Goal: Communication & Community: Answer question/provide support

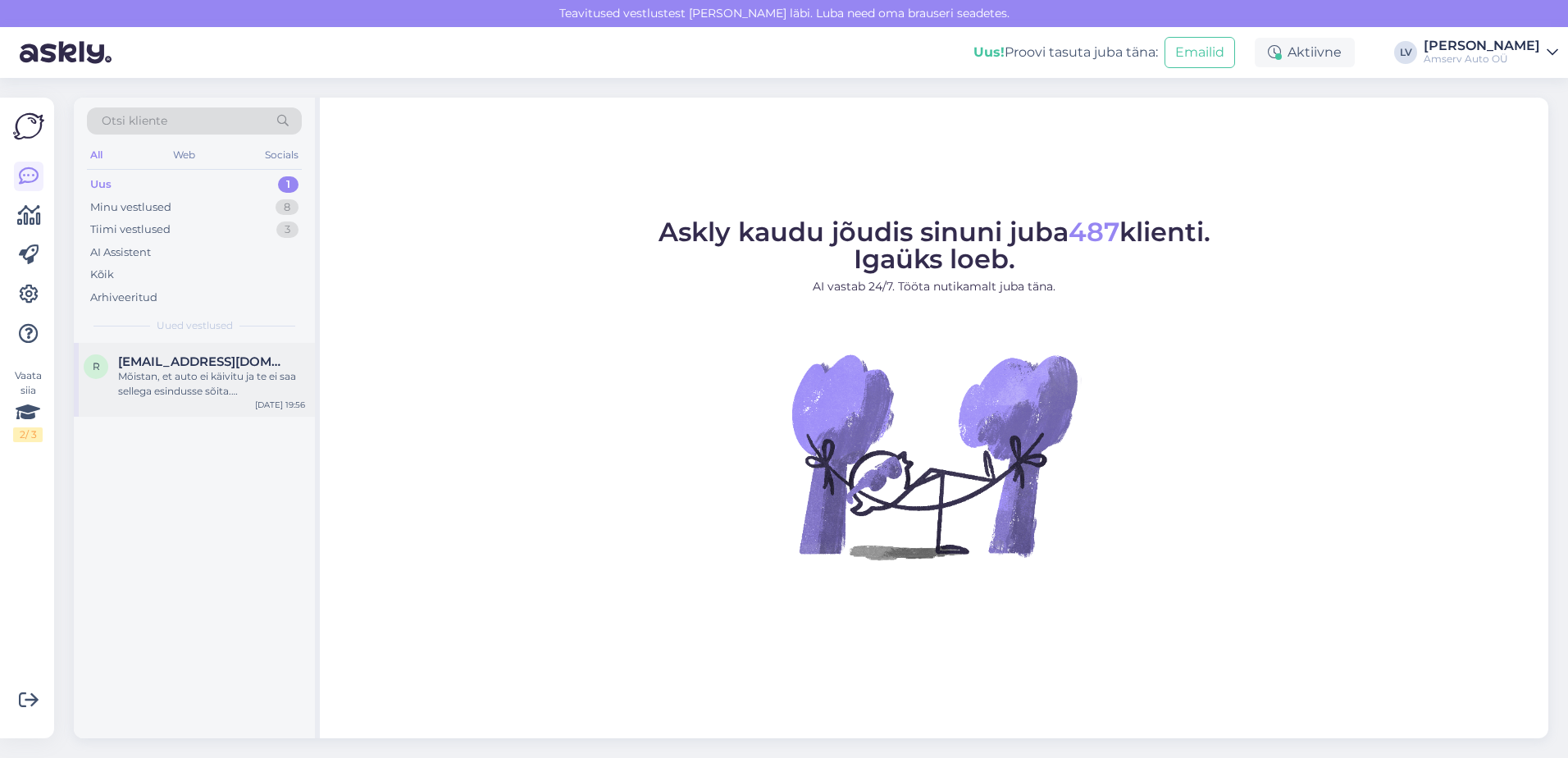
click at [142, 370] on div "Mõistan, et auto ei käivitu ja te ei saa sellega esindusse sõita. [PERSON_NAME]…" at bounding box center [211, 384] width 187 height 30
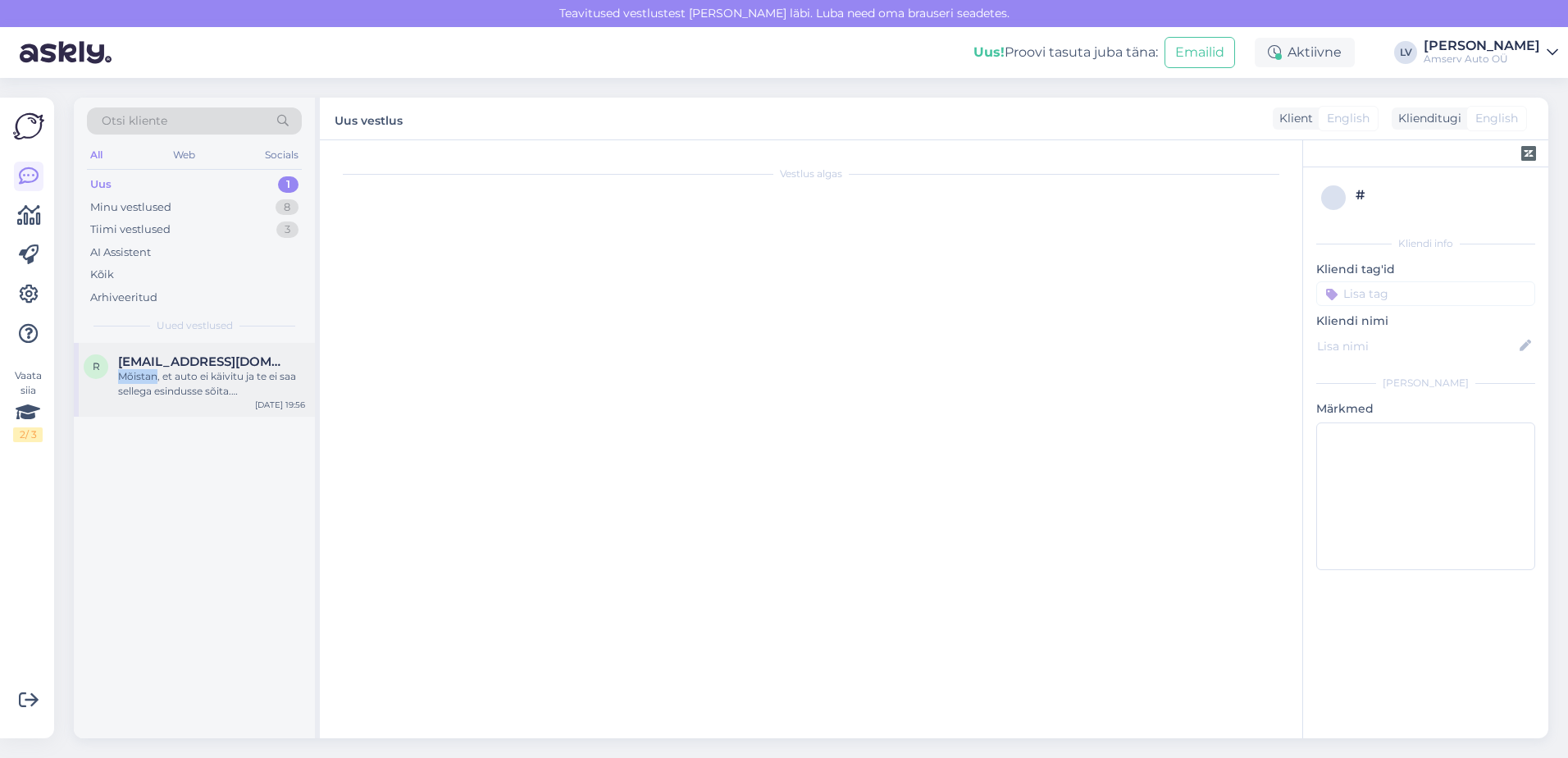
click at [142, 370] on div "Mõistan, et auto ei käivitu ja te ei saa sellega esindusse sõita. [PERSON_NAME]…" at bounding box center [211, 384] width 187 height 30
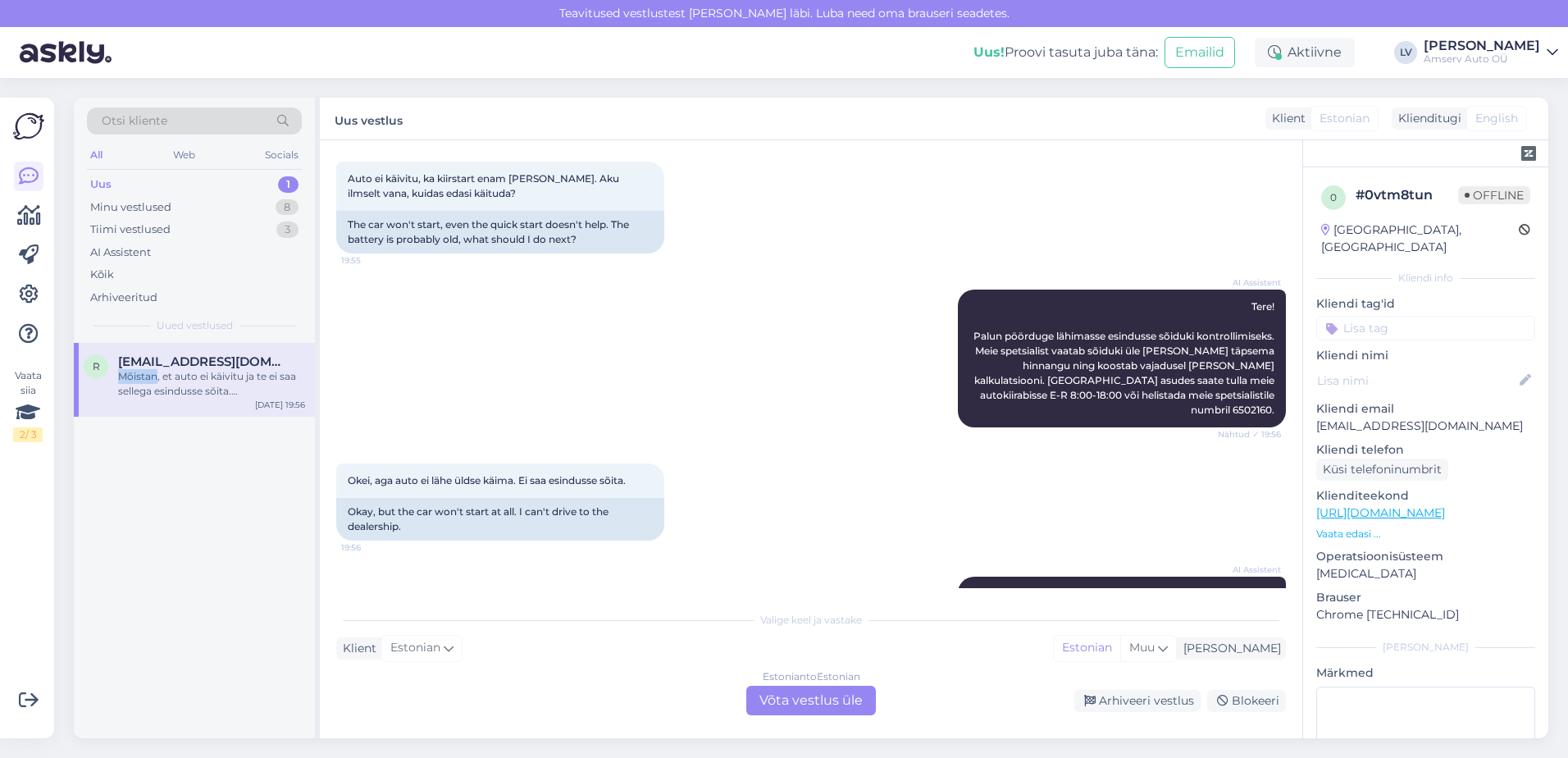
scroll to position [153, 0]
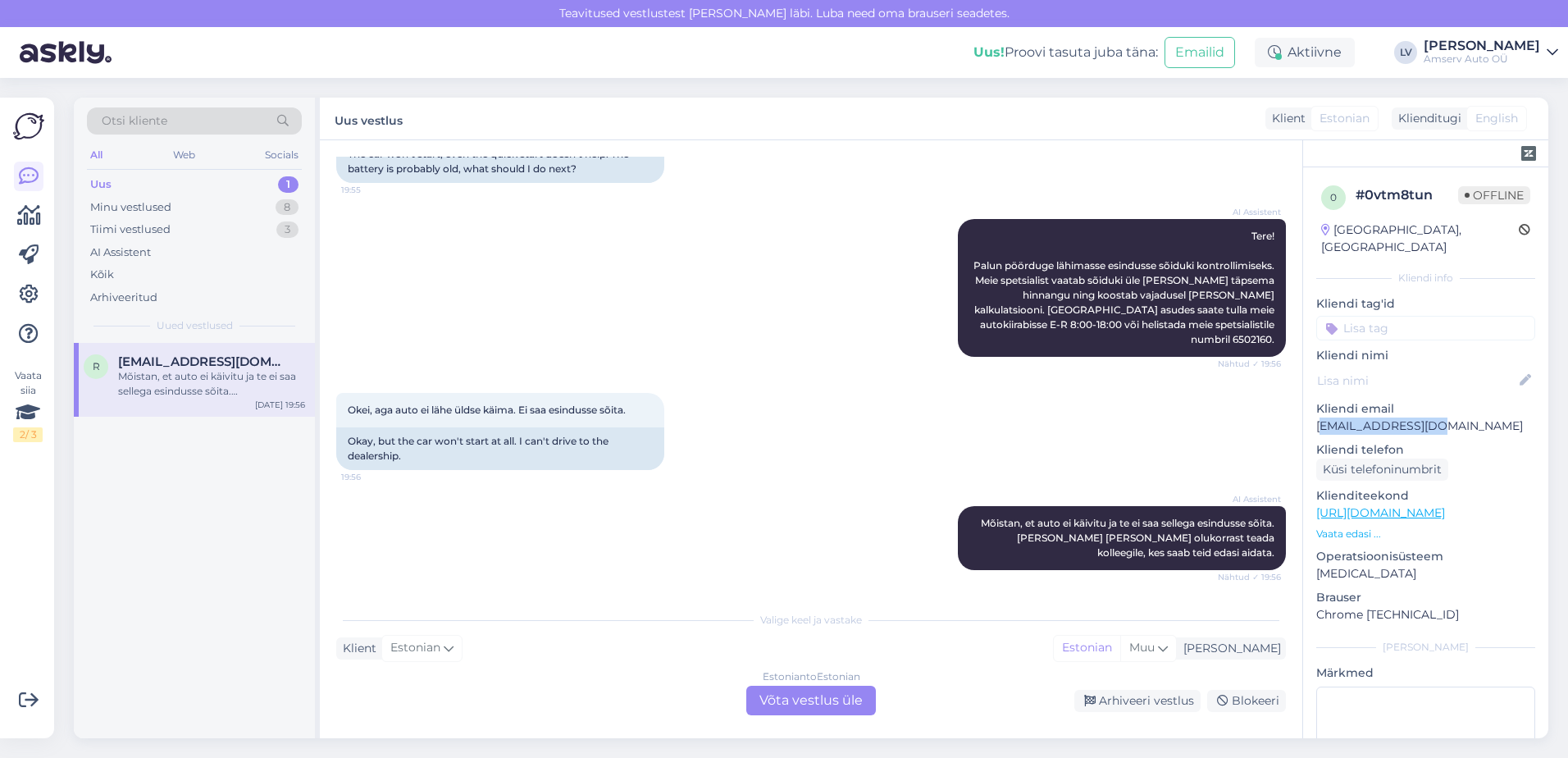
drag, startPoint x: 1435, startPoint y: 412, endPoint x: 1321, endPoint y: 406, distance: 114.2
click at [1321, 418] on p "[EMAIL_ADDRESS][DOMAIN_NAME]" at bounding box center [1426, 426] width 219 height 17
drag, startPoint x: 1455, startPoint y: 413, endPoint x: 1318, endPoint y: 414, distance: 137.0
click at [1318, 418] on p "[EMAIL_ADDRESS][DOMAIN_NAME]" at bounding box center [1426, 426] width 219 height 17
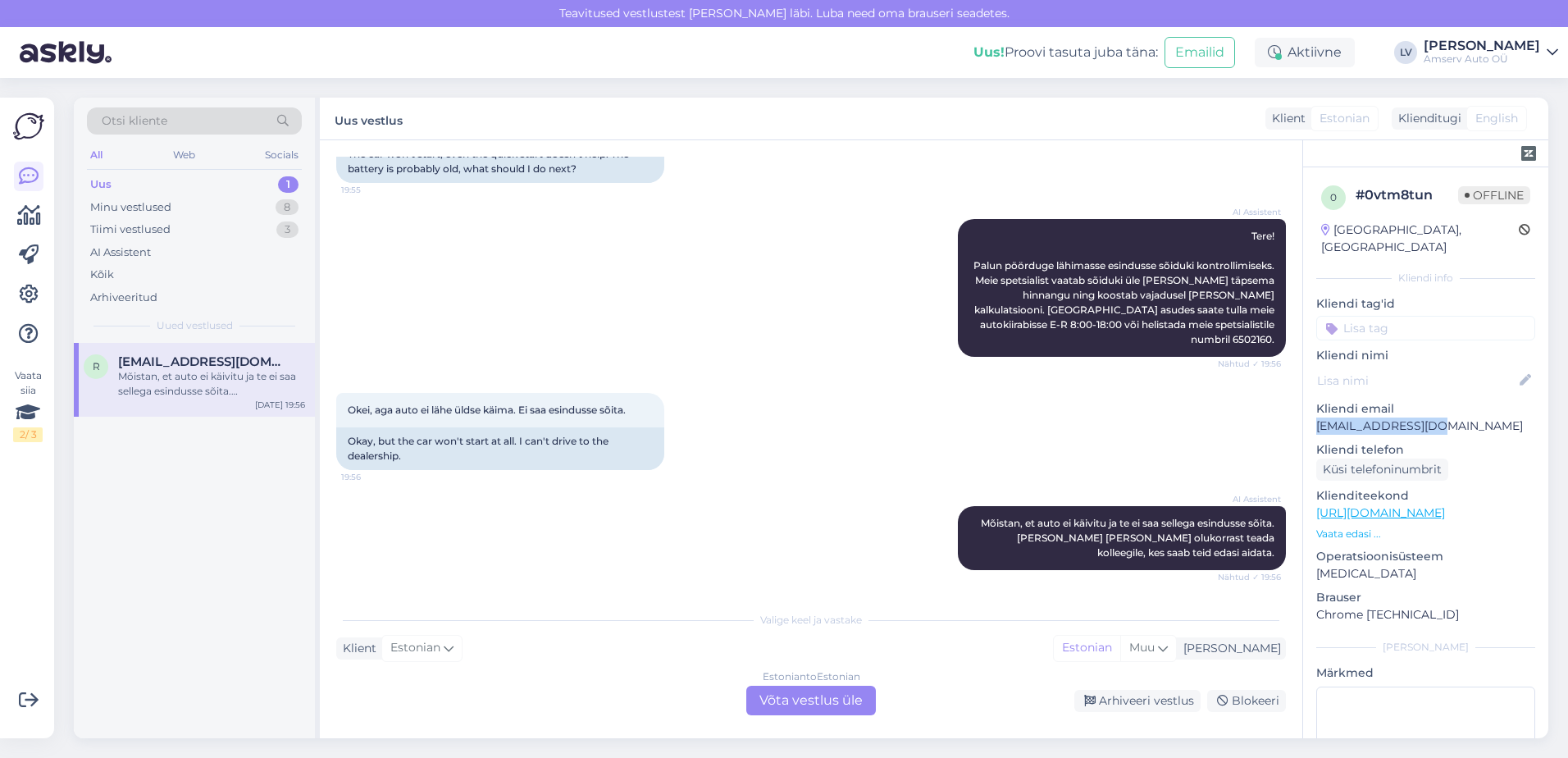
copy p "[EMAIL_ADDRESS][DOMAIN_NAME]"
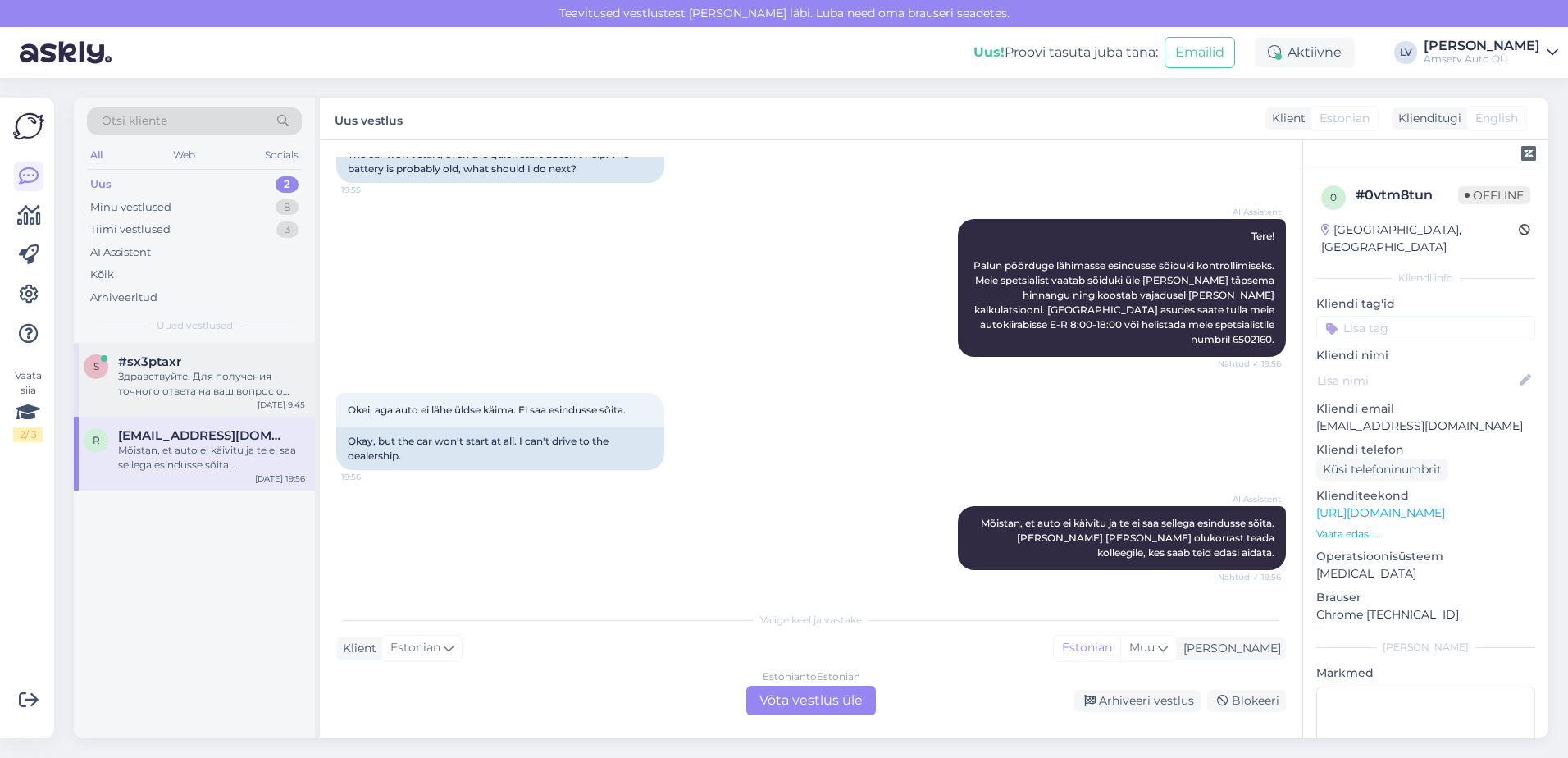
click at [193, 384] on div "Здравствуйте! Для получения точного ответа на ваш вопрос о влиянии раннего обсл…" at bounding box center [211, 384] width 187 height 30
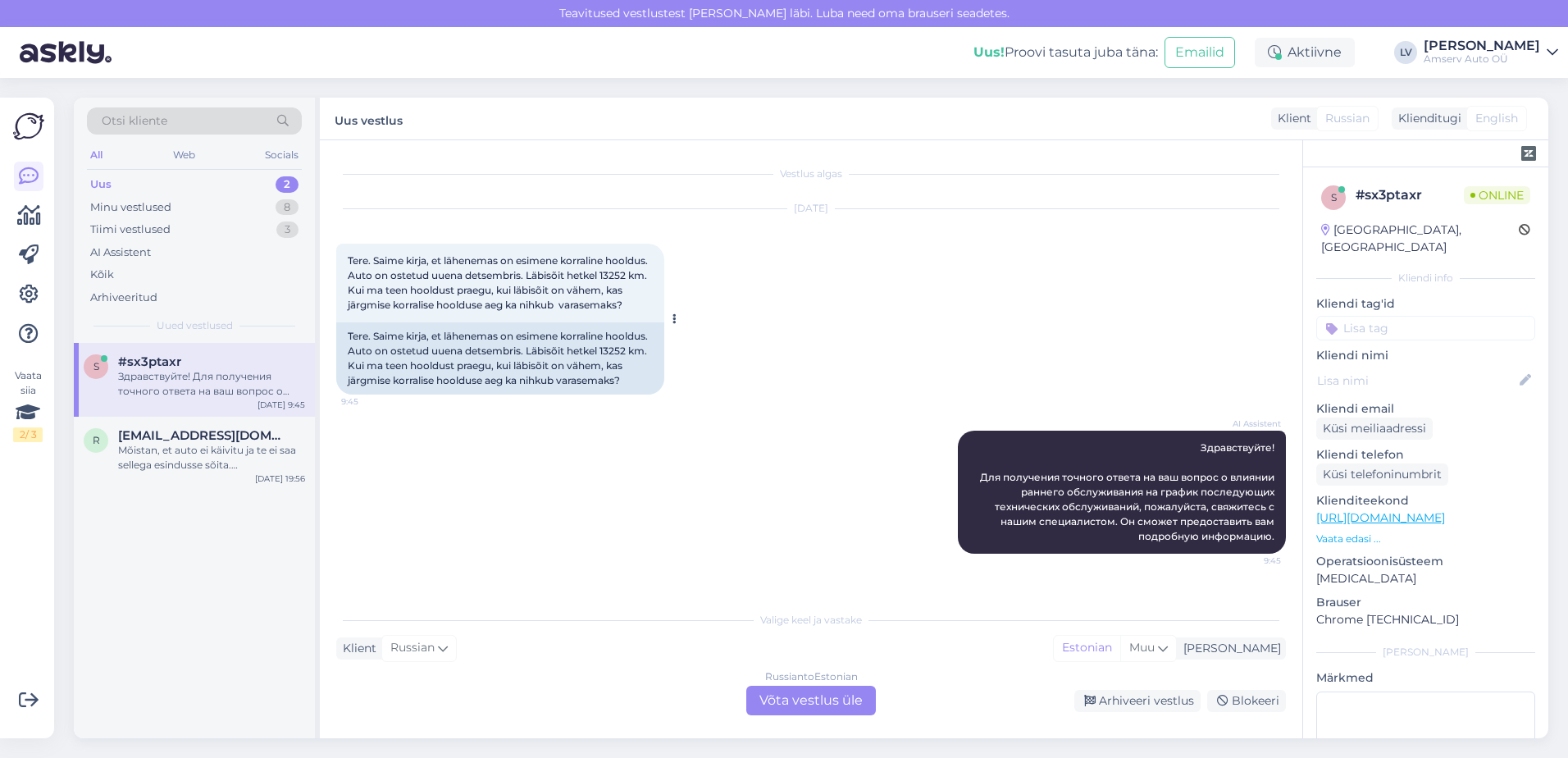
scroll to position [0, 0]
click at [793, 690] on div "Russian to Estonian Võta vestlus üle" at bounding box center [811, 701] width 130 height 30
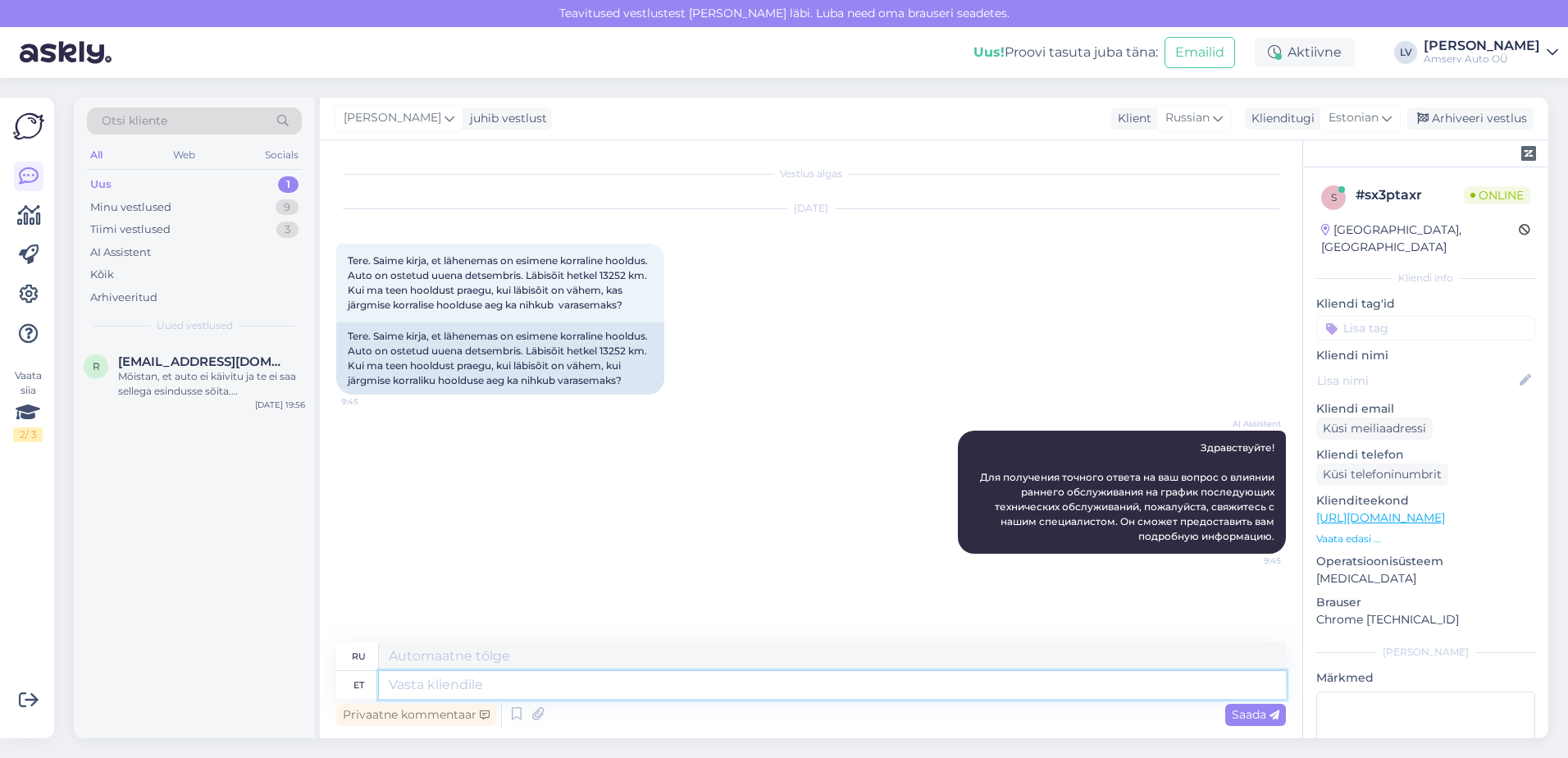
drag, startPoint x: 661, startPoint y: 674, endPoint x: 672, endPoint y: 674, distance: 11.0
click at [662, 676] on textarea at bounding box center [833, 685] width 908 height 28
type textarea "Tere"
type textarea "Привет"
type textarea "Tere"
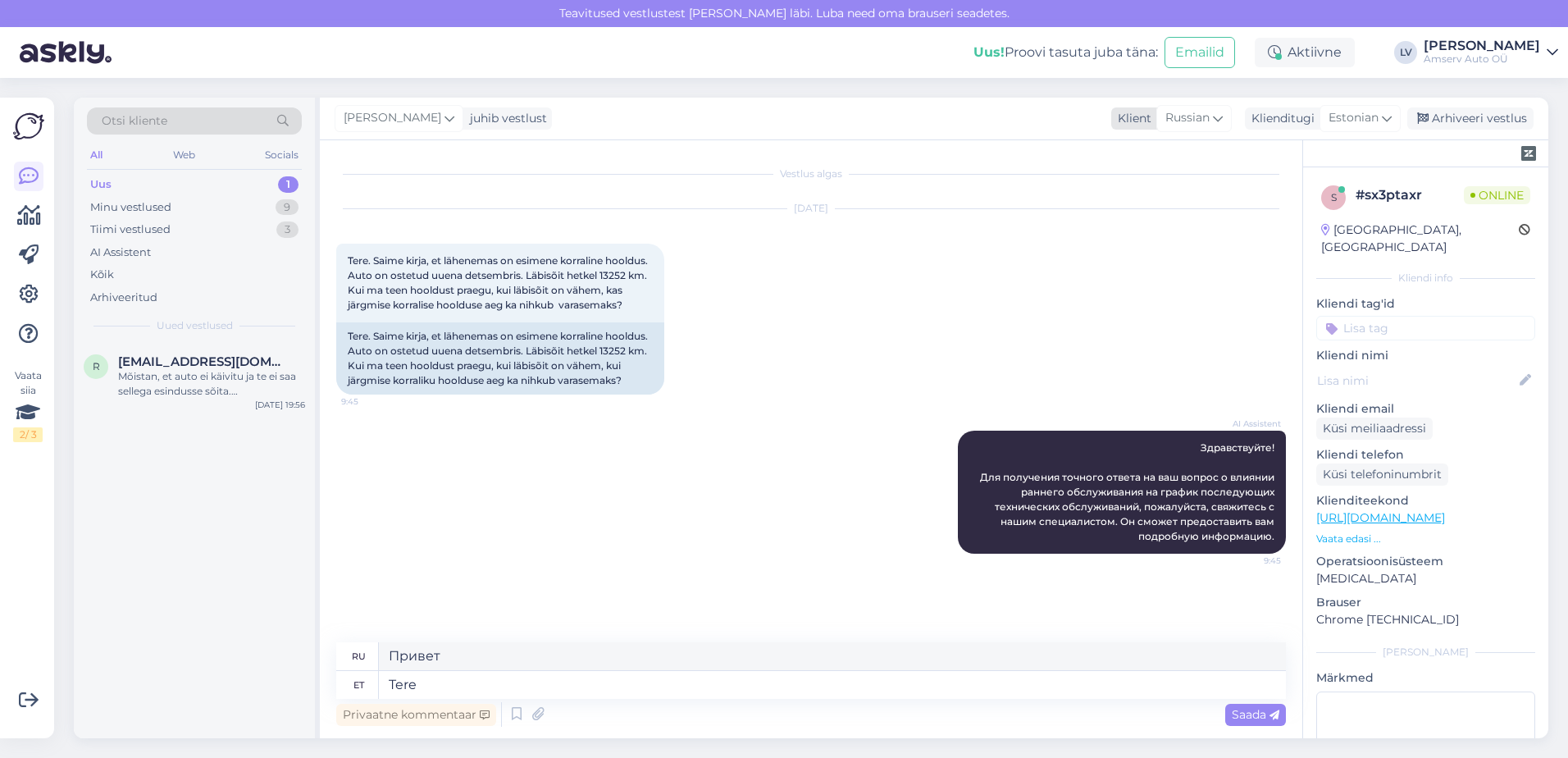
click at [1219, 120] on icon at bounding box center [1219, 118] width 10 height 18
type input "est"
click at [1139, 182] on link "Estonian" at bounding box center [1173, 191] width 181 height 26
click at [1265, 721] on span "Saada" at bounding box center [1256, 715] width 48 height 14
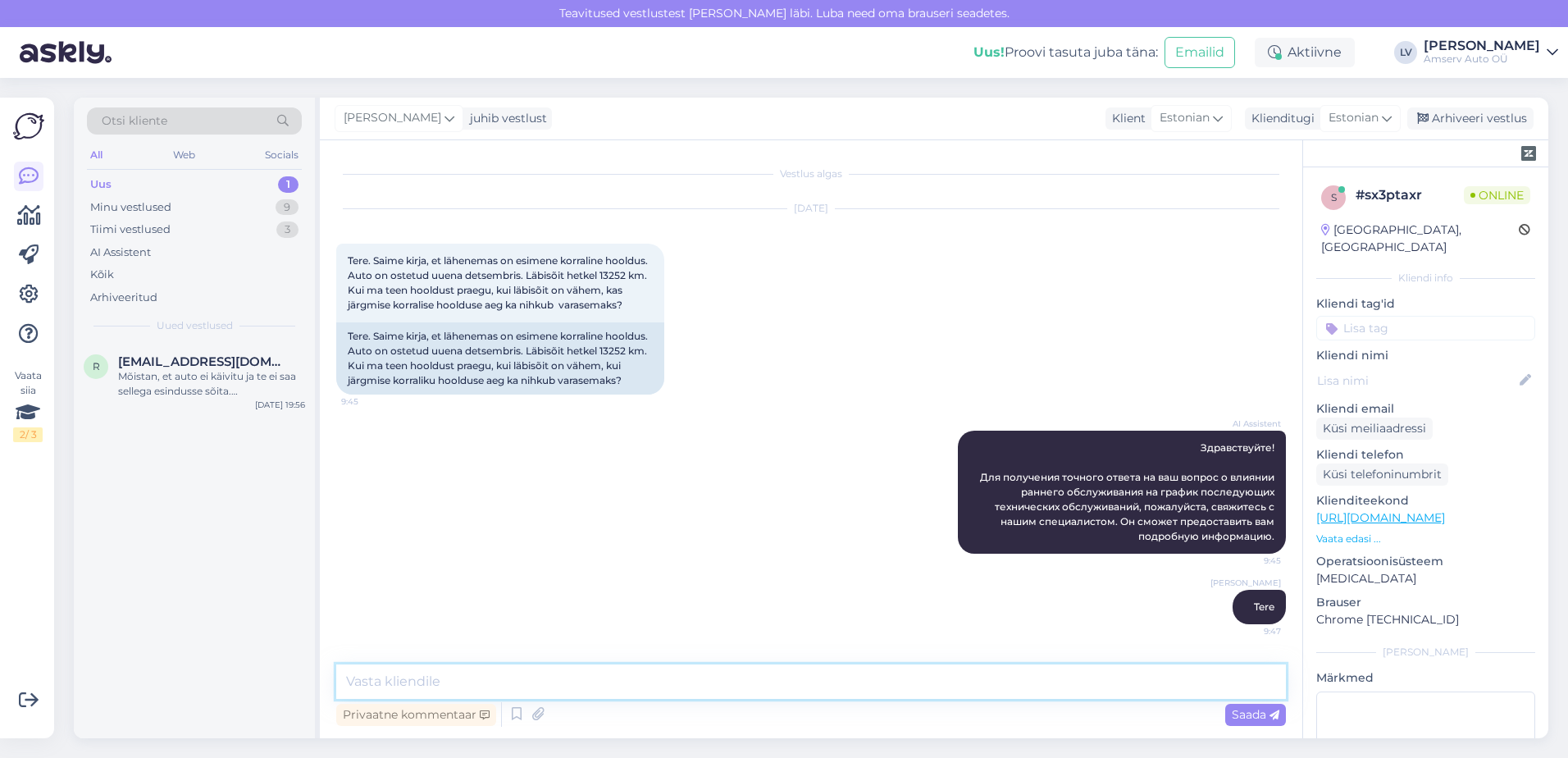
click at [739, 694] on textarea at bounding box center [811, 682] width 950 height 34
click at [400, 698] on textarea at bounding box center [811, 682] width 950 height 34
type textarea "T"
type textarea "järgmise hoolduseaeg varasemaks ei nihku"
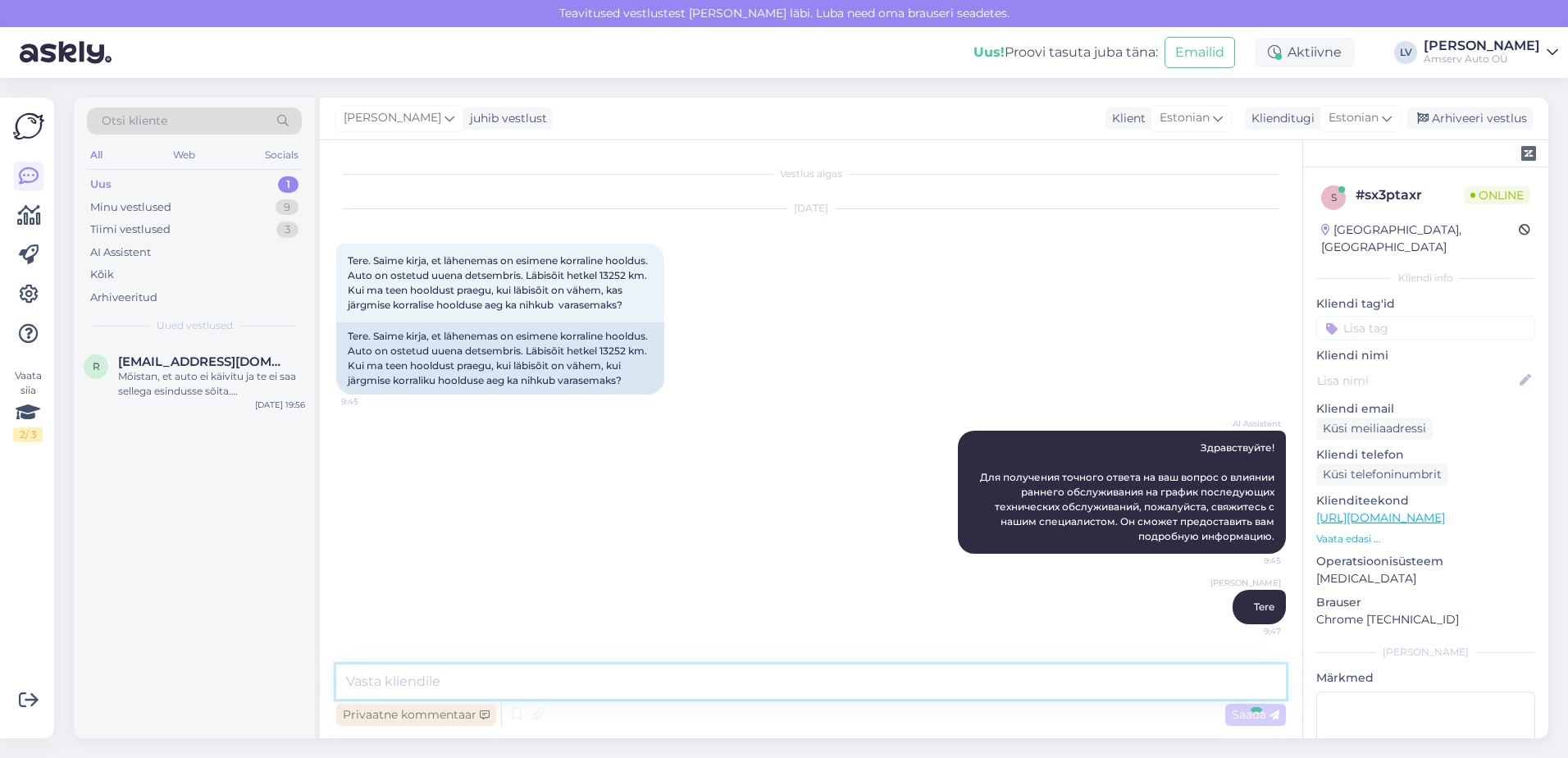
scroll to position [93, 0]
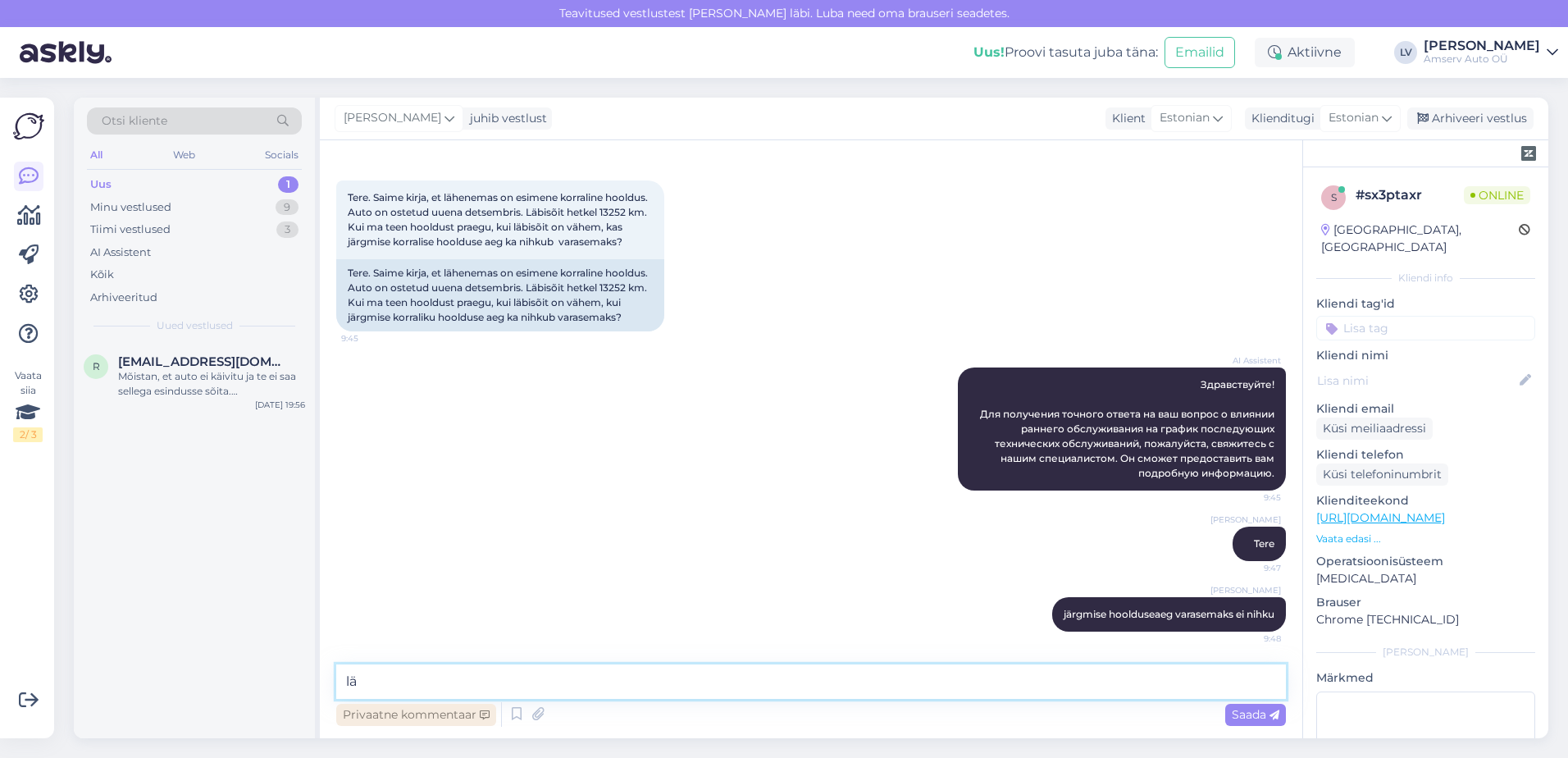
type textarea "l"
click at [1020, 610] on icon at bounding box center [1025, 615] width 10 height 10
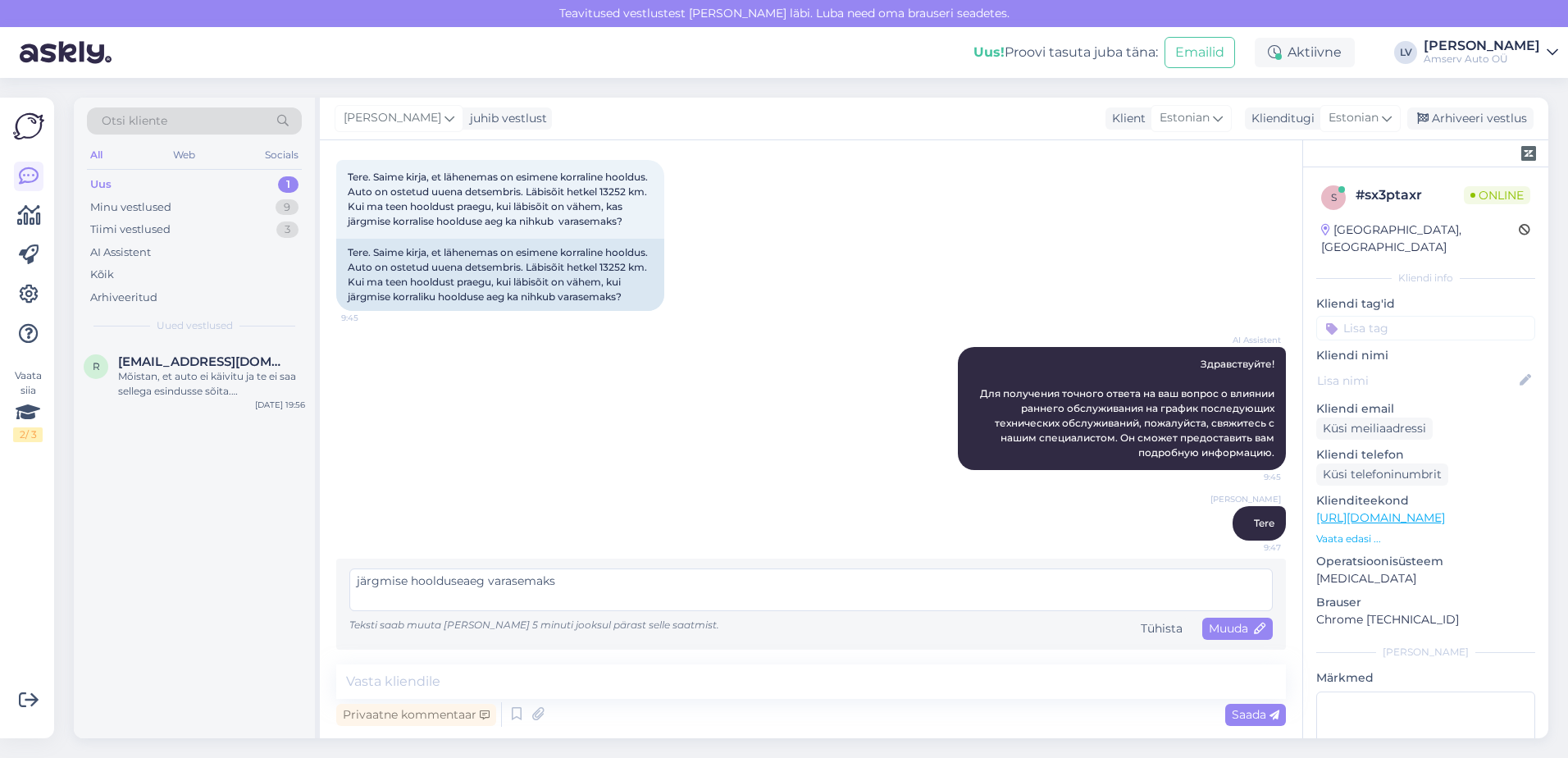
click at [489, 602] on textarea "järgmise hoolduseaeg varasemaks" at bounding box center [811, 590] width 924 height 43
type textarea "järgmise hoolduseaeg nihkub ka varasemaks"
click at [1236, 636] on span "Muuda" at bounding box center [1237, 628] width 57 height 14
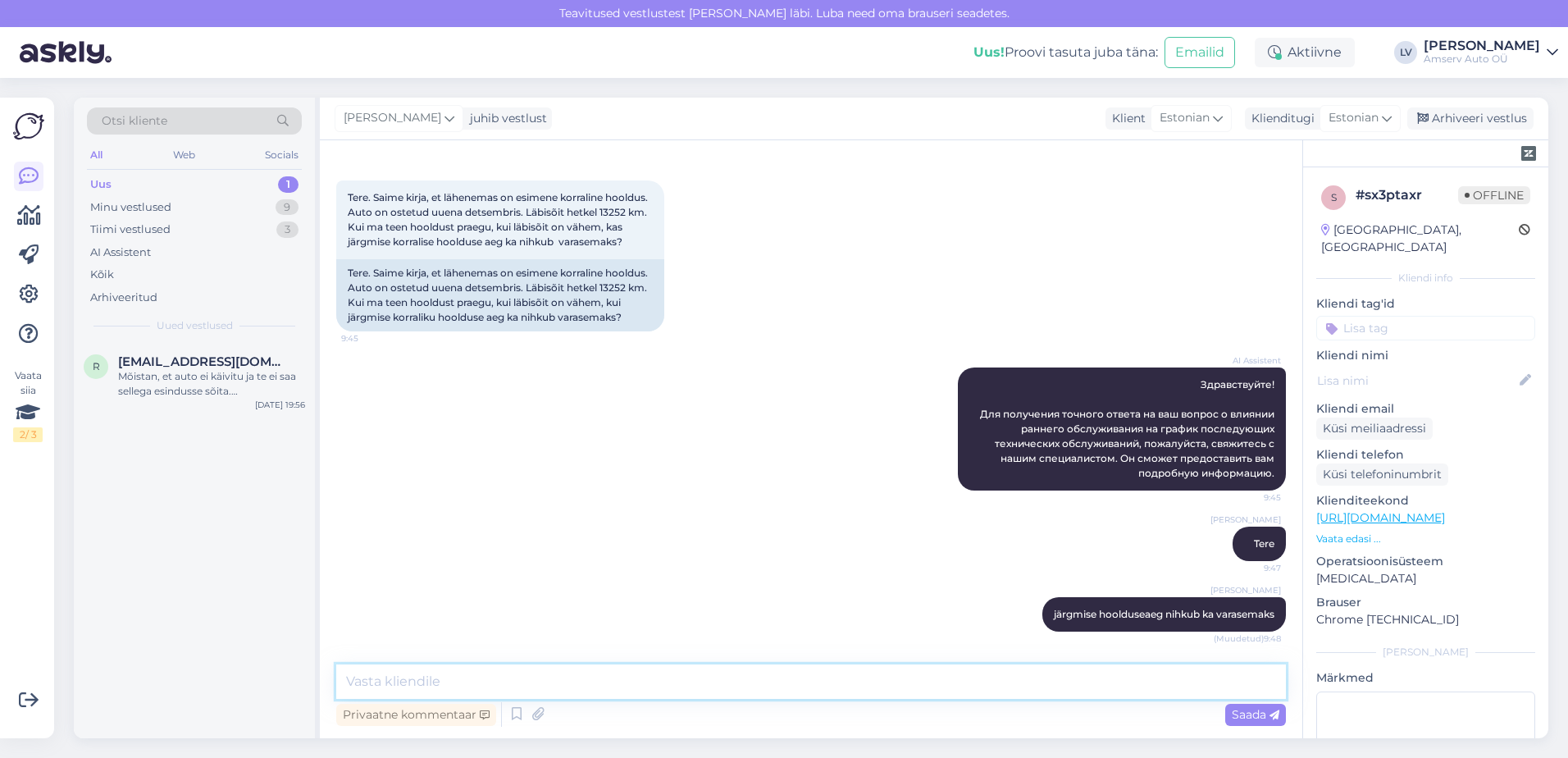
click at [938, 676] on textarea at bounding box center [811, 682] width 950 height 34
type textarea "ehk siis kui Te jõuate hooldusesse 13 252 km , siis järgmine hooldus oleks +15 …"
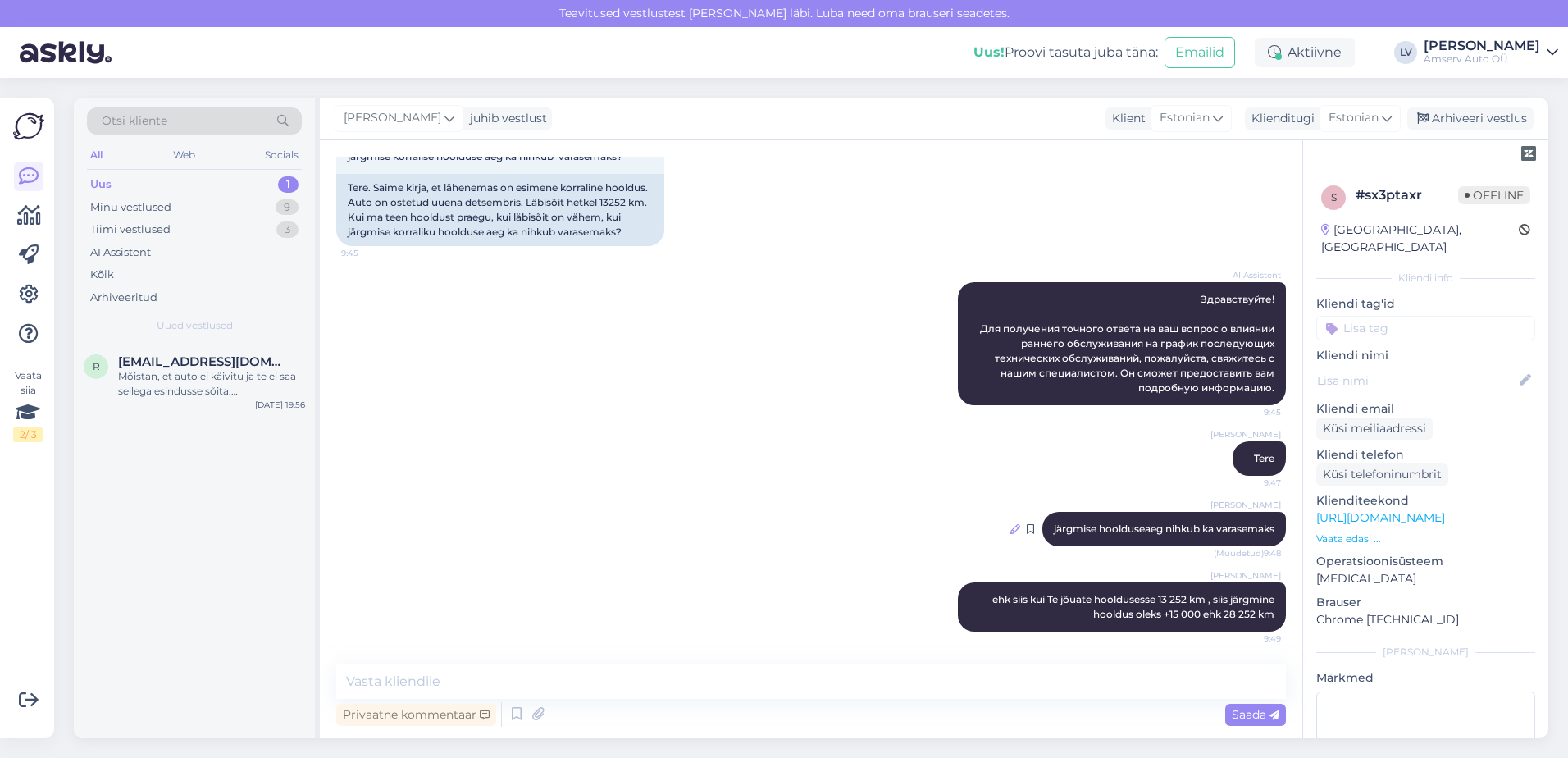
click at [1011, 528] on icon at bounding box center [1016, 529] width 10 height 10
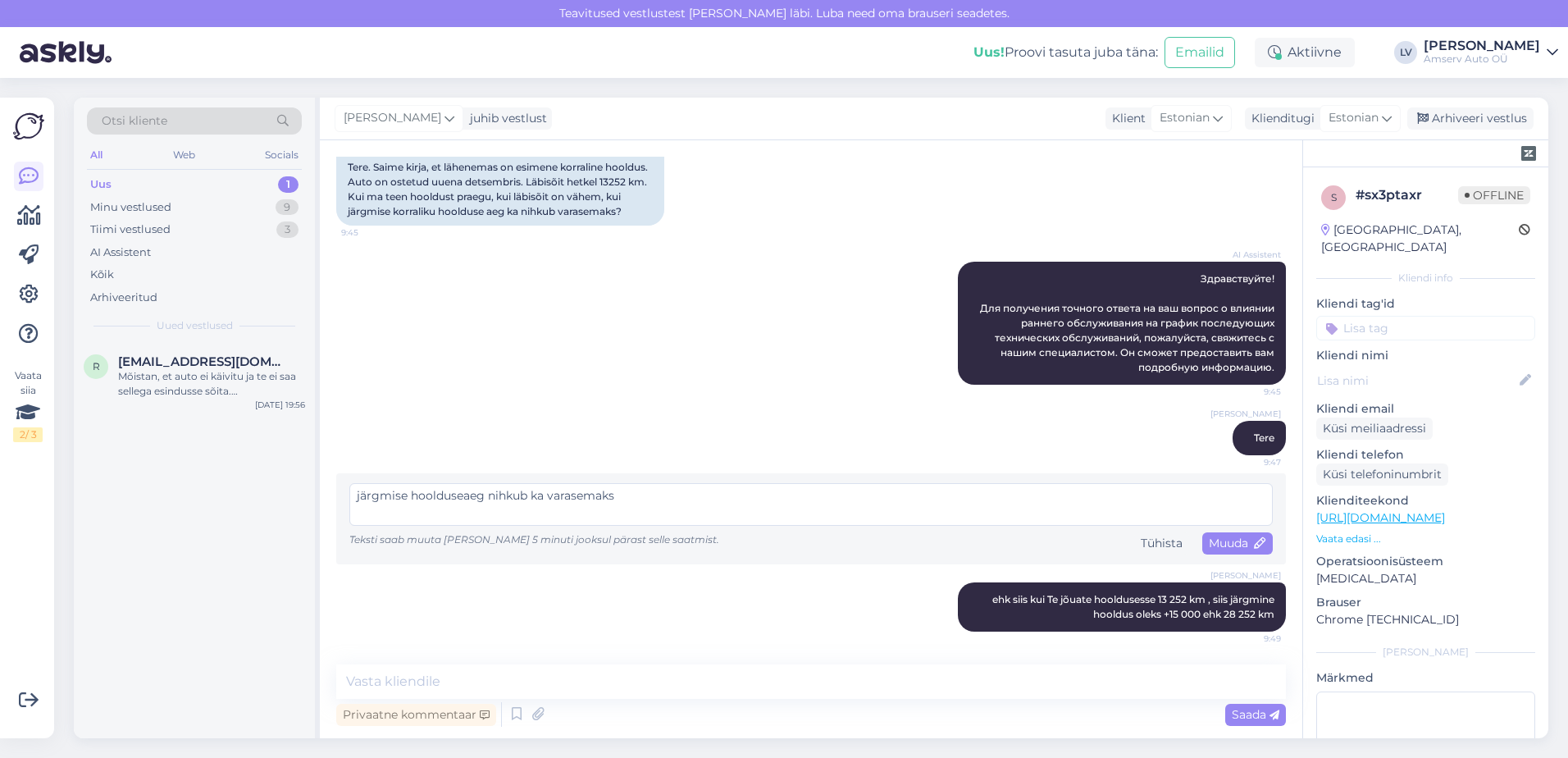
click at [406, 518] on textarea "järgmise hoolduseaeg nihkub ka varasemaks" at bounding box center [811, 505] width 924 height 43
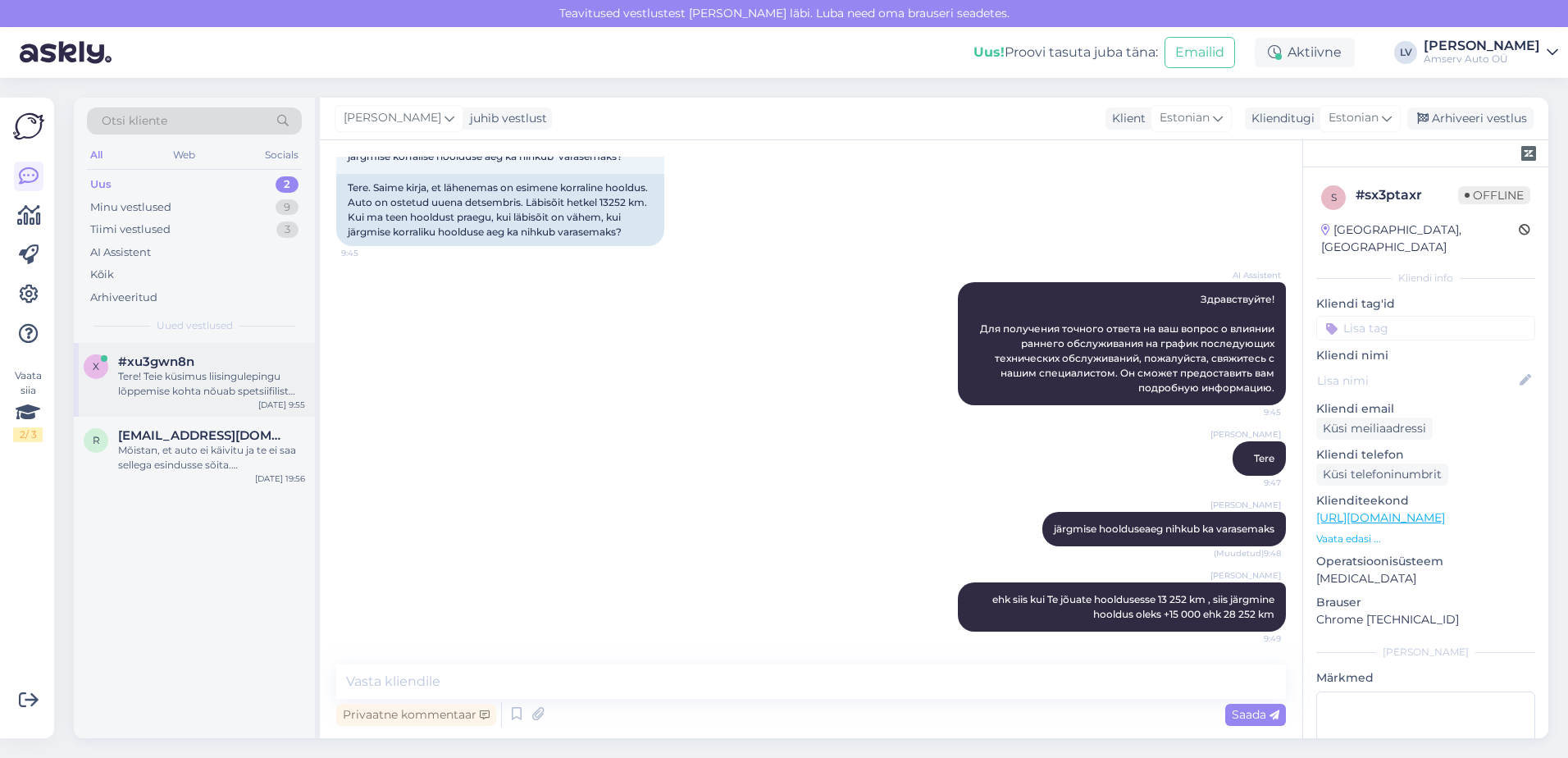
click at [138, 376] on div "Tere! Teie küsimus liisingulepingu lõppemise kohta nõuab spetsiifilist konsulta…" at bounding box center [211, 384] width 187 height 30
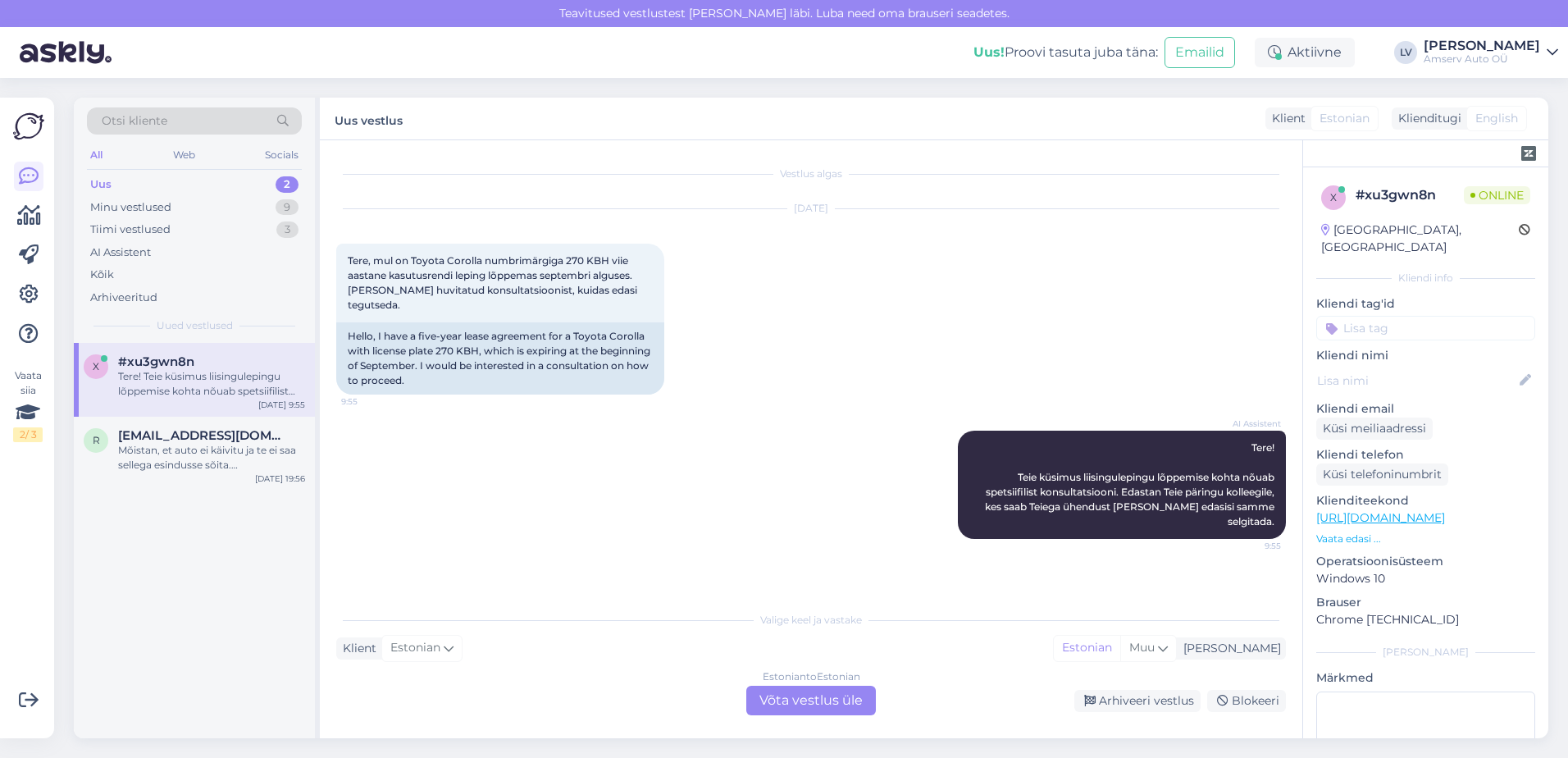
click at [816, 702] on div "Estonian to Estonian Võta vestlus üle" at bounding box center [811, 701] width 130 height 30
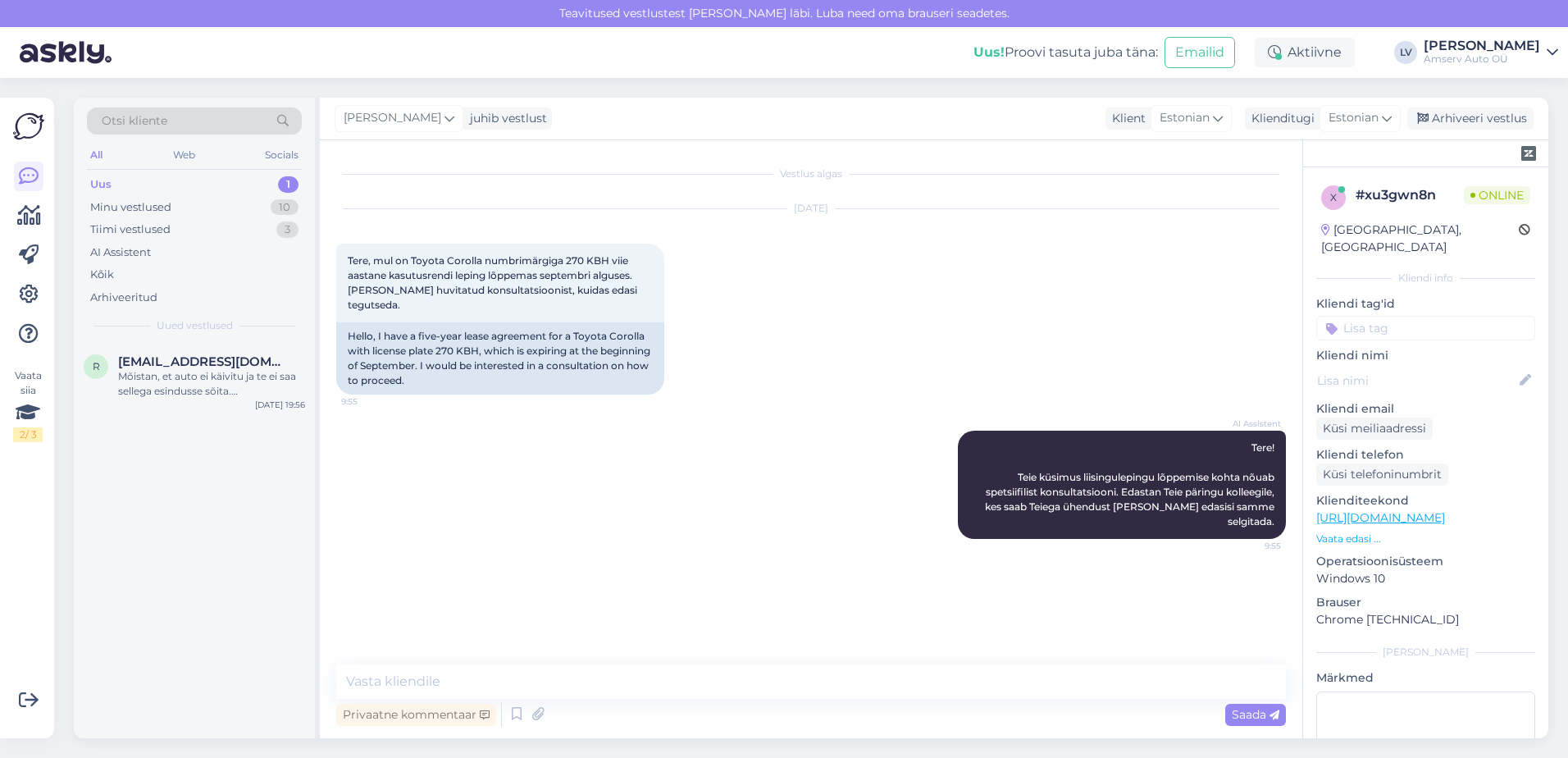
click at [681, 651] on div "Vestlus algas [DATE] Tere, mul on Toyota Corolla numbrimärgiga 270 KBH viie aas…" at bounding box center [810, 440] width 983 height 599
click at [693, 658] on div "Vestlus algas [DATE] Tere, mul on Toyota Corolla numbrimärgiga 270 KBH viie aas…" at bounding box center [810, 440] width 983 height 599
drag, startPoint x: 693, startPoint y: 658, endPoint x: 697, endPoint y: 677, distance: 19.4
click at [697, 677] on textarea at bounding box center [811, 682] width 950 height 34
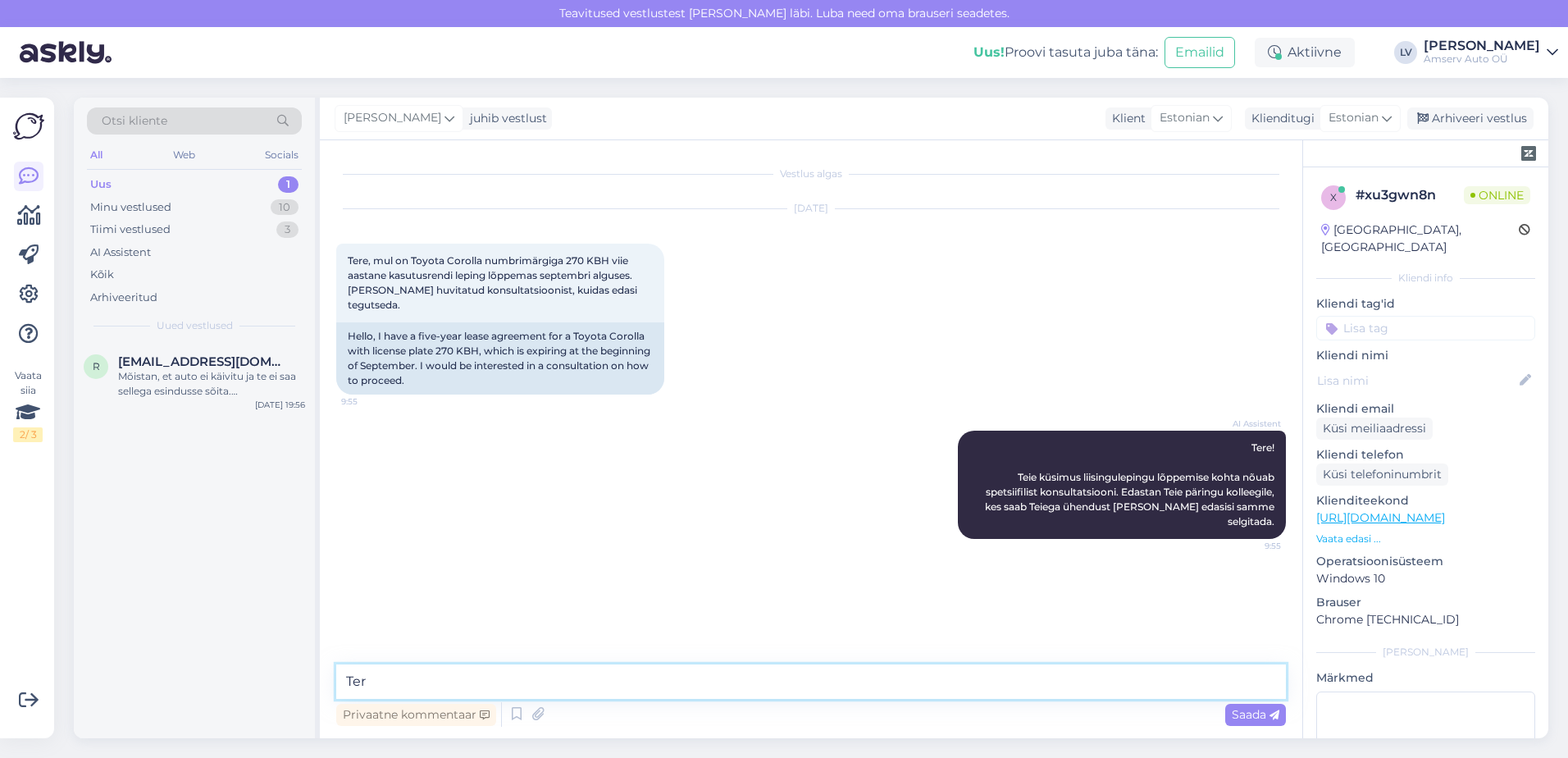
type textarea "Tere"
click at [700, 677] on textarea at bounding box center [811, 682] width 950 height 34
type textarea "Suur tänu pöördumise eest"
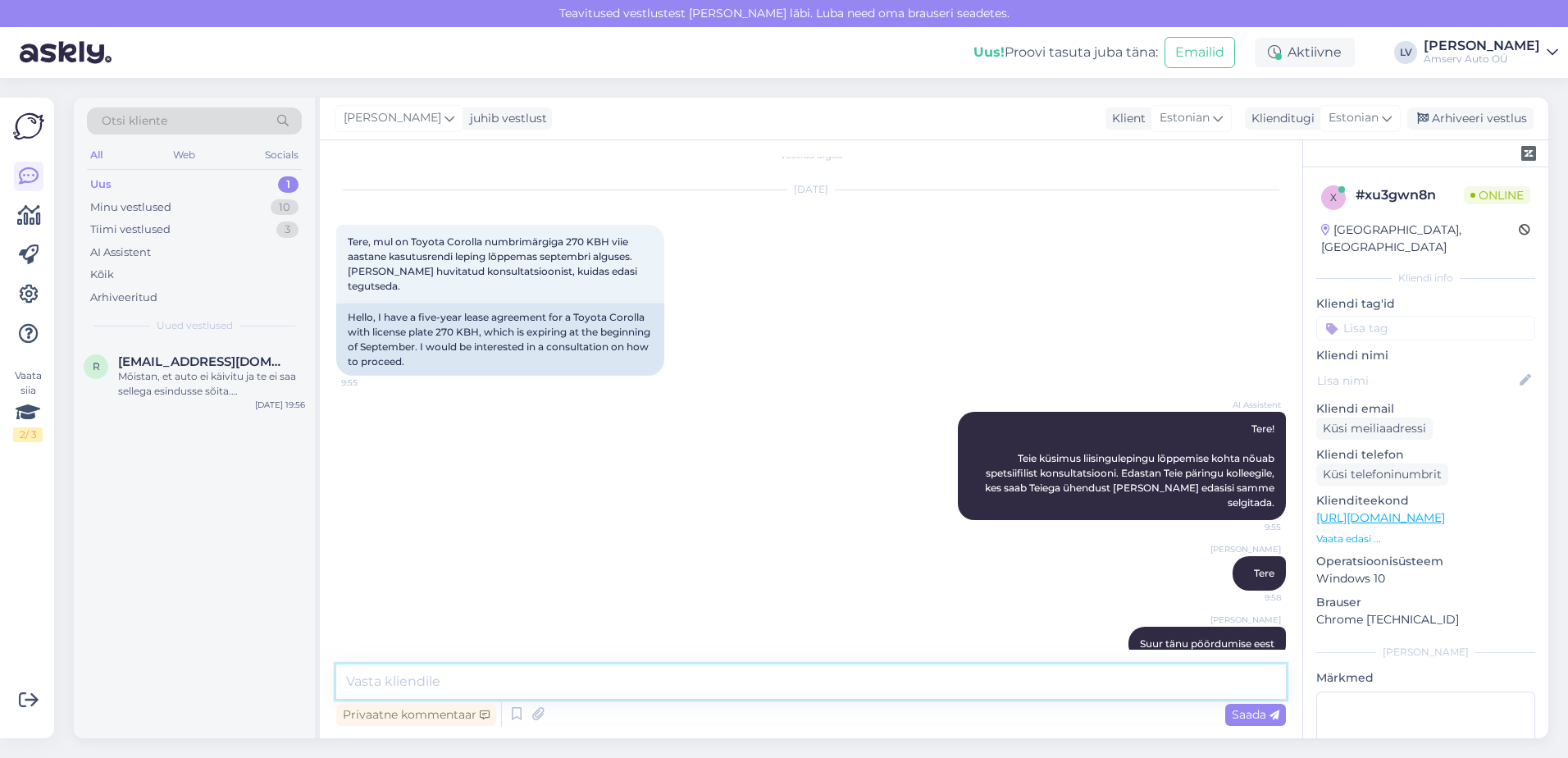
click at [588, 669] on textarea at bounding box center [811, 682] width 950 height 34
type textarea "Jagan Teile meie müügiosakonna kontakti , kes oskab Teile [PERSON_NAME] soovitu…"
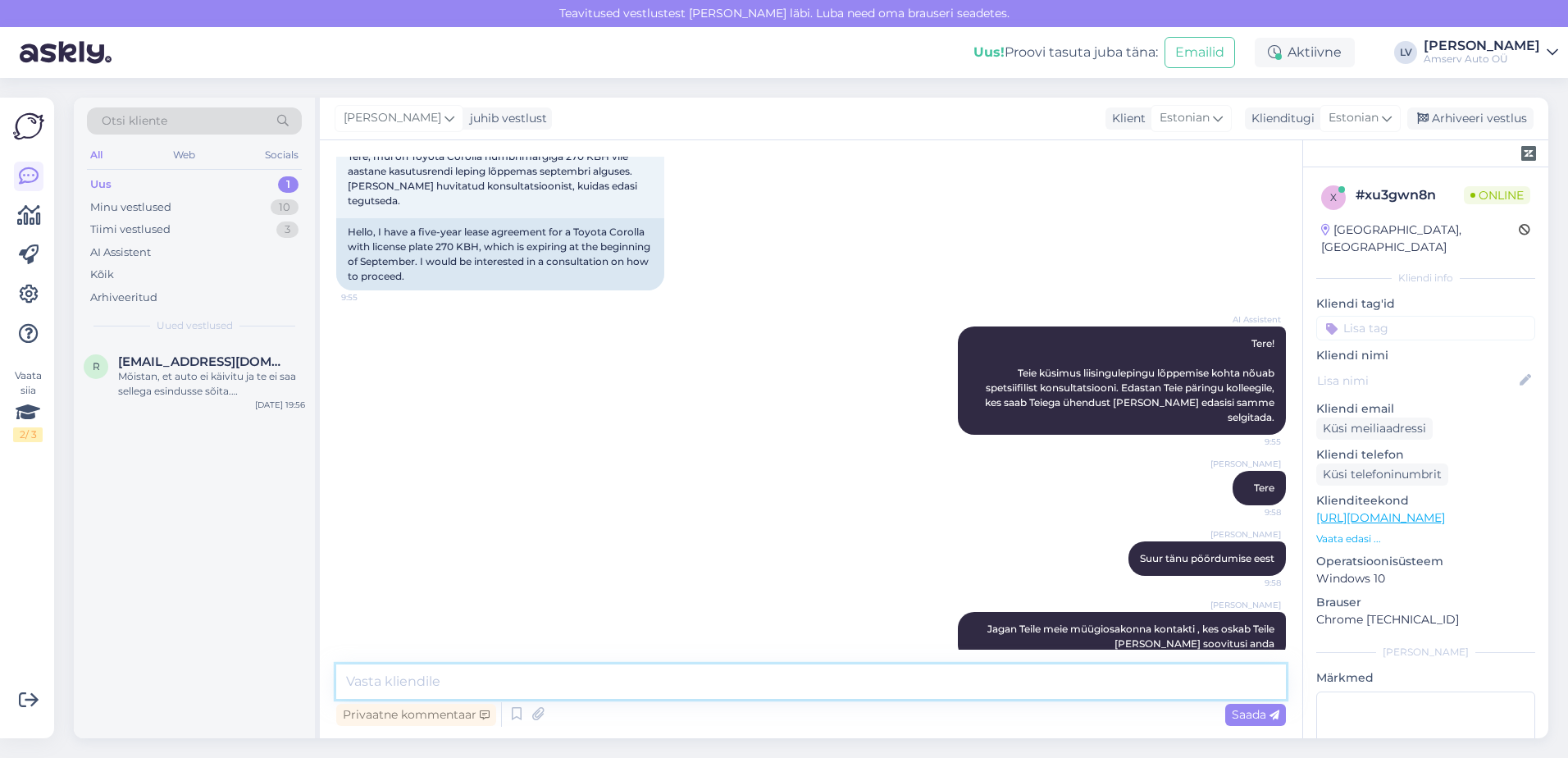
click at [405, 689] on textarea at bounding box center [811, 682] width 950 height 34
paste textarea "650 2113, 5331 1624 [EMAIL_ADDRESS][DOMAIN_NAME]"
type textarea "650 2113, 5331 1624 [EMAIL_ADDRESS][DOMAIN_NAME]"
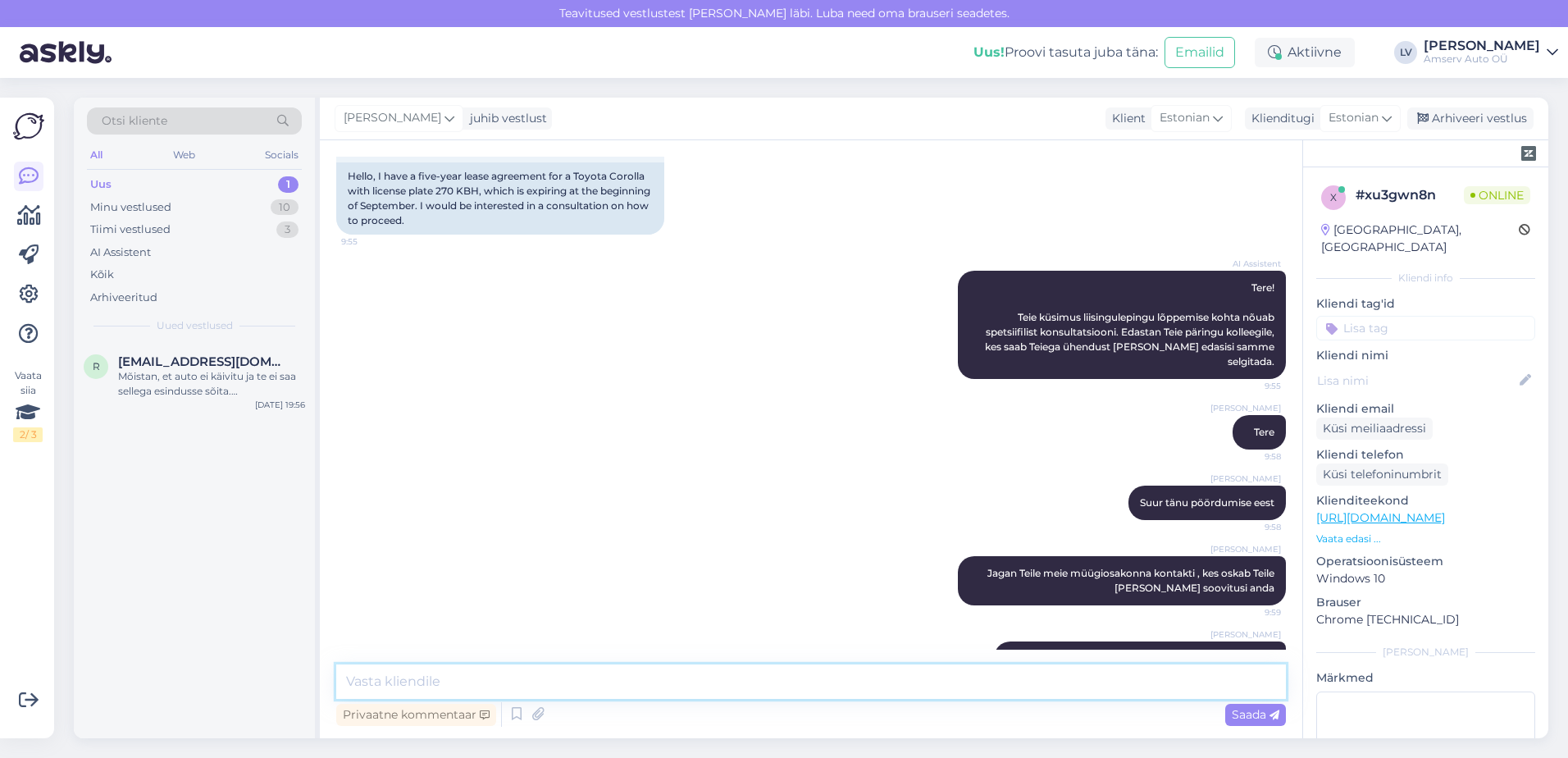
scroll to position [189, 0]
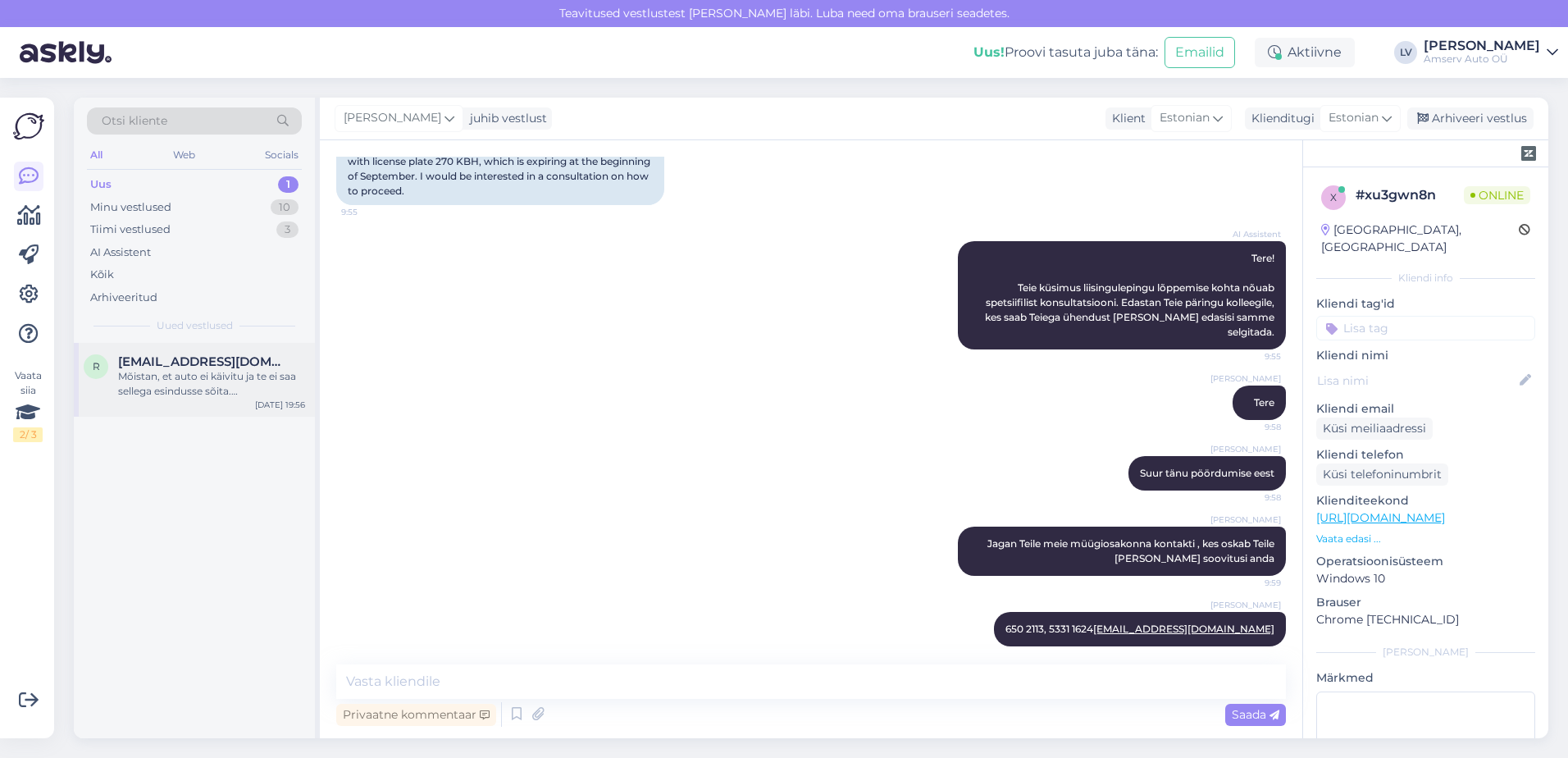
click at [201, 379] on div "Mõistan, et auto ei käivitu ja te ei saa sellega esindusse sõita. [PERSON_NAME]…" at bounding box center [211, 384] width 187 height 30
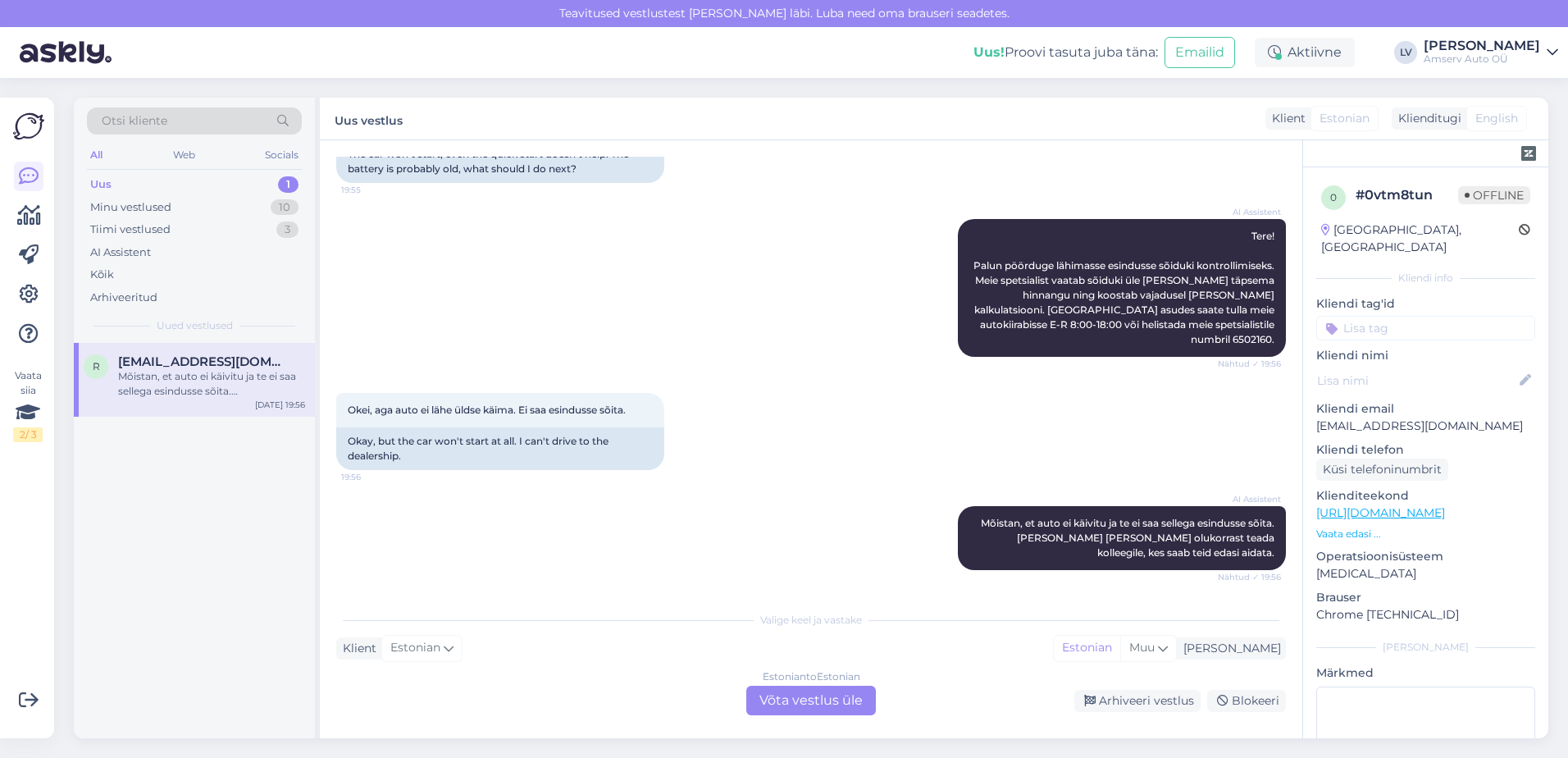
scroll to position [153, 0]
click at [180, 182] on div "Uus 1" at bounding box center [194, 184] width 215 height 23
click at [197, 379] on div "Mõistan, et auto ei käivitu ja te ei saa sellega esindusse sõita. [PERSON_NAME]…" at bounding box center [211, 384] width 187 height 30
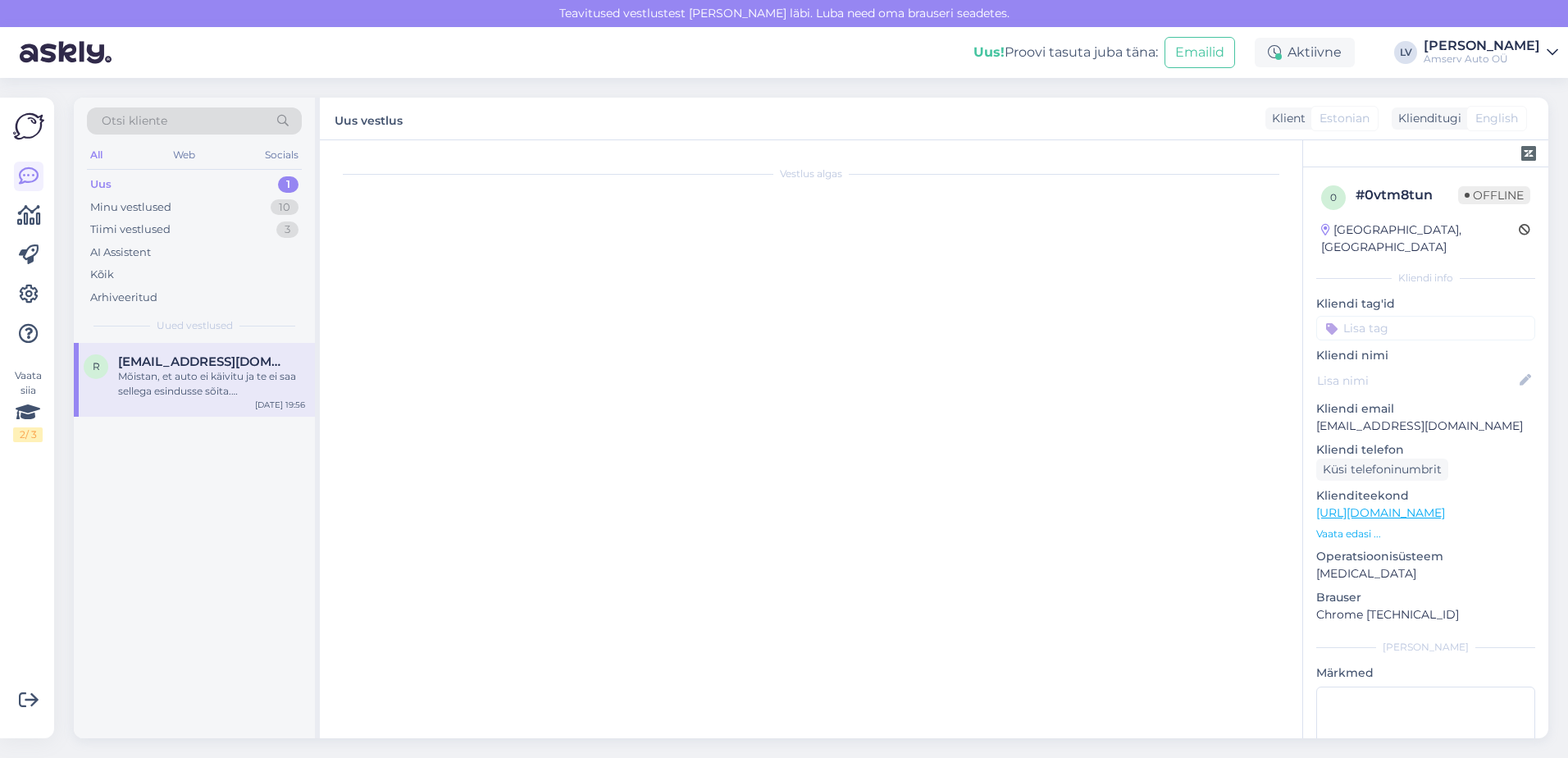
scroll to position [0, 0]
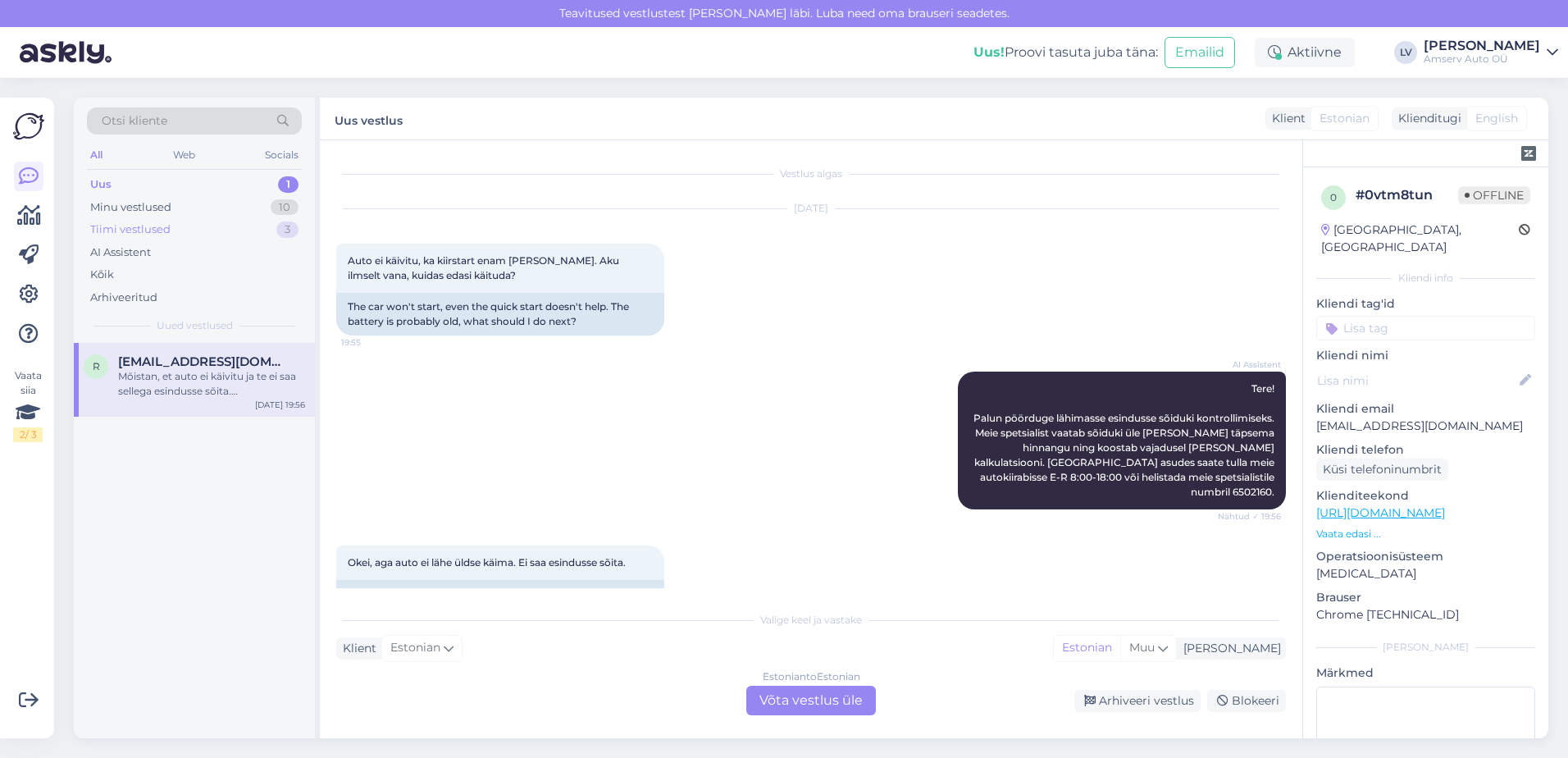
click at [249, 229] on div "Tiimi vestlused 3" at bounding box center [194, 229] width 215 height 23
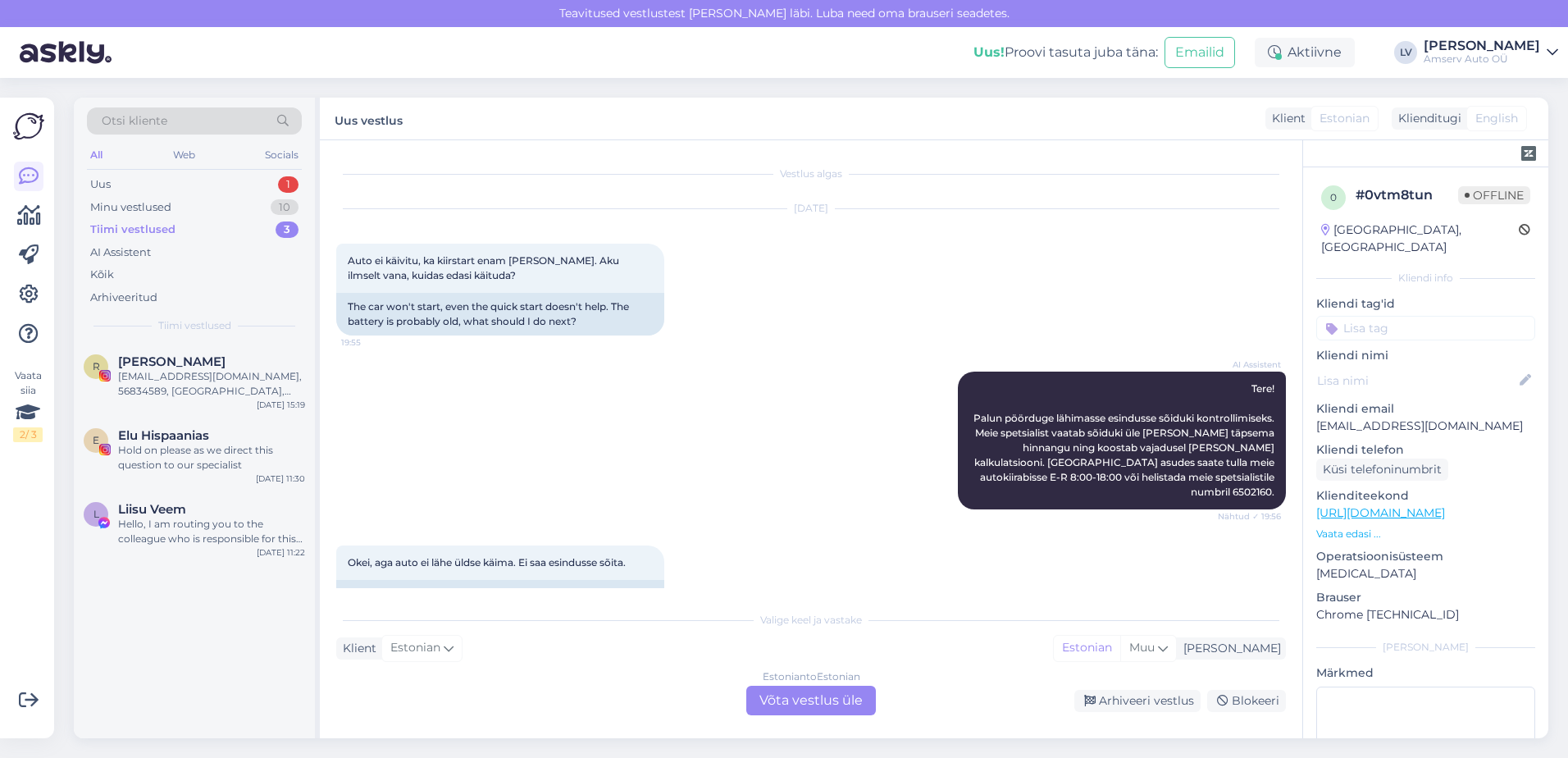
click at [177, 140] on div "Otsi kliente" at bounding box center [194, 125] width 215 height 37
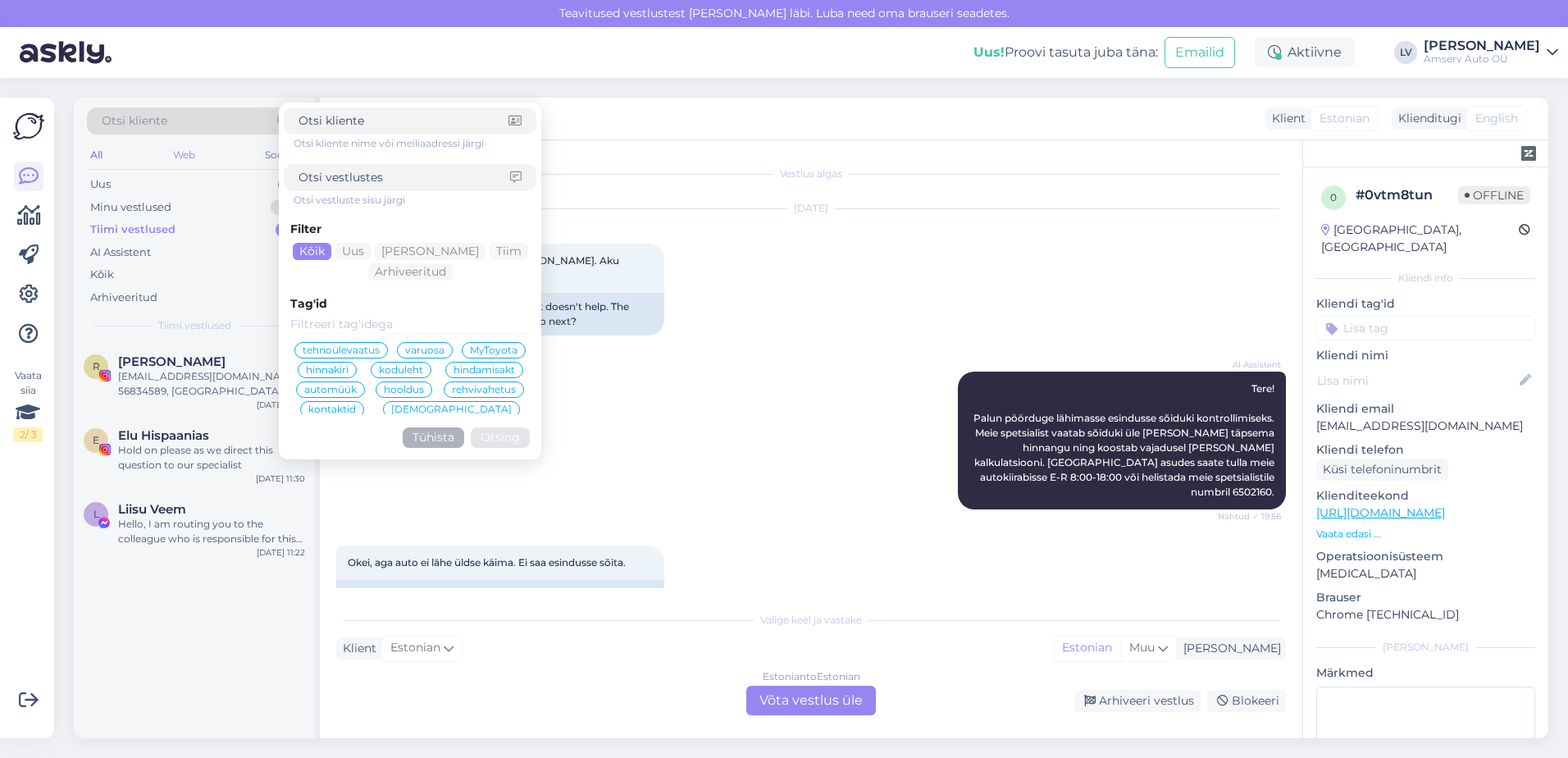
click at [187, 160] on div "Web" at bounding box center [184, 154] width 29 height 21
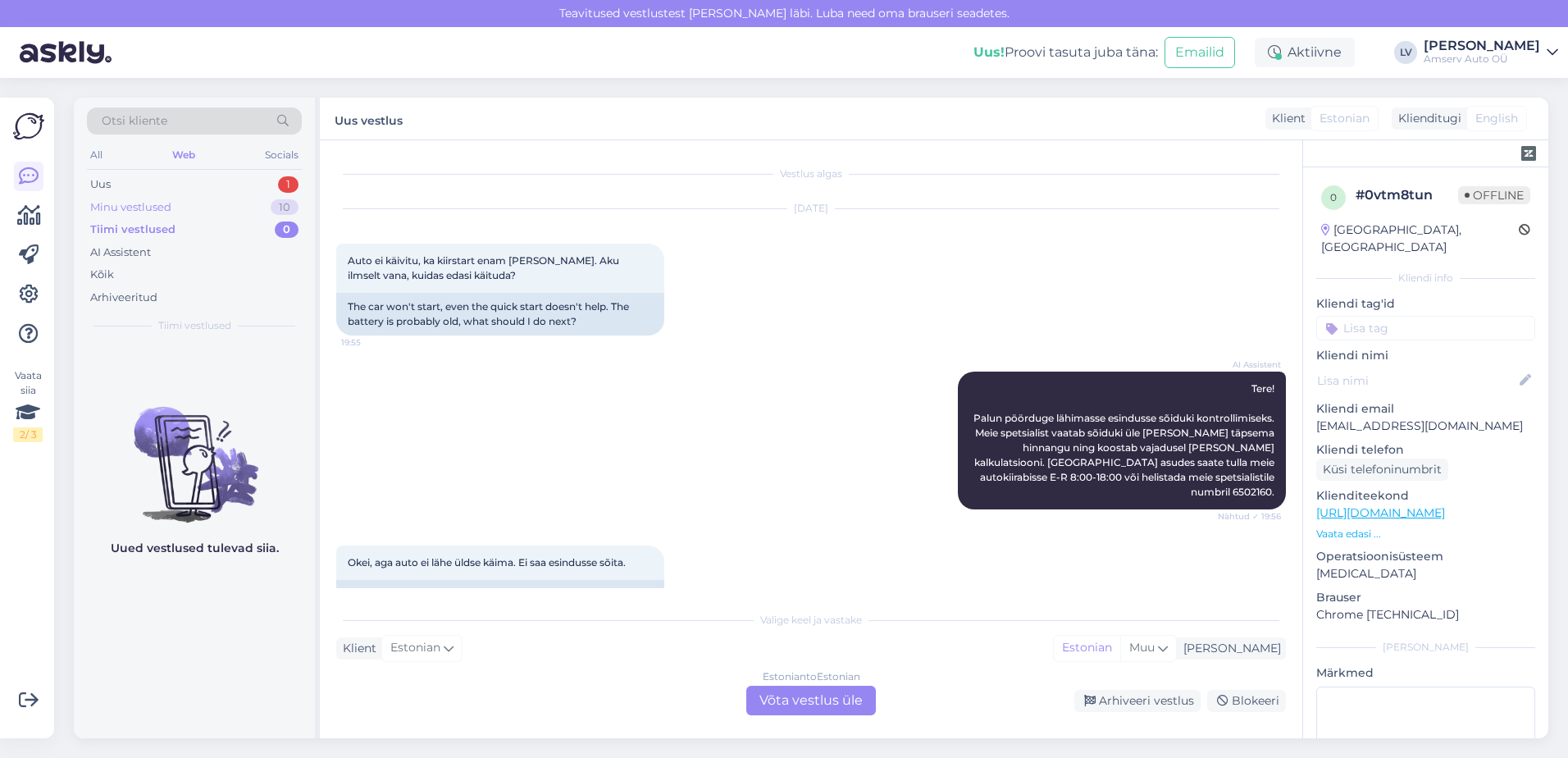
click at [172, 196] on div "Minu vestlused 10" at bounding box center [194, 207] width 215 height 23
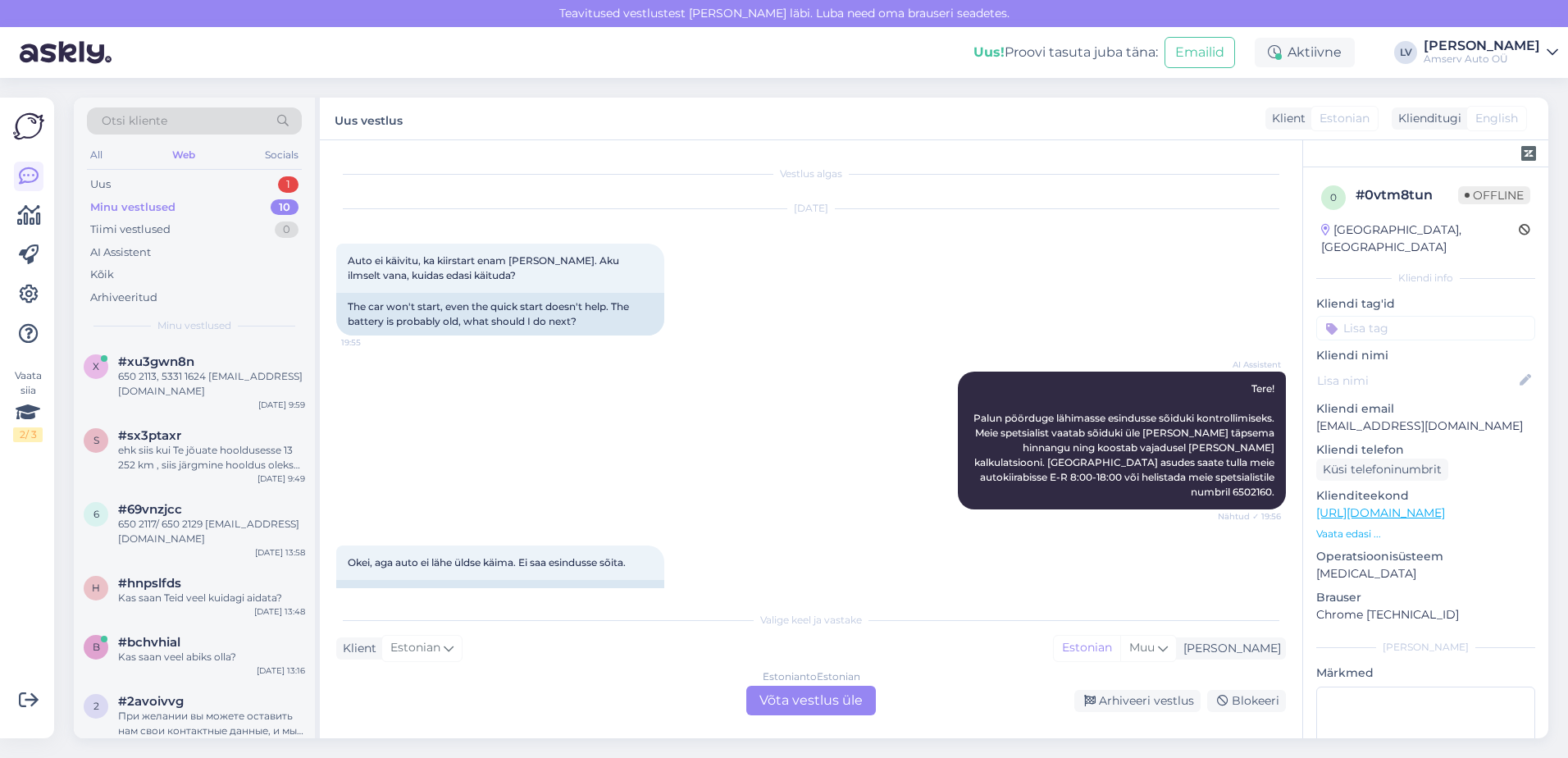
click at [171, 172] on div "Otsi kliente All Web Socials Uus 1 Minu vestlused 10 Tiimi vestlused 0 AI Assis…" at bounding box center [194, 221] width 241 height 246
click at [177, 181] on div "Uus 1" at bounding box center [194, 184] width 215 height 23
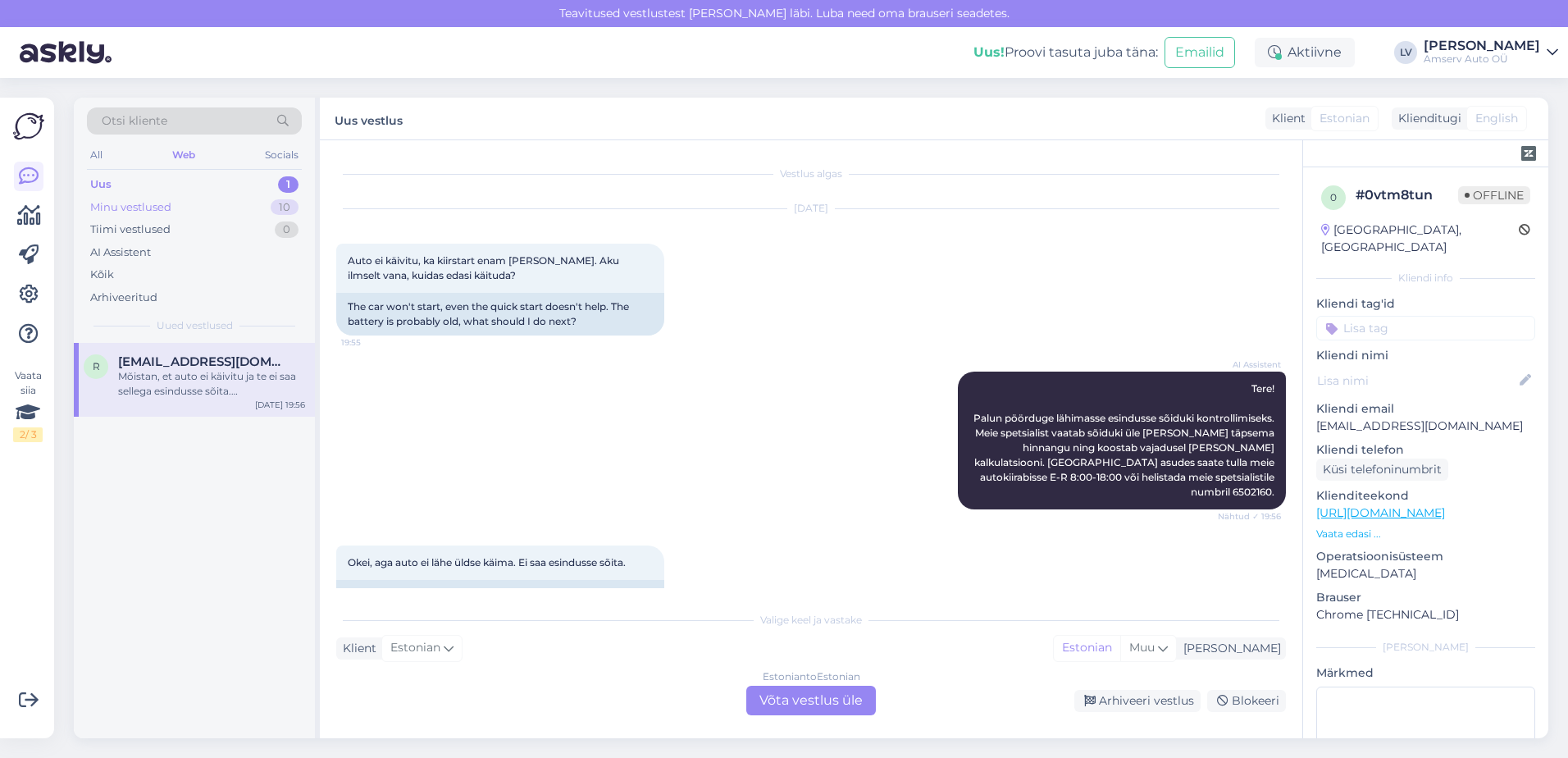
click at [165, 208] on div "Minu vestlused" at bounding box center [130, 207] width 81 height 16
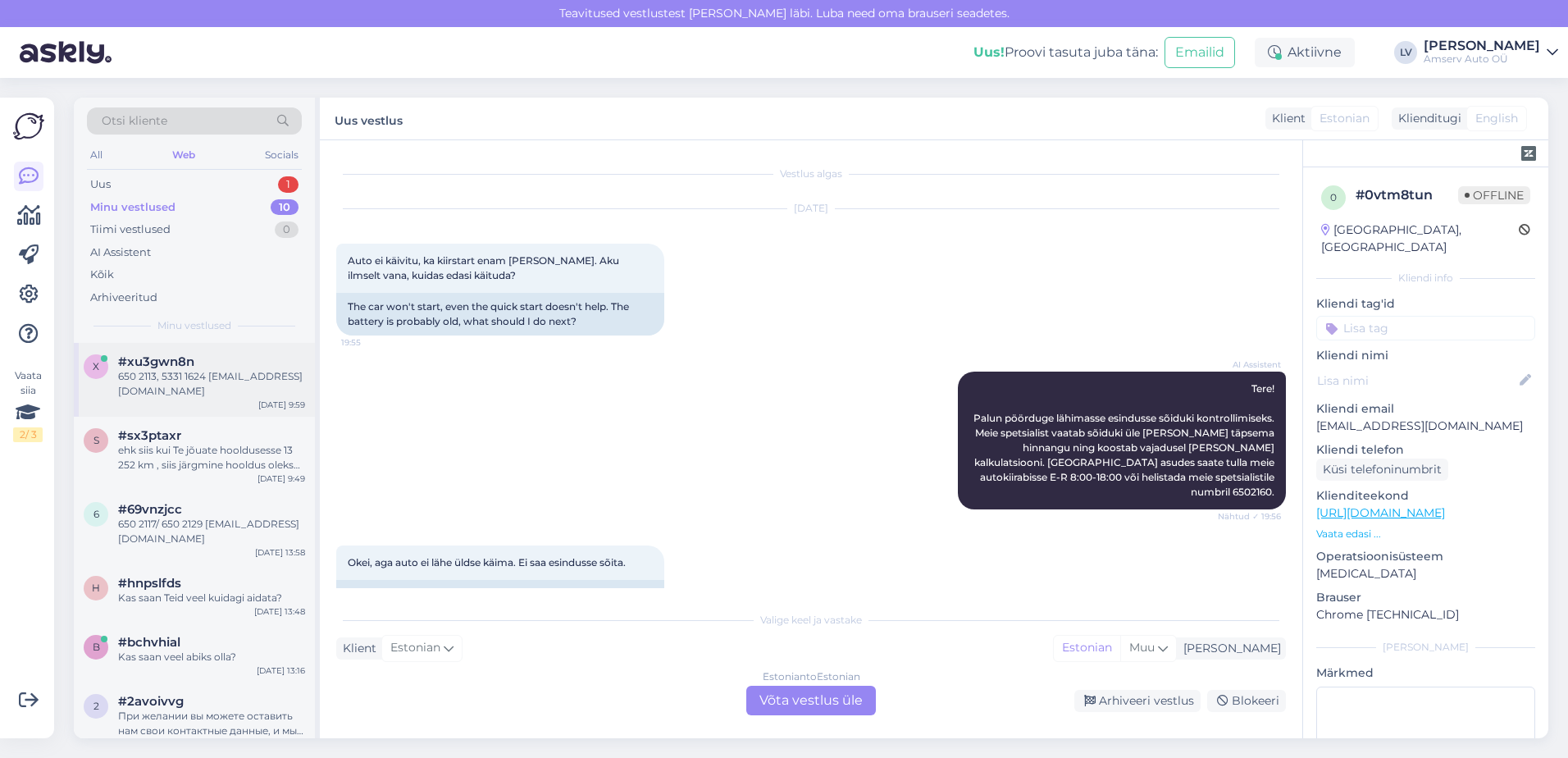
click at [165, 365] on span "#xu3gwn8n" at bounding box center [157, 362] width 77 height 14
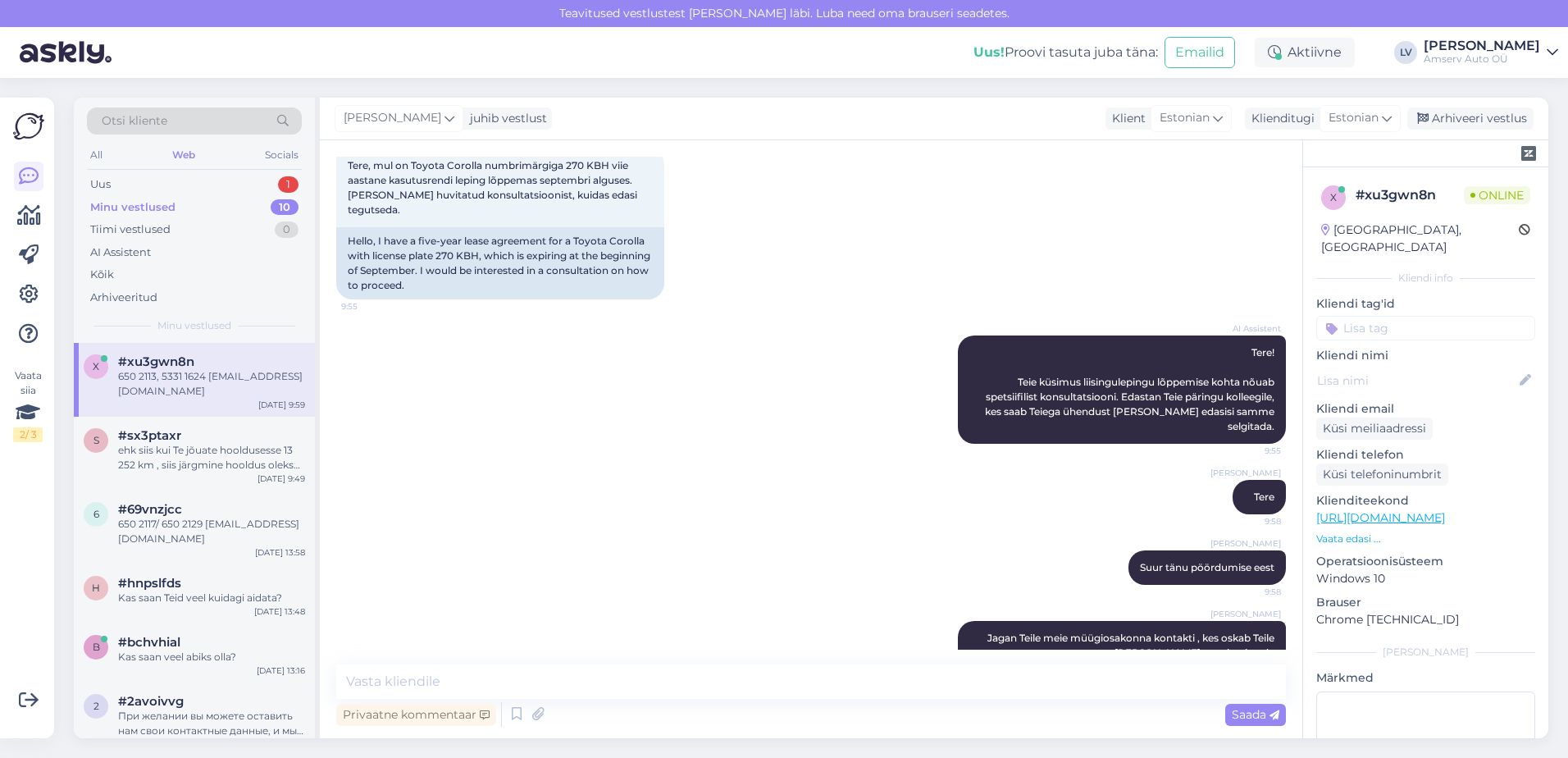
scroll to position [189, 0]
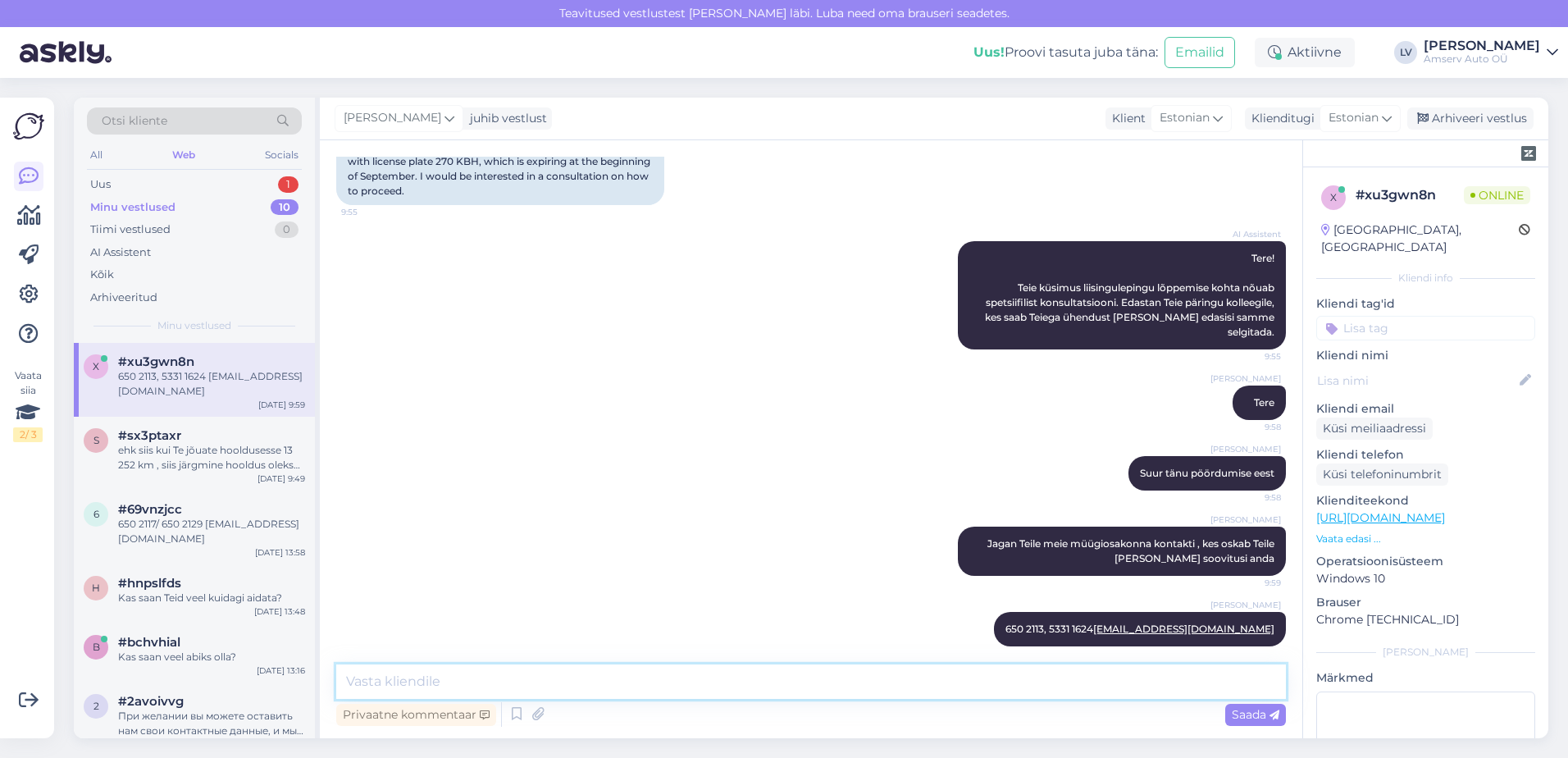
click at [470, 691] on textarea at bounding box center [811, 682] width 950 height 34
click at [527, 690] on textarea "Kas saan Teid veel millegiga aidata?" at bounding box center [811, 682] width 950 height 34
type textarea "Kas saan Teid veel kuidagi aidata?"
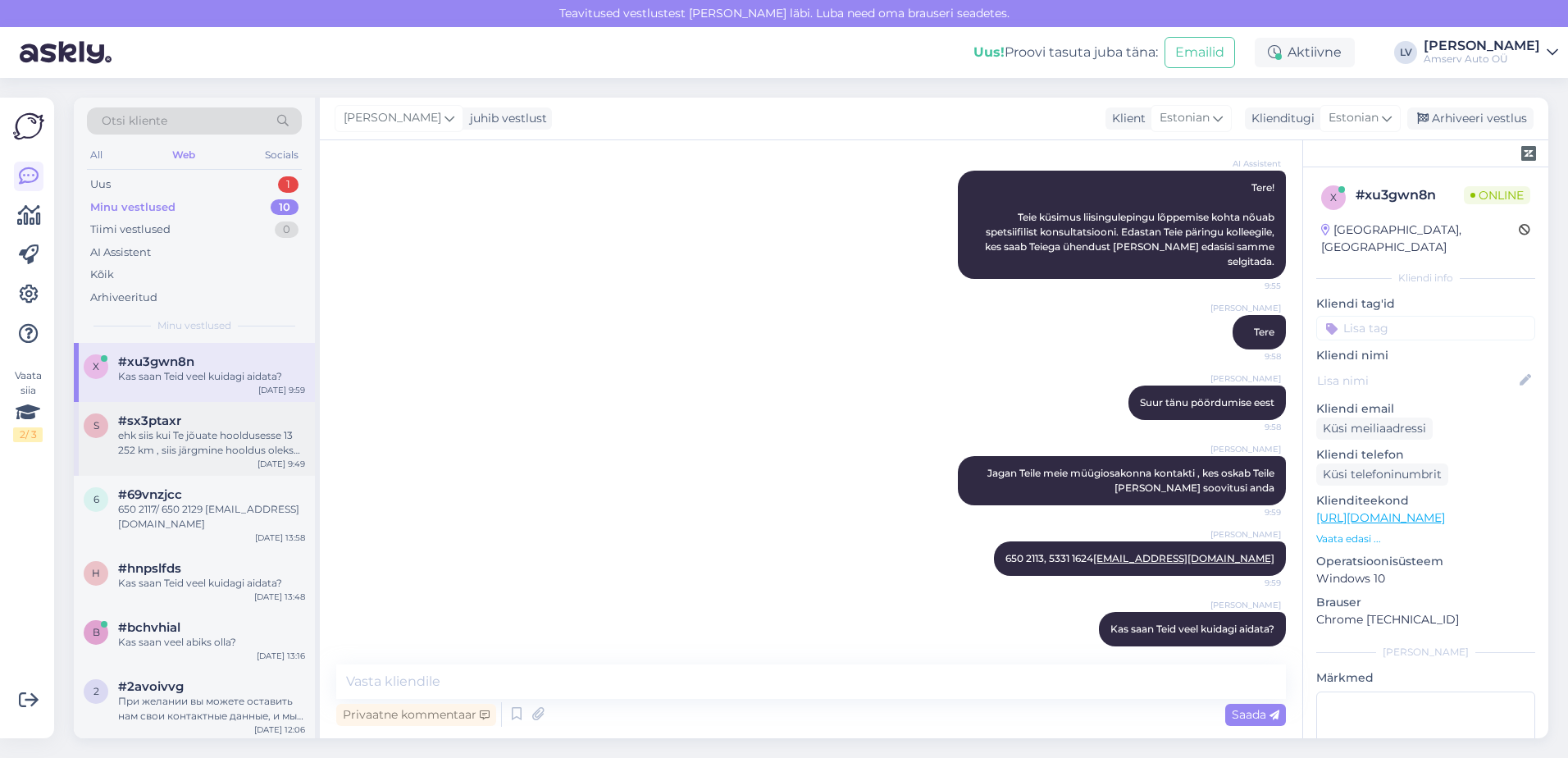
click at [226, 436] on div "ehk siis kui Te jõuate hooldusesse 13 252 km , siis järgmine hooldus oleks +15 …" at bounding box center [211, 443] width 187 height 30
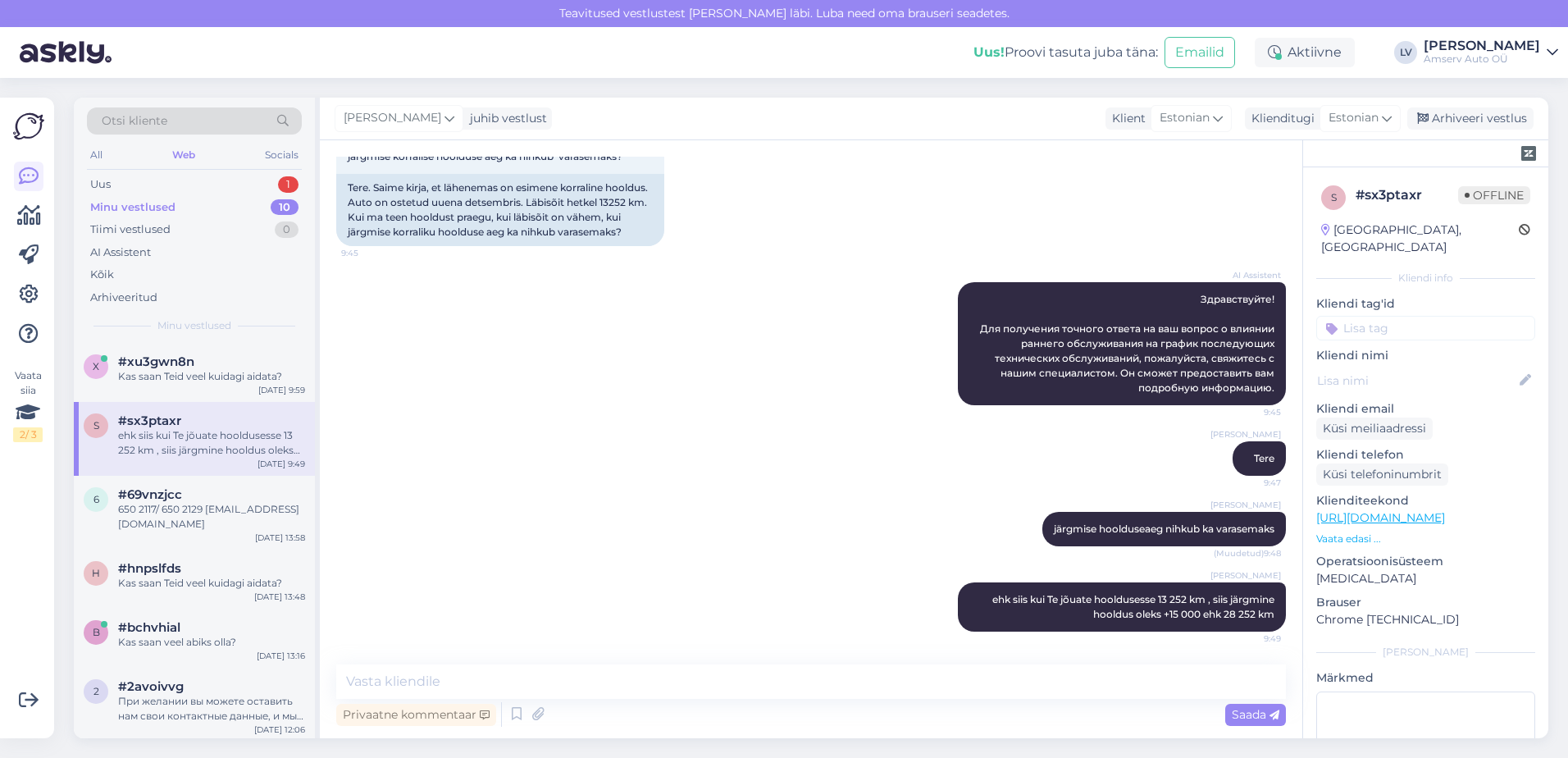
scroll to position [178, 0]
click at [526, 674] on textarea at bounding box center [811, 682] width 950 height 34
type textarea "Kas saan Teid veel kuidagi aidata?"
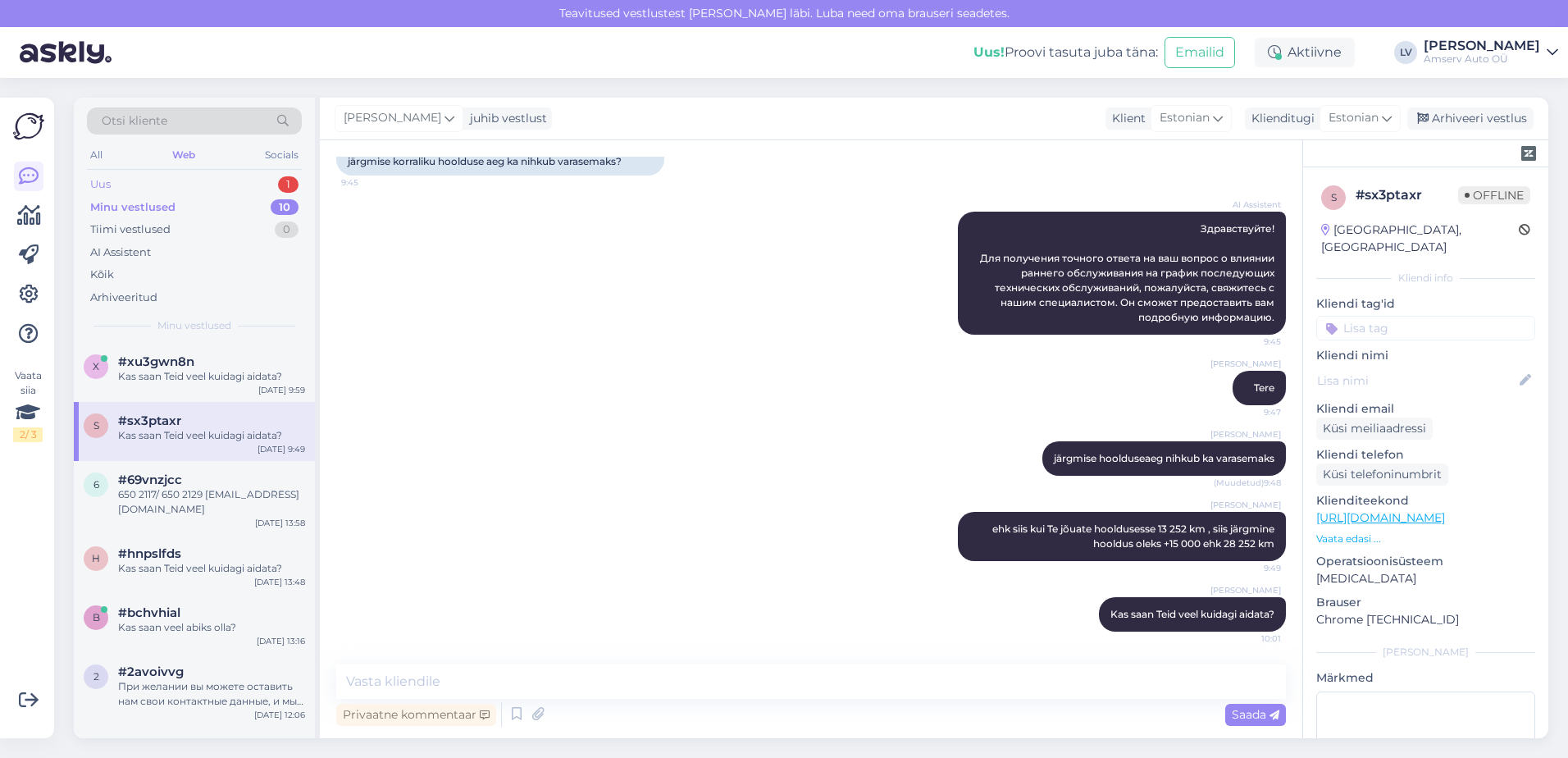
click at [185, 184] on div "Uus 1" at bounding box center [194, 184] width 215 height 23
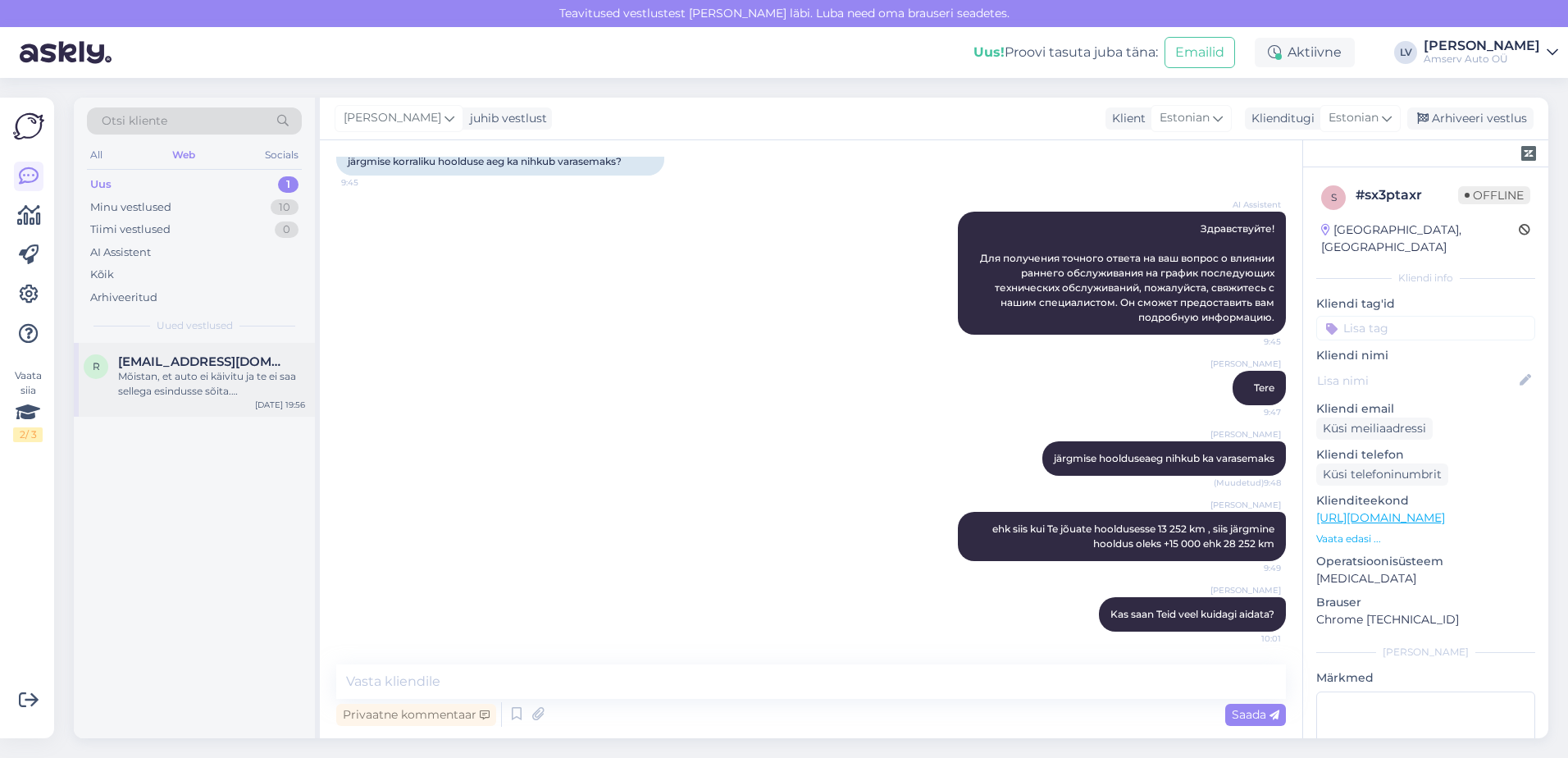
click at [269, 390] on div "Mõistan, et auto ei käivitu ja te ei saa sellega esindusse sõita. [PERSON_NAME]…" at bounding box center [211, 384] width 187 height 30
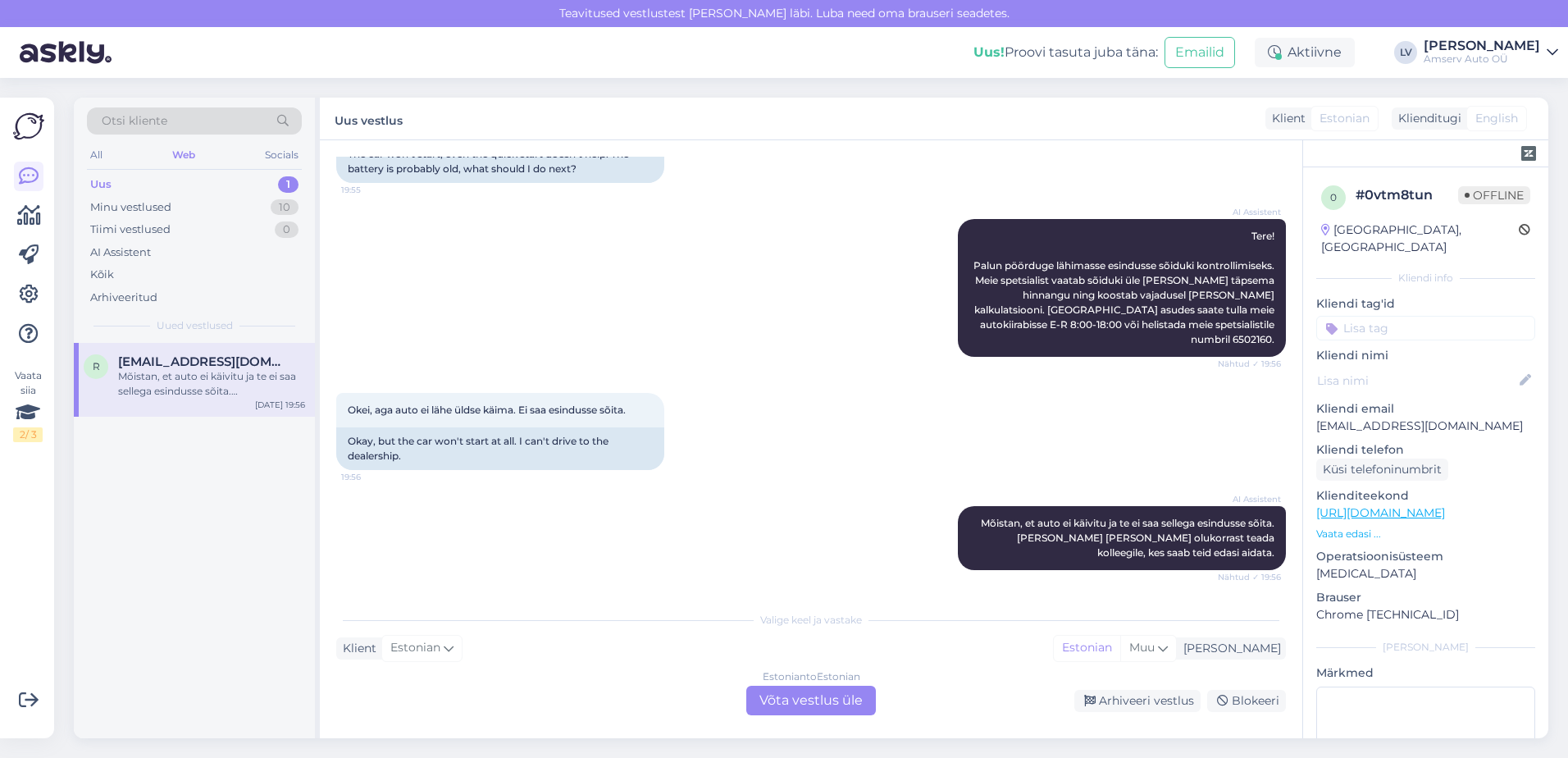
scroll to position [153, 0]
drag, startPoint x: 1457, startPoint y: 410, endPoint x: 1315, endPoint y: 415, distance: 142.1
click at [1315, 415] on div "0 # 0vtm8tun Offline [GEOGRAPHIC_DATA], [GEOGRAPHIC_DATA] Kliendi info Kliendi …" at bounding box center [1426, 512] width 245 height 691
drag, startPoint x: 1315, startPoint y: 415, endPoint x: 1330, endPoint y: 413, distance: 15.1
copy p "[EMAIL_ADDRESS][DOMAIN_NAME]"
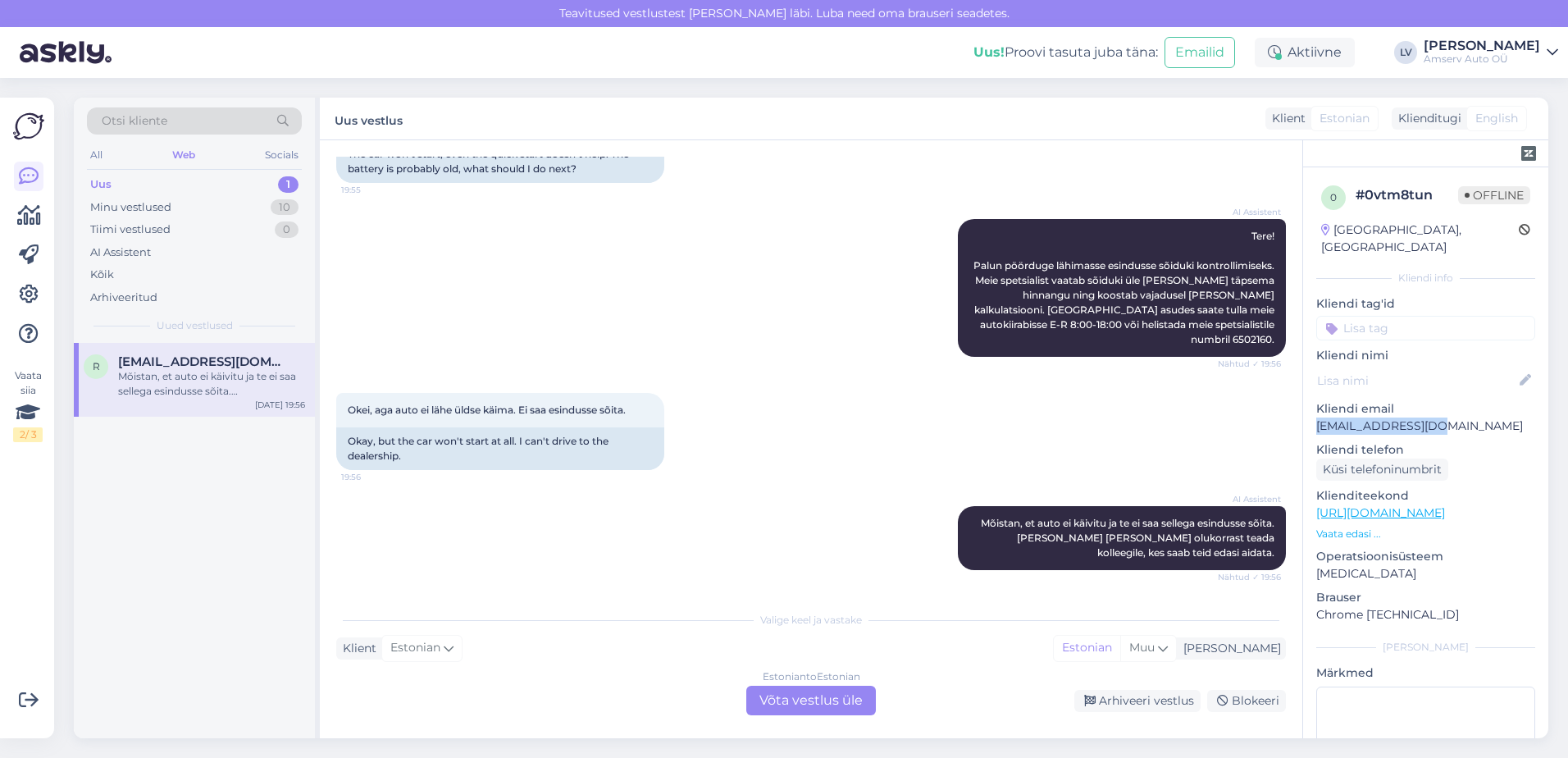
copy p "[EMAIL_ADDRESS][DOMAIN_NAME]"
click at [510, 496] on div "AI Assistent [PERSON_NAME], et auto ei käivitu ja te ei saa sellega esindusse s…" at bounding box center [811, 538] width 950 height 100
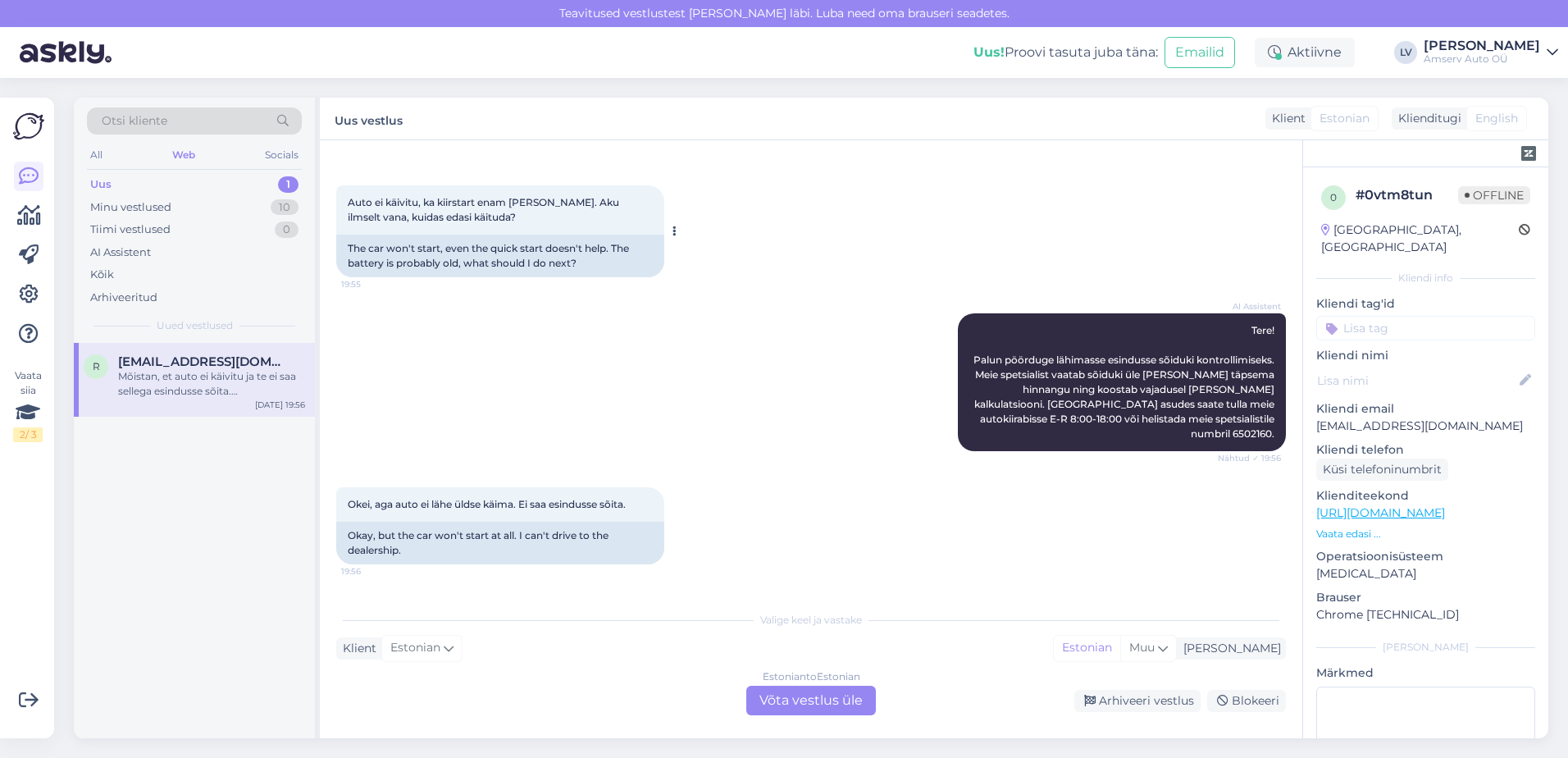
scroll to position [0, 0]
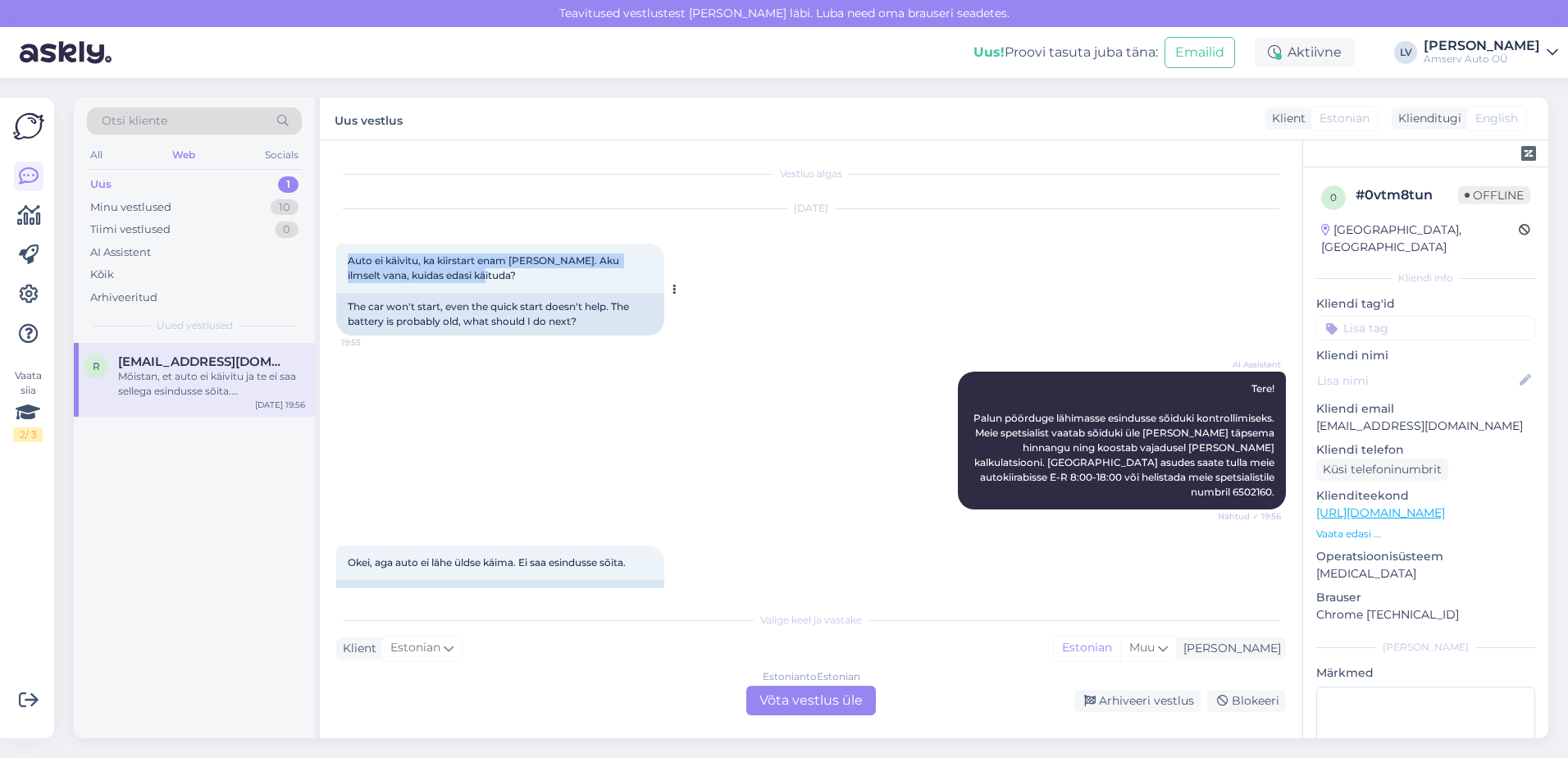
drag, startPoint x: 542, startPoint y: 274, endPoint x: 339, endPoint y: 260, distance: 203.5
click at [339, 260] on div "Auto ei käivitu, ka kiirstart enam [PERSON_NAME]. Aku ilmselt vana, kuidas edas…" at bounding box center [500, 269] width 328 height 49
click at [221, 383] on div "Mõistan, et auto ei käivitu ja te ei saa sellega esindusse sõita. [PERSON_NAME]…" at bounding box center [211, 384] width 187 height 30
click at [233, 180] on div "Uus 1" at bounding box center [194, 184] width 215 height 23
click at [221, 385] on div "Mõistan, et auto ei käivitu ja te ei saa sellega esindusse sõita. [PERSON_NAME]…" at bounding box center [211, 384] width 187 height 30
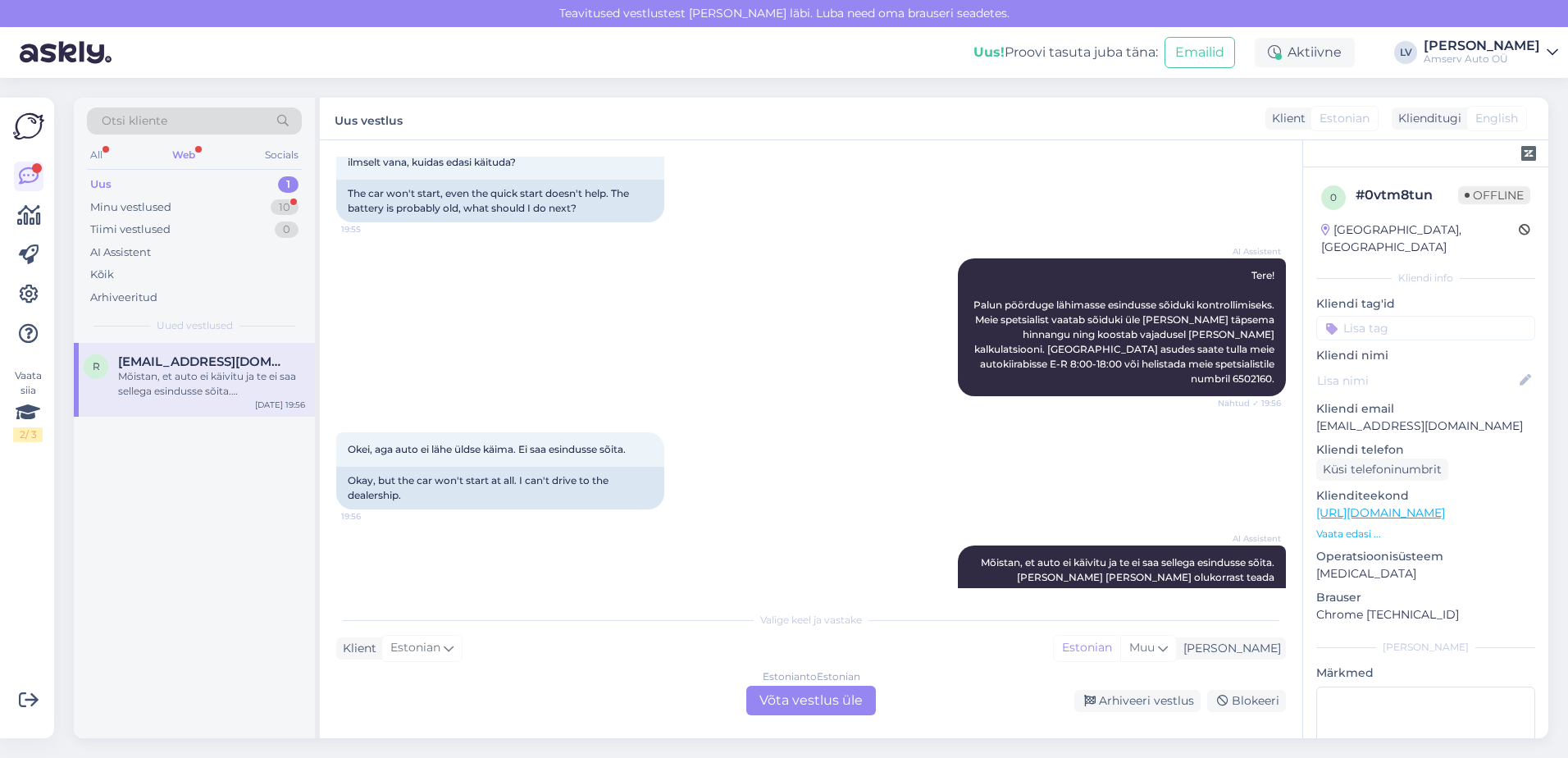
scroll to position [153, 0]
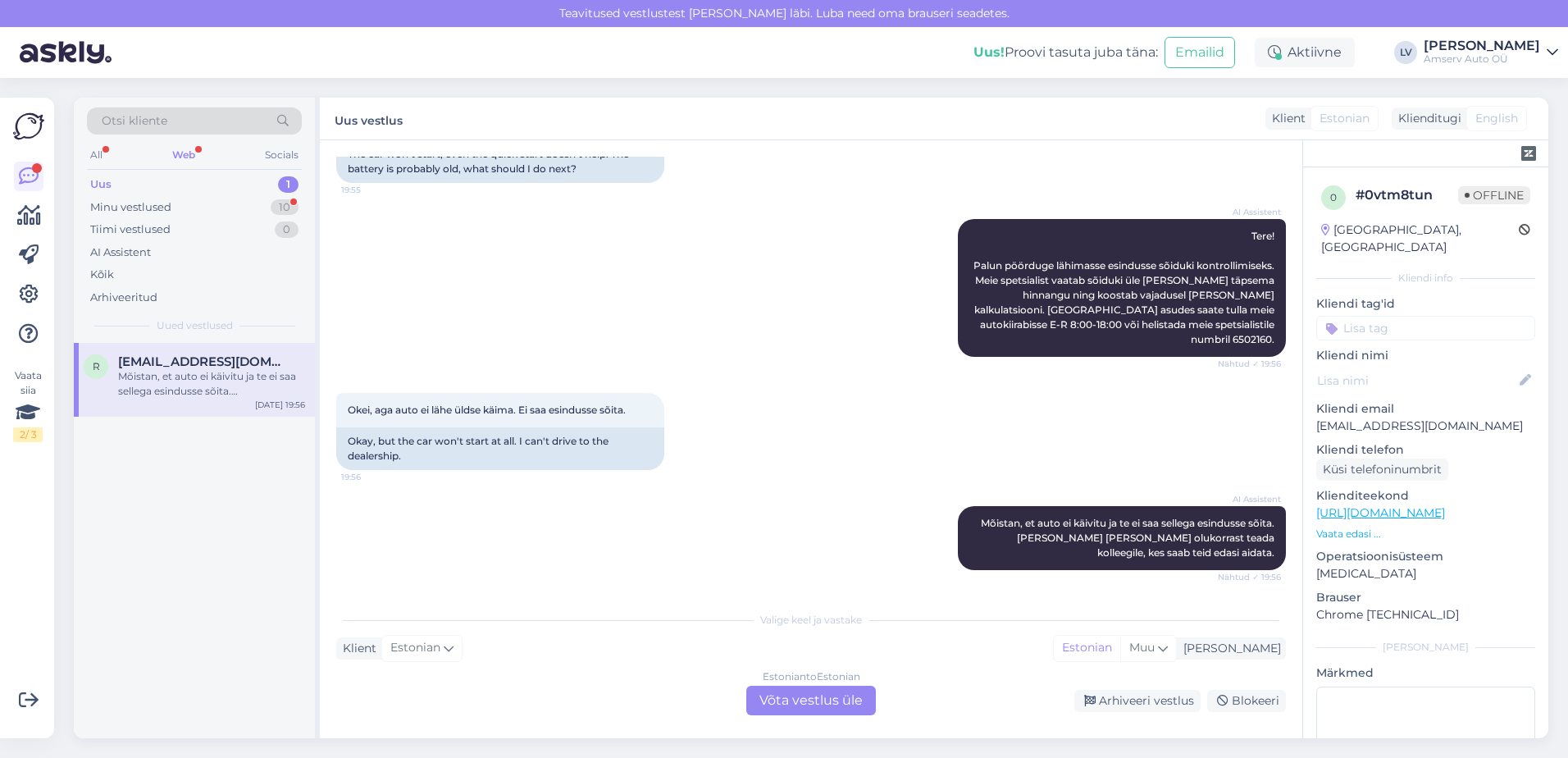
click at [233, 189] on div "Uus 1" at bounding box center [194, 184] width 215 height 23
click at [171, 388] on div "Mõistan, et auto ei käivitu ja te ei saa sellega esindusse sõita. [PERSON_NAME]…" at bounding box center [211, 384] width 187 height 30
click at [213, 186] on div "Uus 1" at bounding box center [194, 184] width 215 height 23
click at [210, 384] on div "Mõistan, et auto ei käivitu ja te ei saa sellega esindusse sõita. [PERSON_NAME]…" at bounding box center [211, 384] width 187 height 30
click at [196, 402] on div "r [EMAIL_ADDRESS][DOMAIN_NAME] Mõistan, et auto ei käivitu ja te ei saa sellega…" at bounding box center [194, 379] width 241 height 74
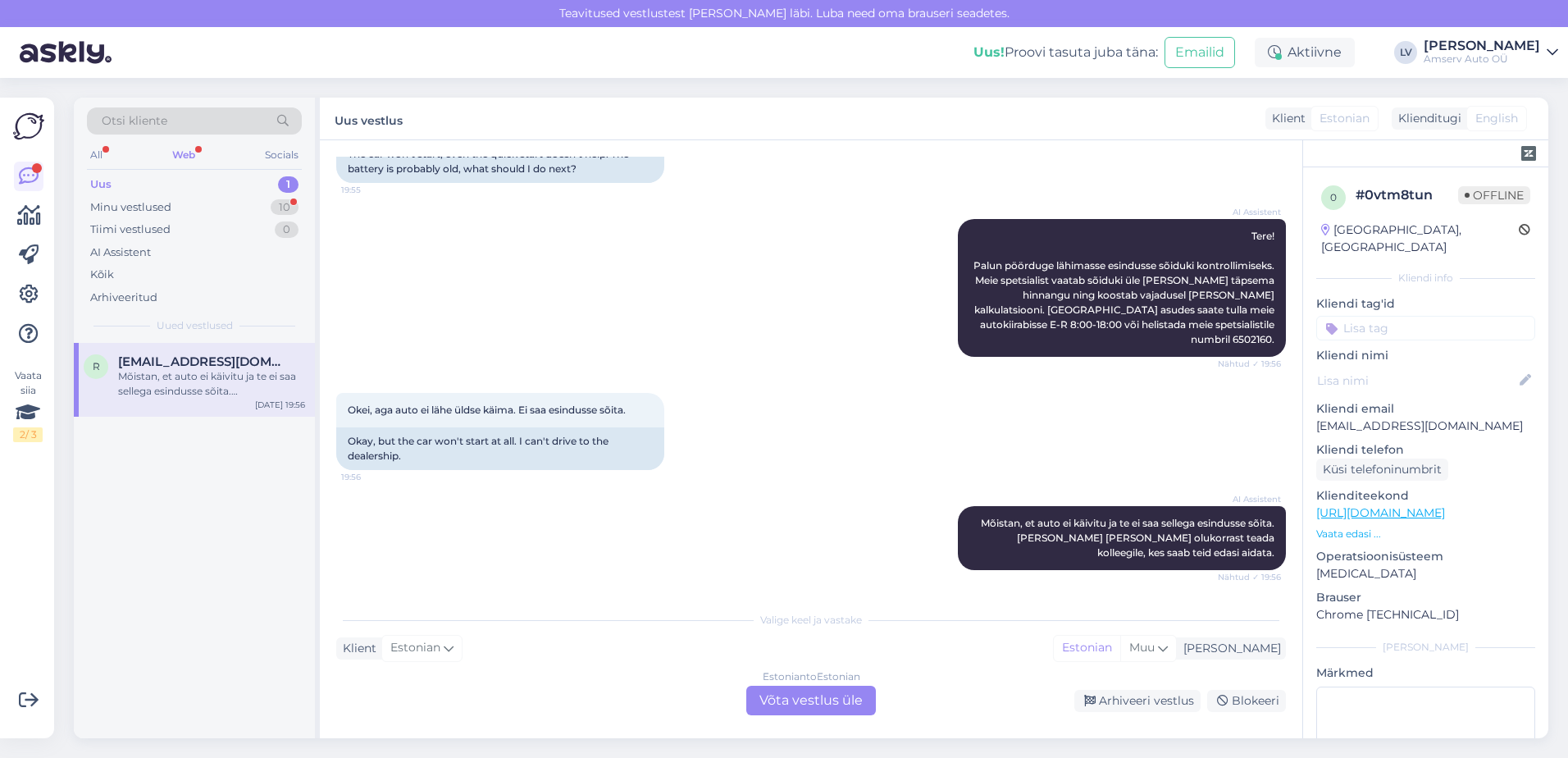
scroll to position [0, 0]
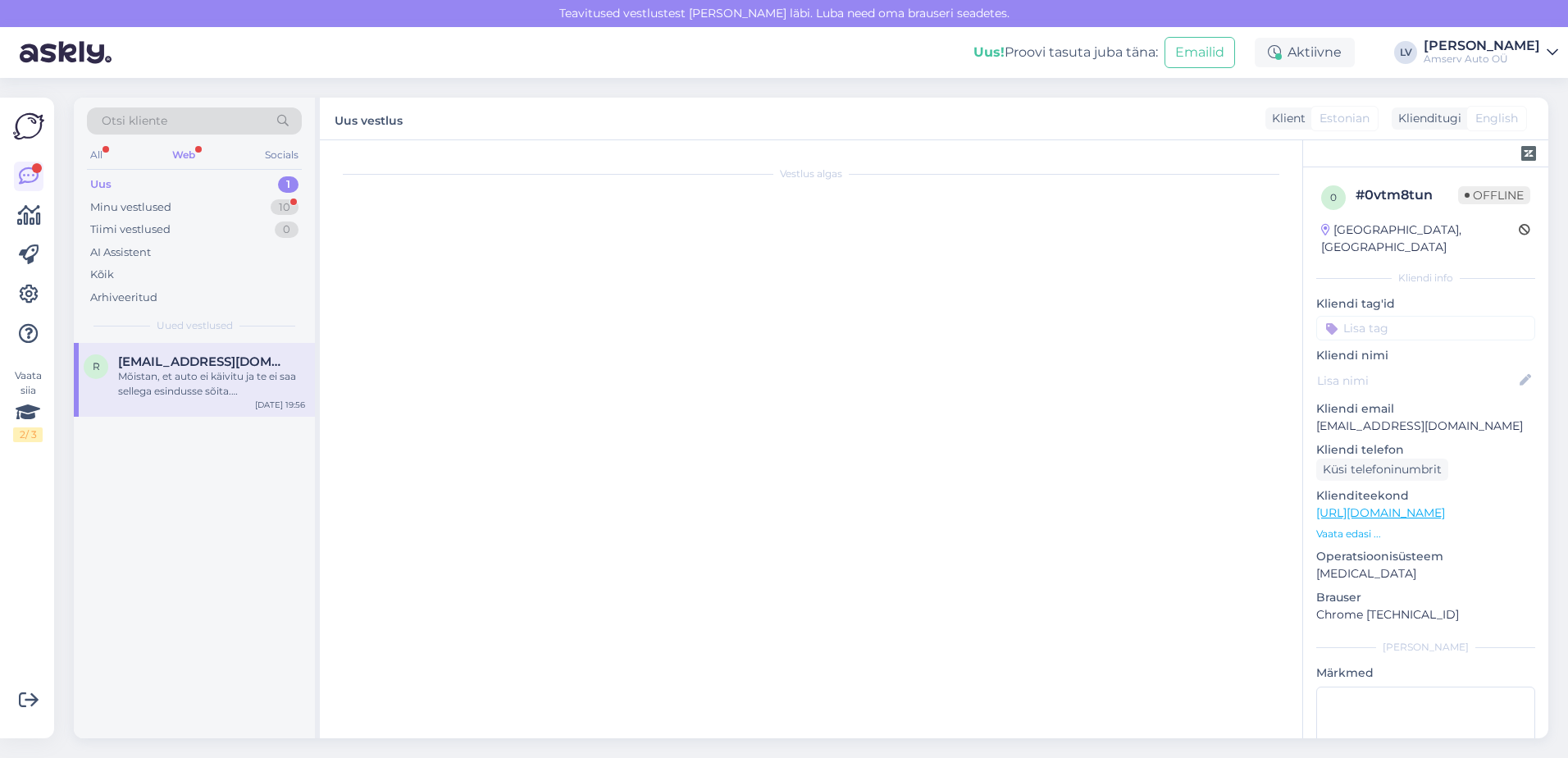
click at [156, 384] on div "Mõistan, et auto ei käivitu ja te ei saa sellega esindusse sõita. [PERSON_NAME]…" at bounding box center [211, 384] width 187 height 30
click at [239, 376] on div "Mõistan, et auto ei käivitu ja te ei saa sellega esindusse sõita. [PERSON_NAME]…" at bounding box center [211, 384] width 187 height 30
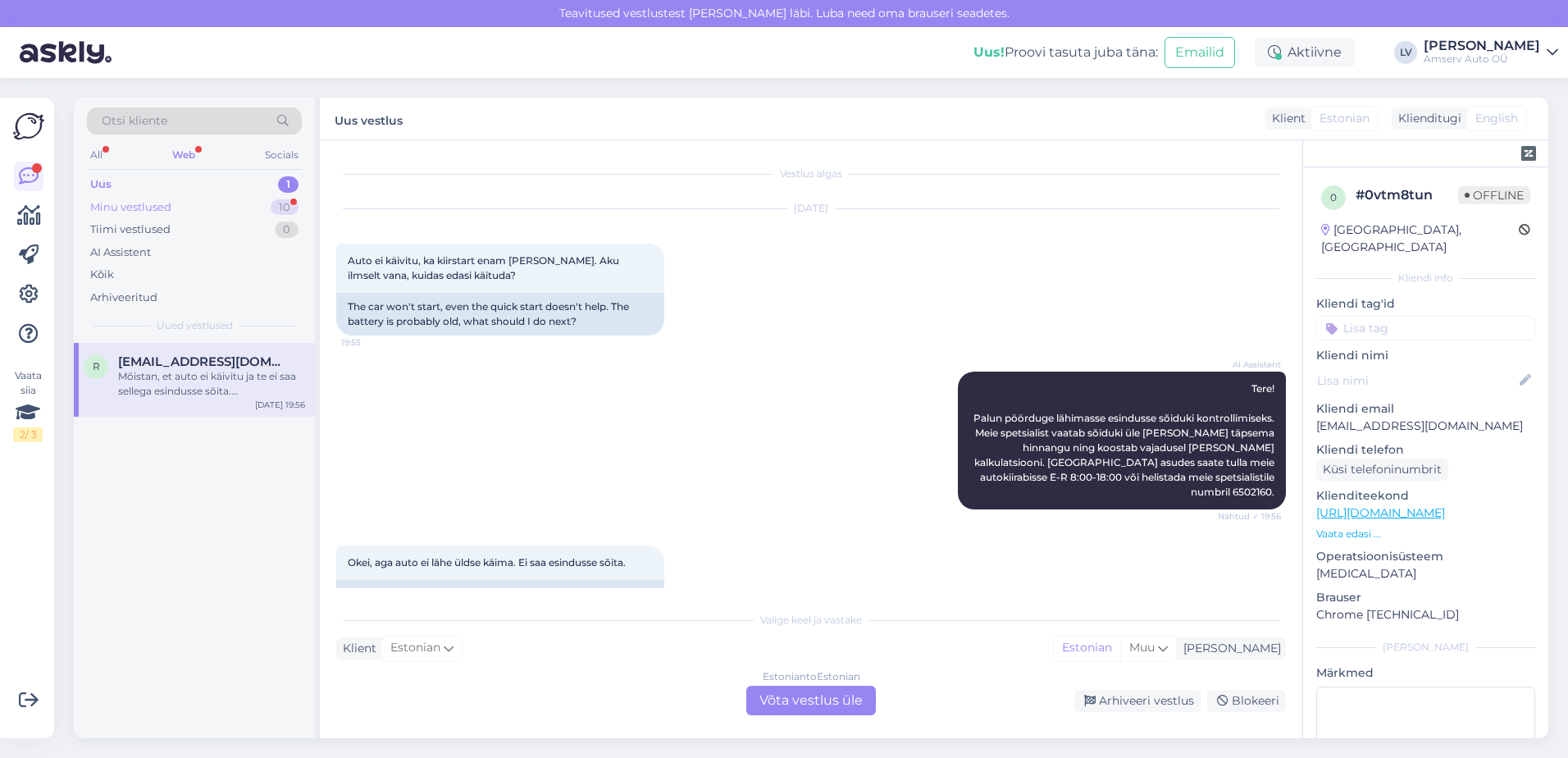
click at [152, 204] on div "Minu vestlused" at bounding box center [130, 207] width 81 height 16
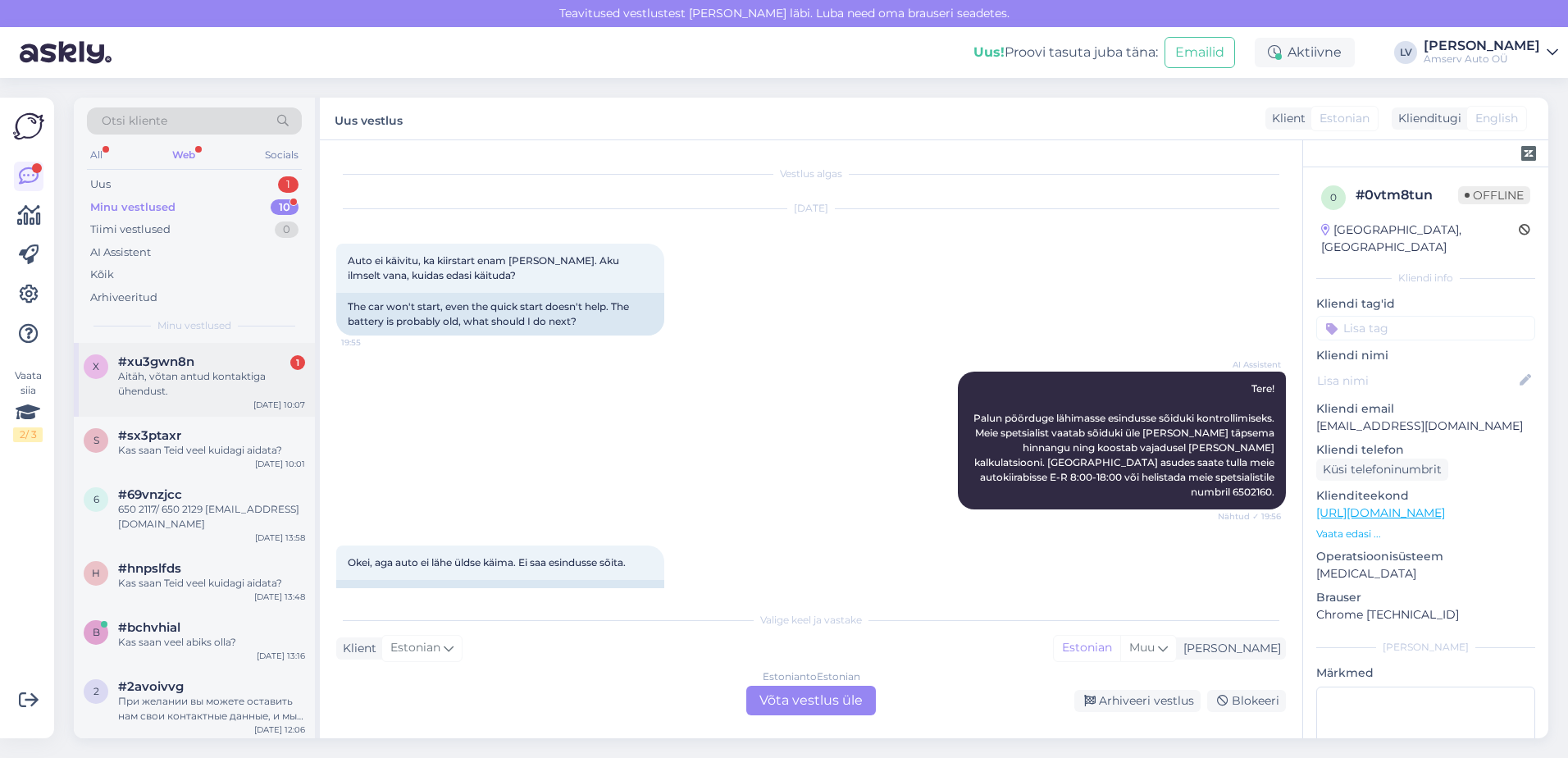
click at [172, 396] on div "Aitäh, võtan antud kontaktiga ühendust." at bounding box center [211, 384] width 187 height 30
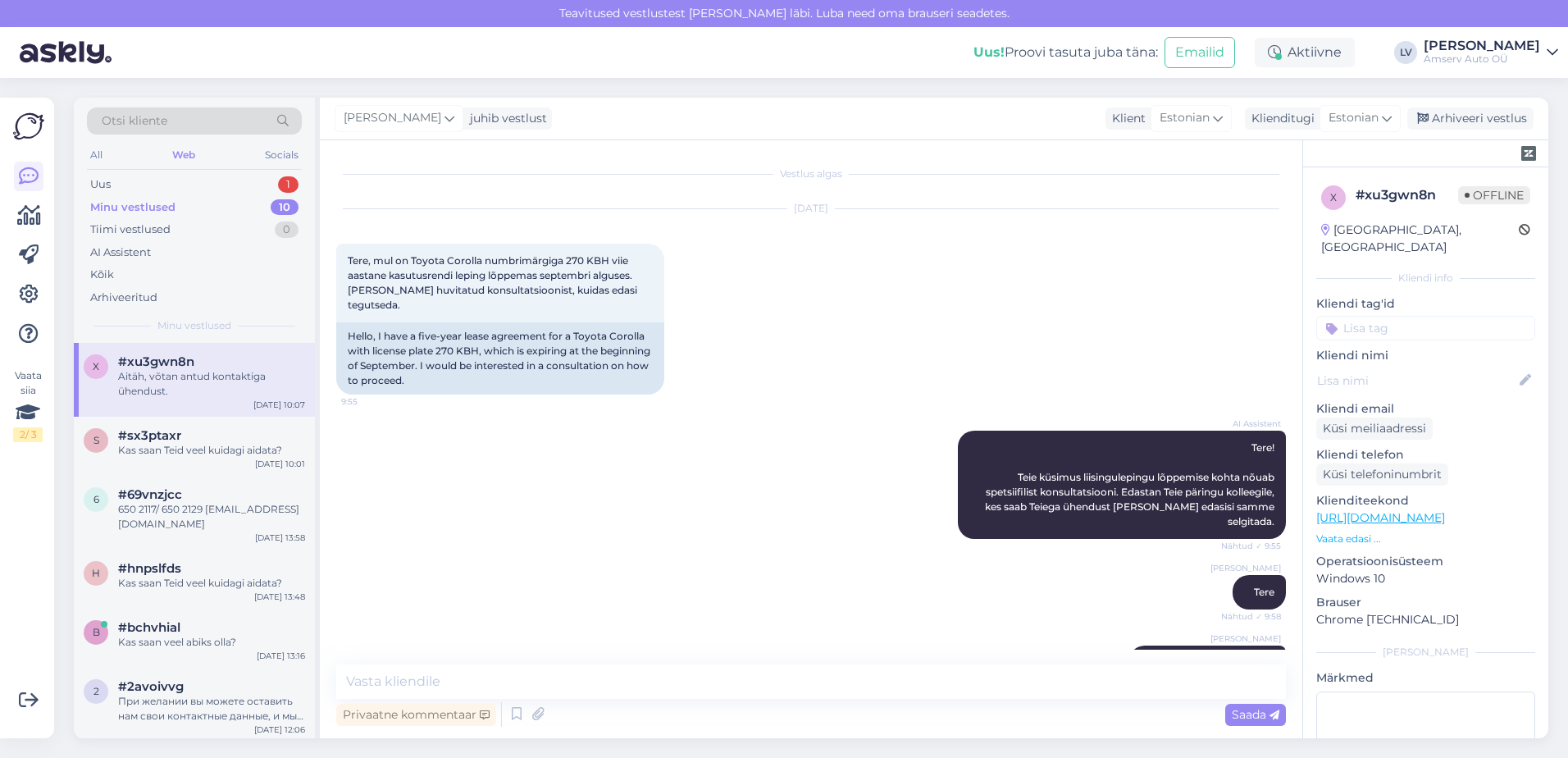
scroll to position [331, 0]
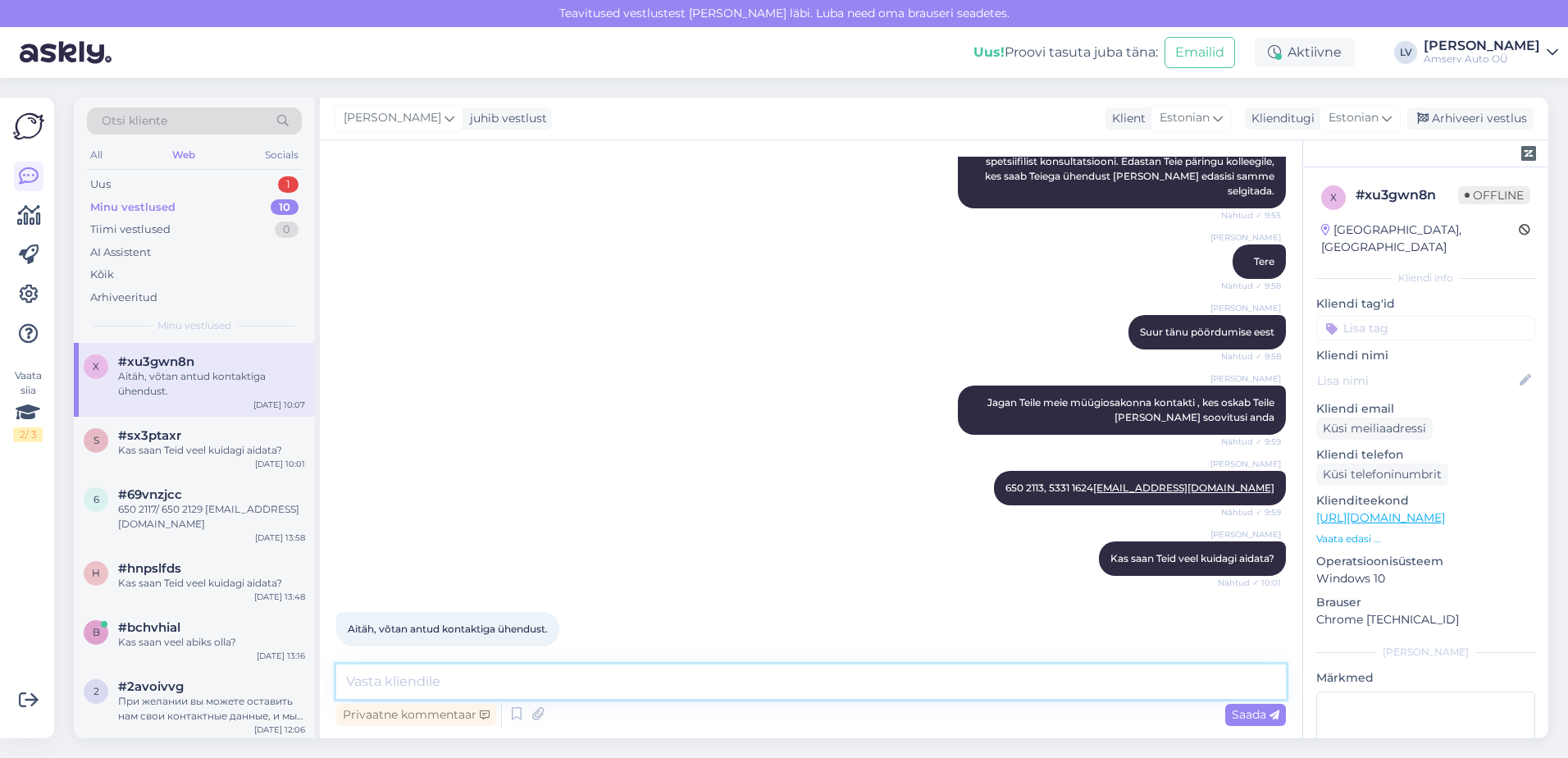
click at [473, 685] on textarea at bounding box center [811, 682] width 950 height 34
type textarea "J"
drag, startPoint x: 435, startPoint y: 678, endPoint x: 325, endPoint y: 695, distance: 111.3
click at [325, 695] on div "Vestlus algas [DATE] Tere, mul on Toyota Corolla numbrimärgiga 270 KBH viie aas…" at bounding box center [810, 440] width 983 height 599
type textarea "Jääme ootama ja ilusat päeva jätku Teile :)"
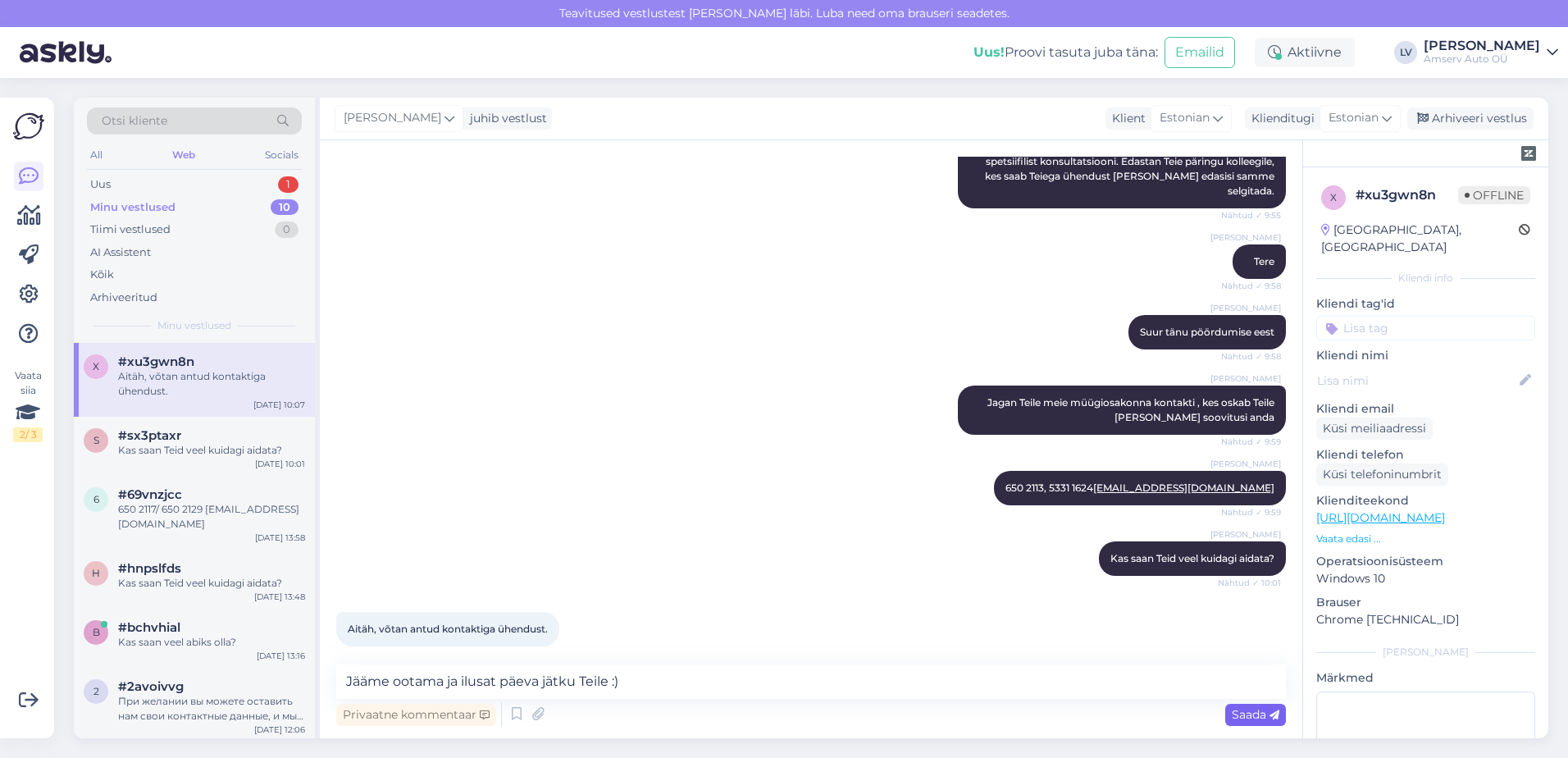
click at [1251, 712] on span "Saada" at bounding box center [1256, 715] width 48 height 14
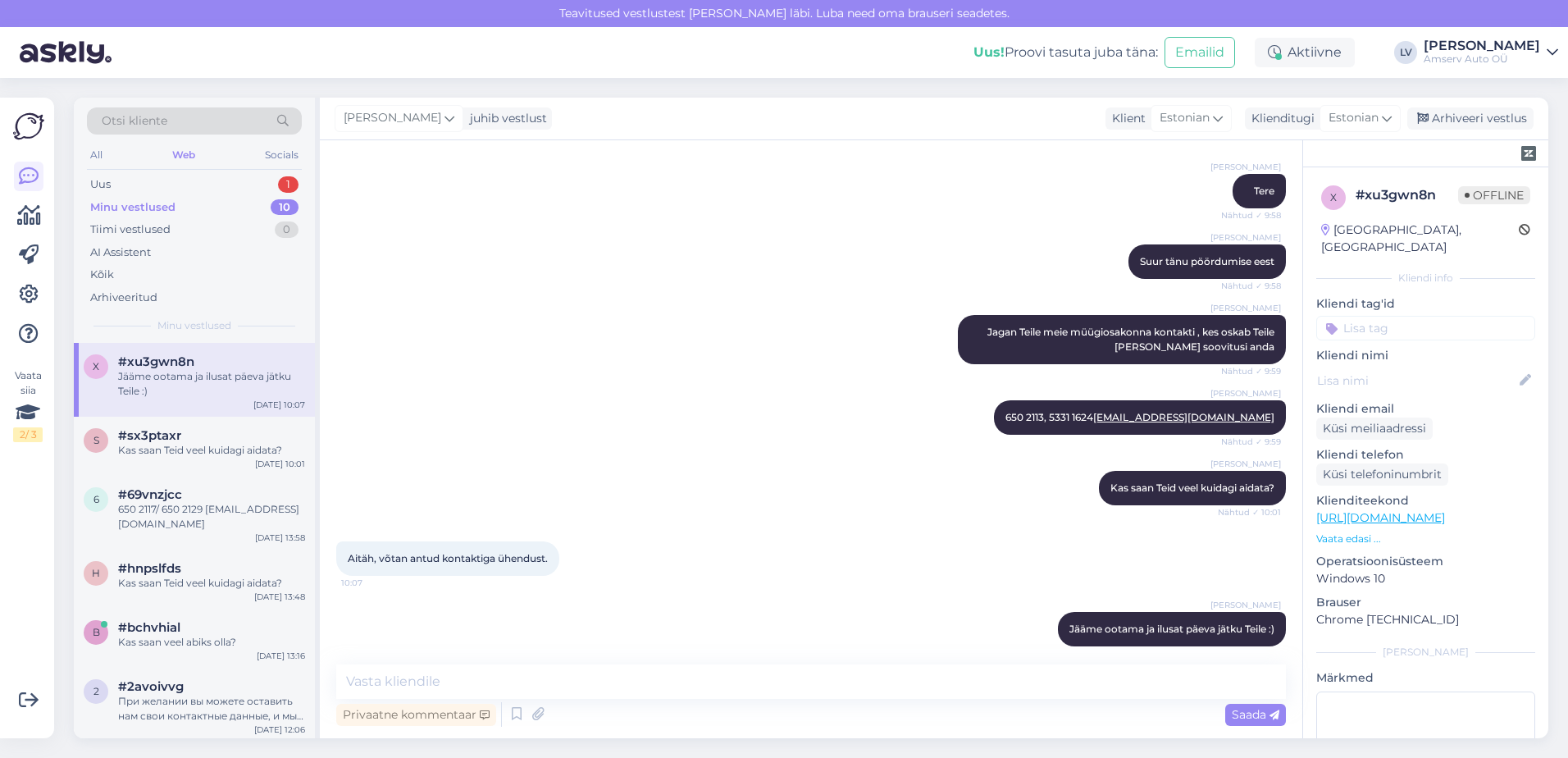
click at [673, 651] on div "Vestlus algas [DATE] Tere, mul on Toyota Corolla numbrimärgiga 270 KBH viie aas…" at bounding box center [810, 440] width 983 height 599
click at [711, 674] on textarea at bounding box center [811, 682] width 950 height 34
click at [241, 180] on div "Uus 1" at bounding box center [194, 184] width 215 height 23
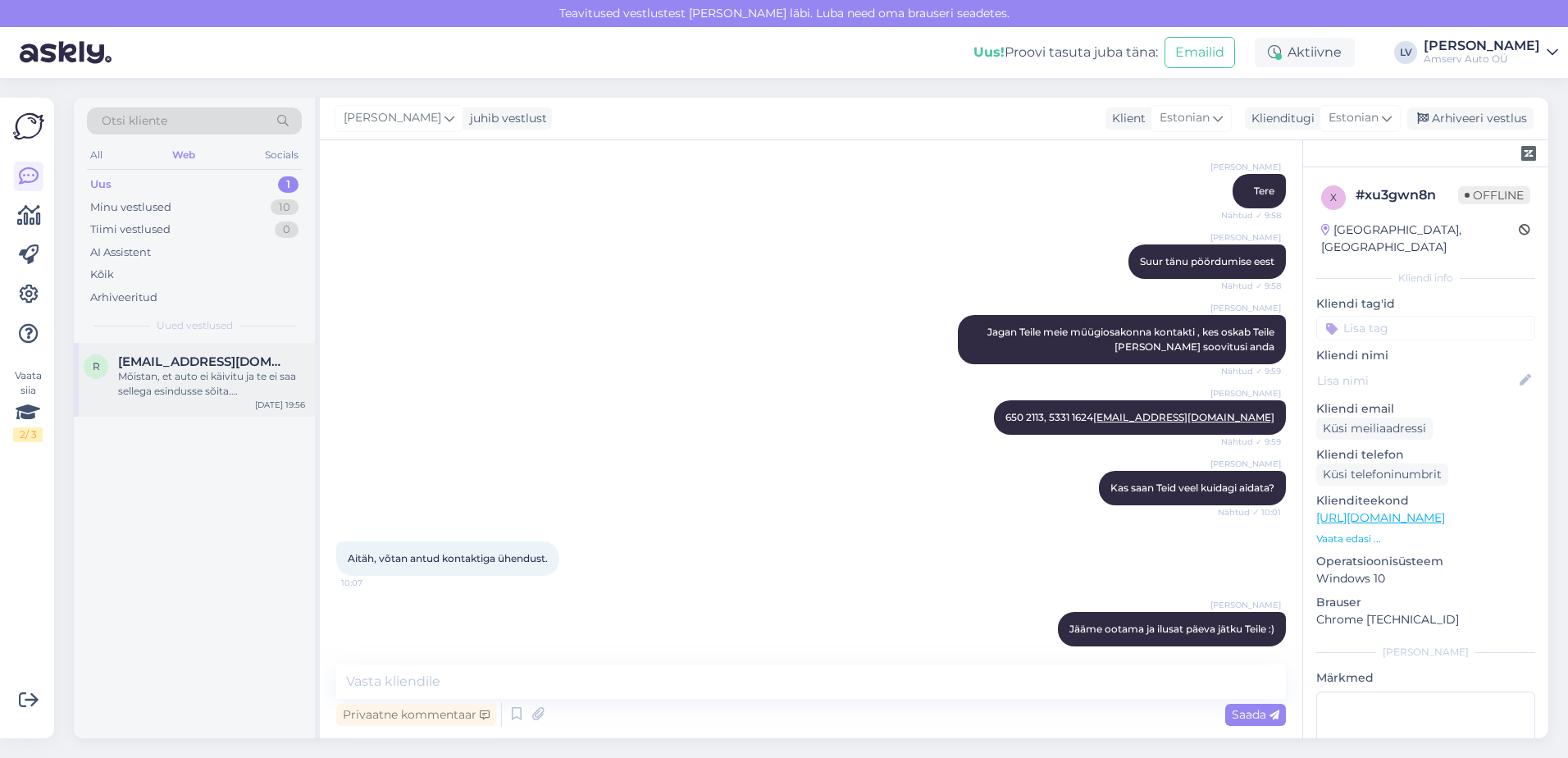
click at [187, 374] on div "Mõistan, et auto ei käivitu ja te ei saa sellega esindusse sõita. [PERSON_NAME]…" at bounding box center [211, 384] width 187 height 30
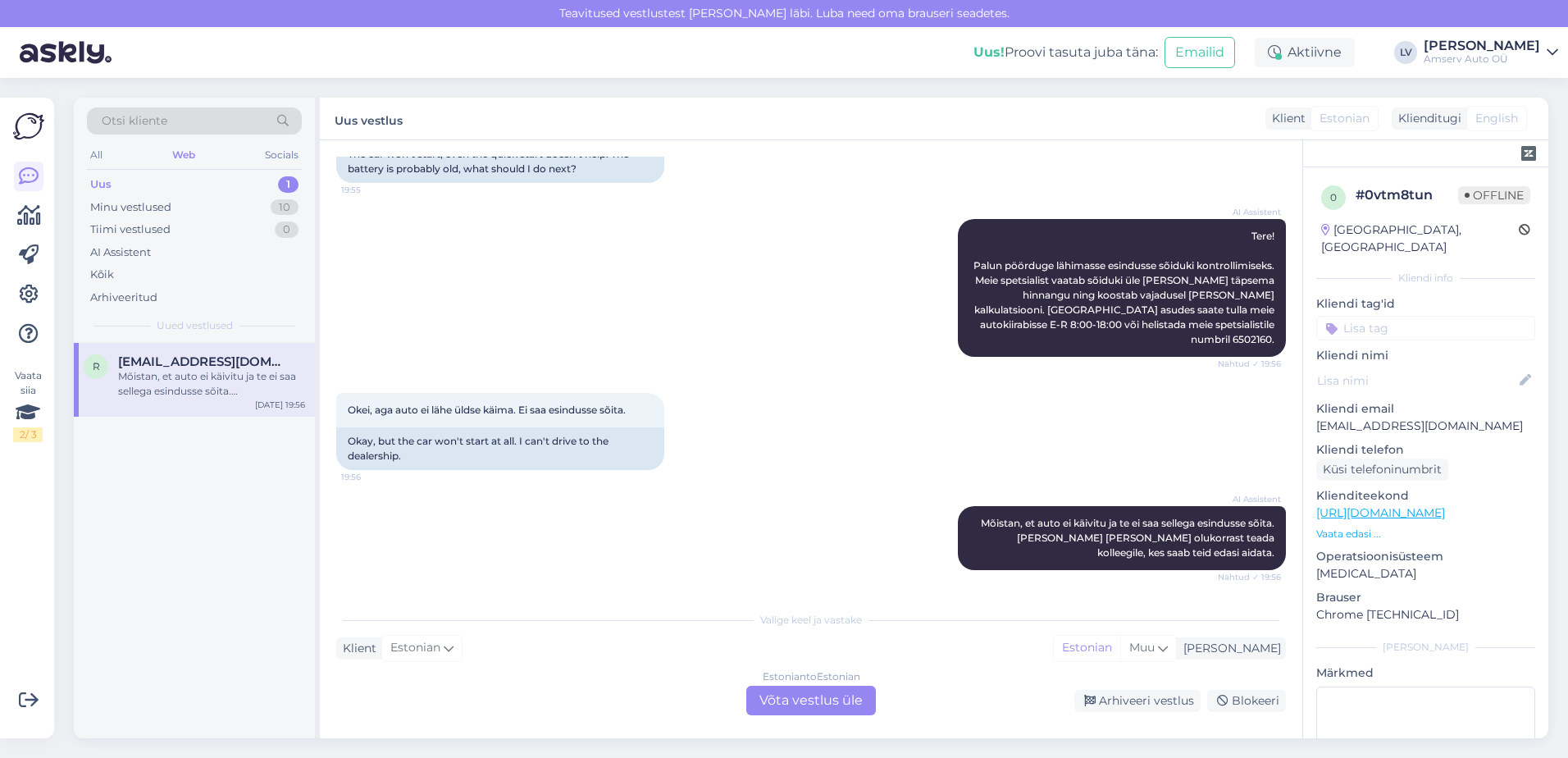
click at [1421, 316] on input at bounding box center [1426, 328] width 219 height 25
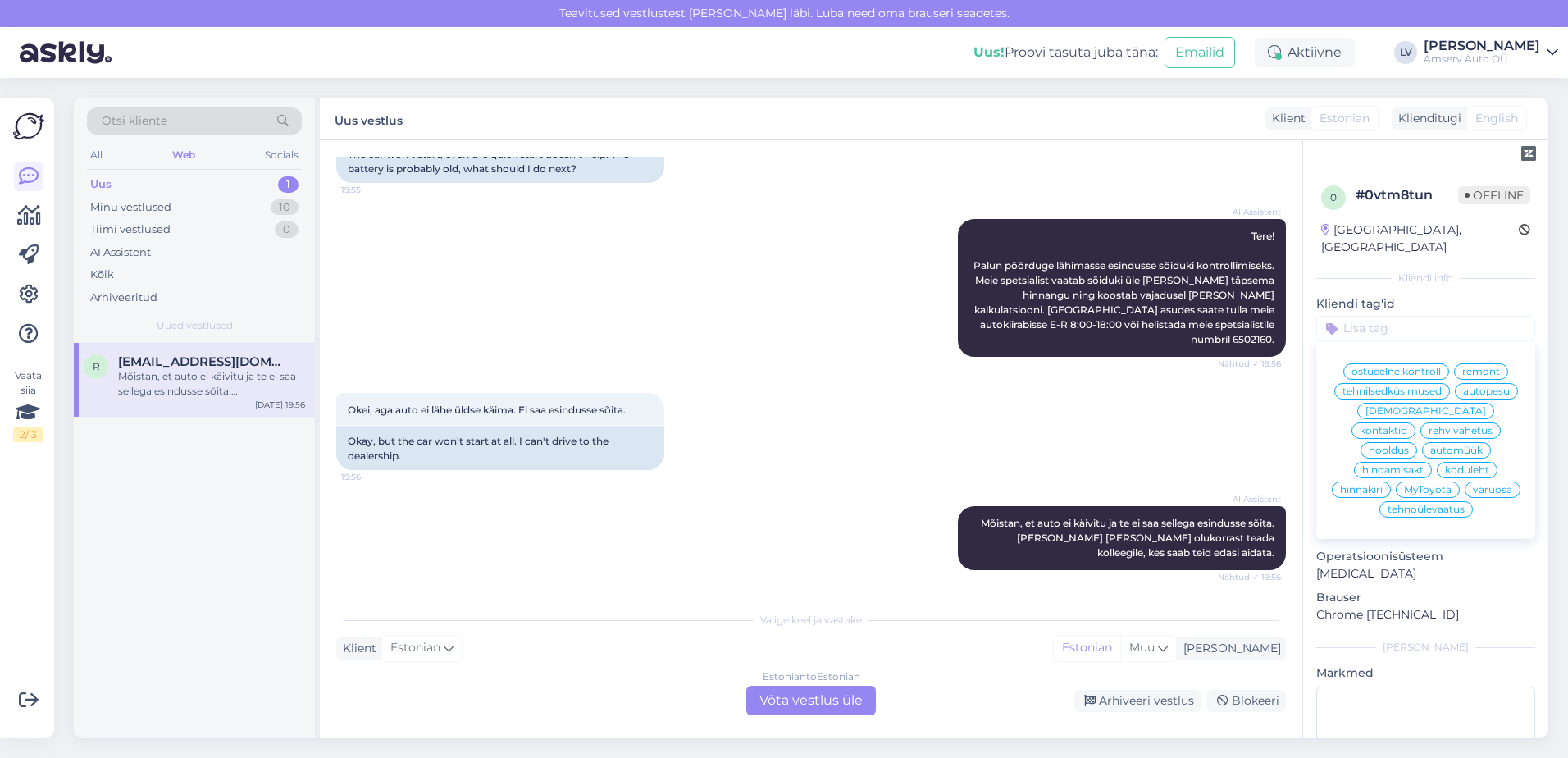
click at [1408, 426] on span "kontaktid" at bounding box center [1384, 431] width 48 height 10
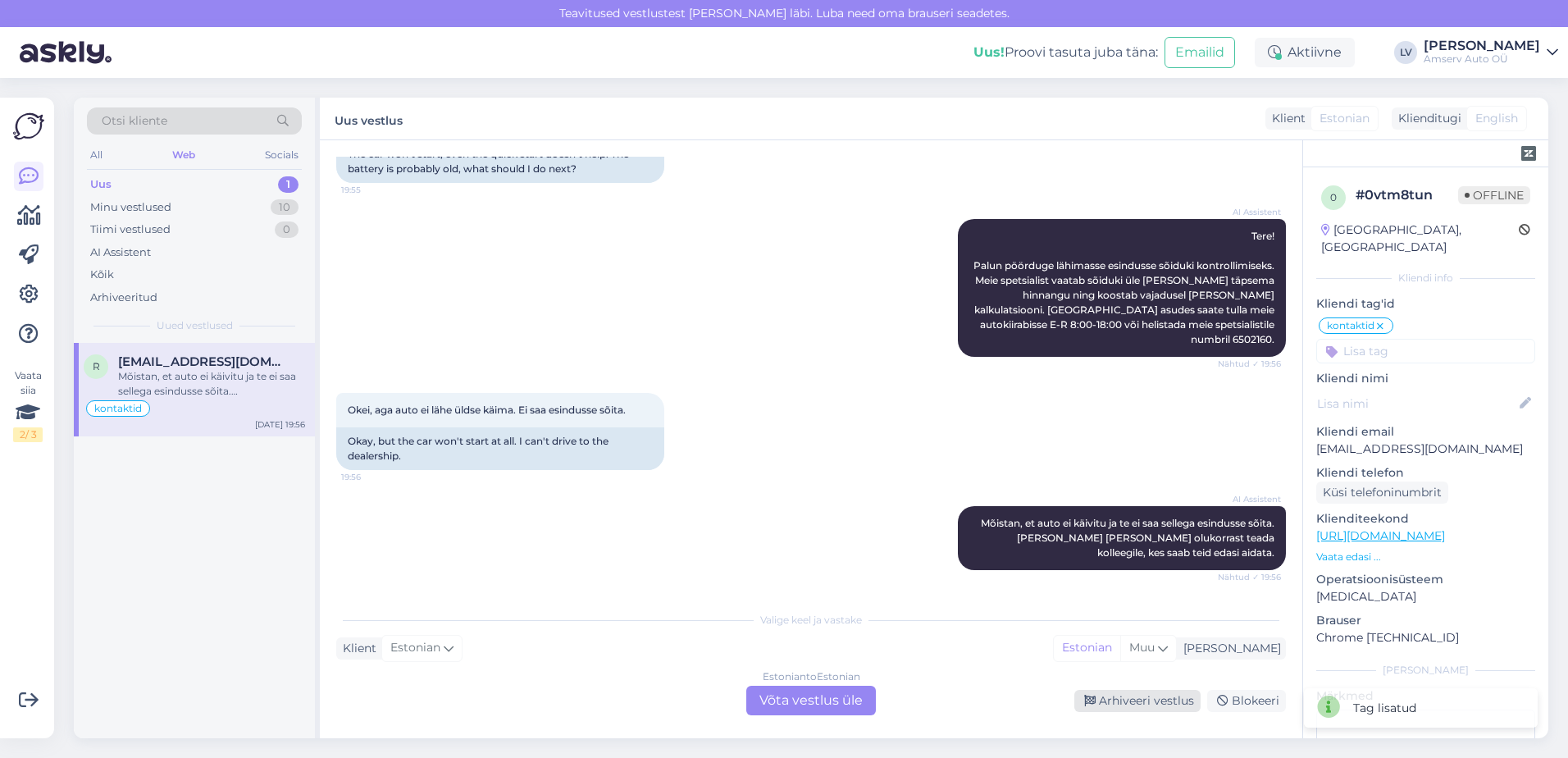
drag, startPoint x: 1177, startPoint y: 698, endPoint x: 1188, endPoint y: 690, distance: 13.6
click at [1188, 690] on div "Arhiveeri vestlus" at bounding box center [1138, 701] width 126 height 22
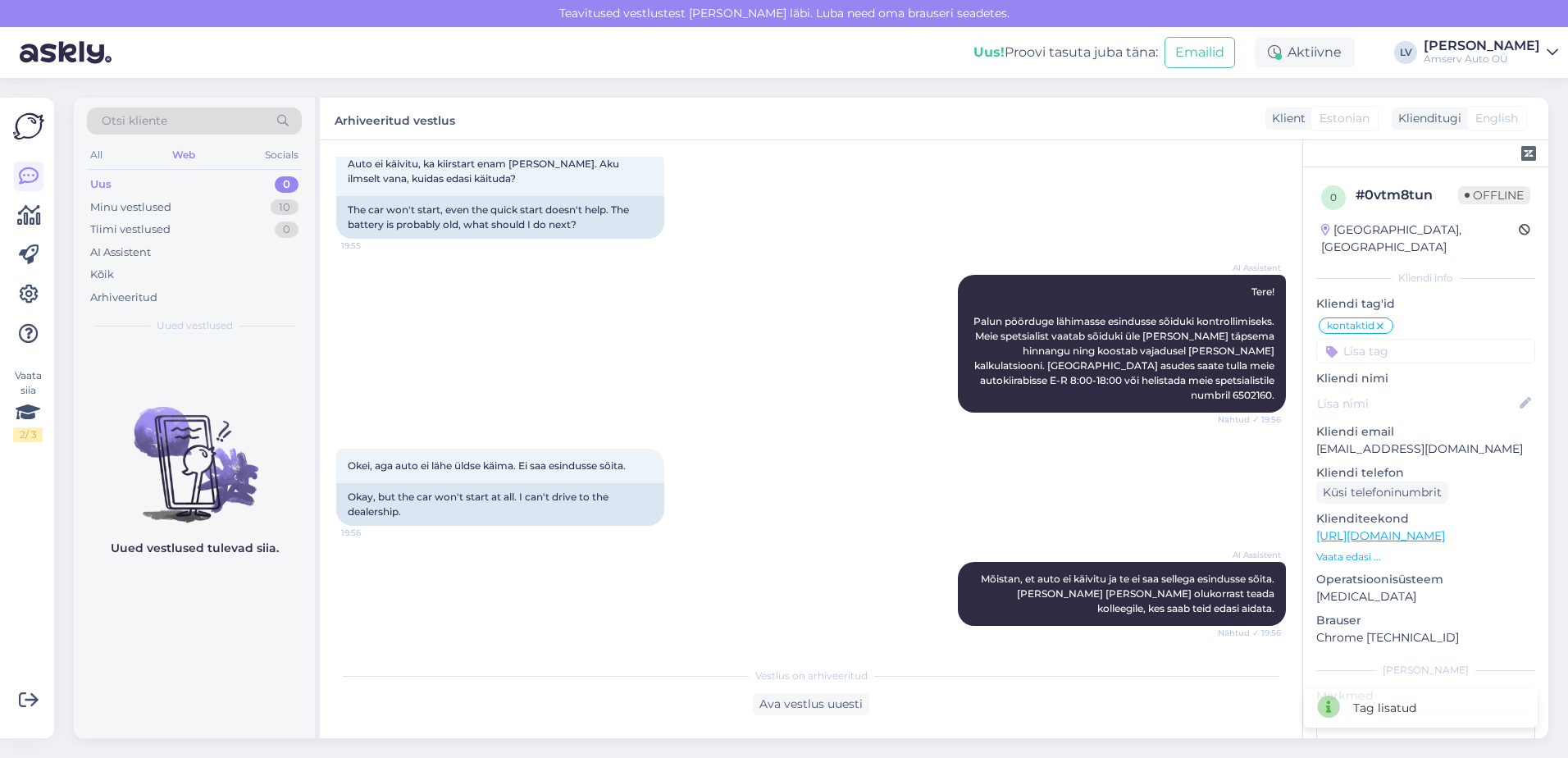
scroll to position [97, 0]
click at [185, 211] on div "Minu vestlused 10" at bounding box center [194, 207] width 215 height 23
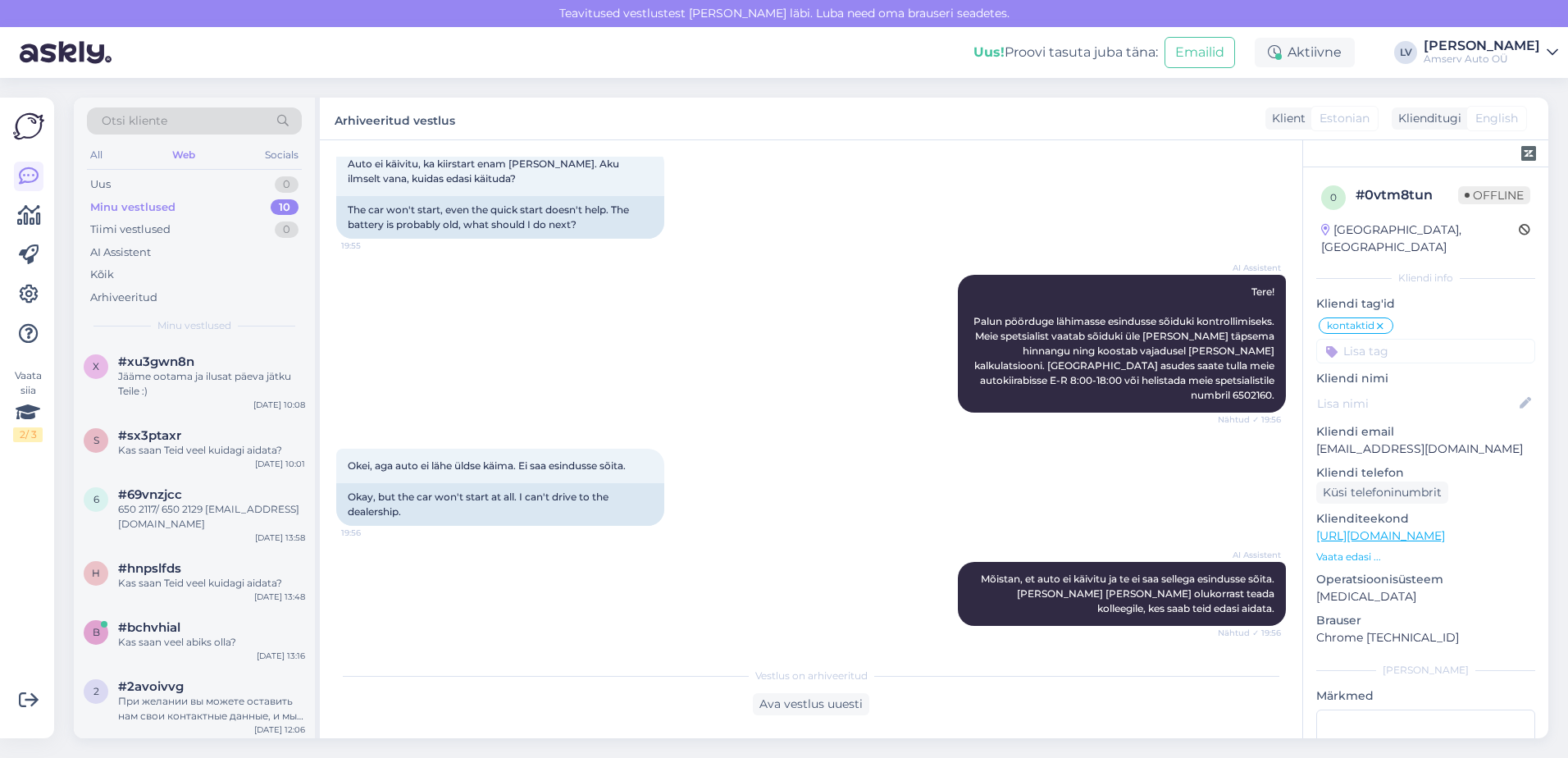
click at [152, 207] on div "Minu vestlused" at bounding box center [133, 207] width 85 height 16
click at [150, 391] on div "Jääme ootama ja ilusat päeva jätku Teile :)" at bounding box center [211, 384] width 187 height 30
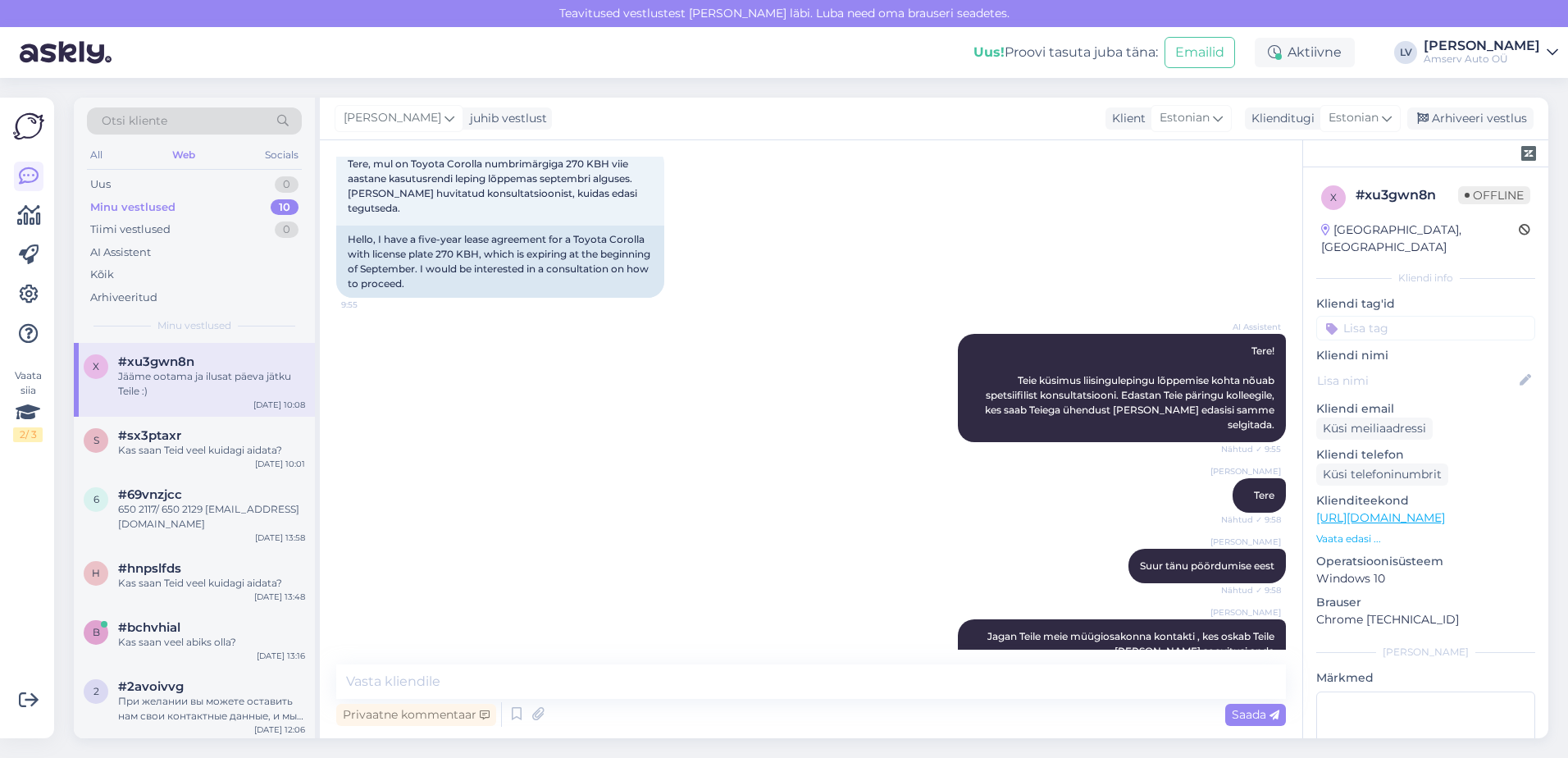
scroll to position [402, 0]
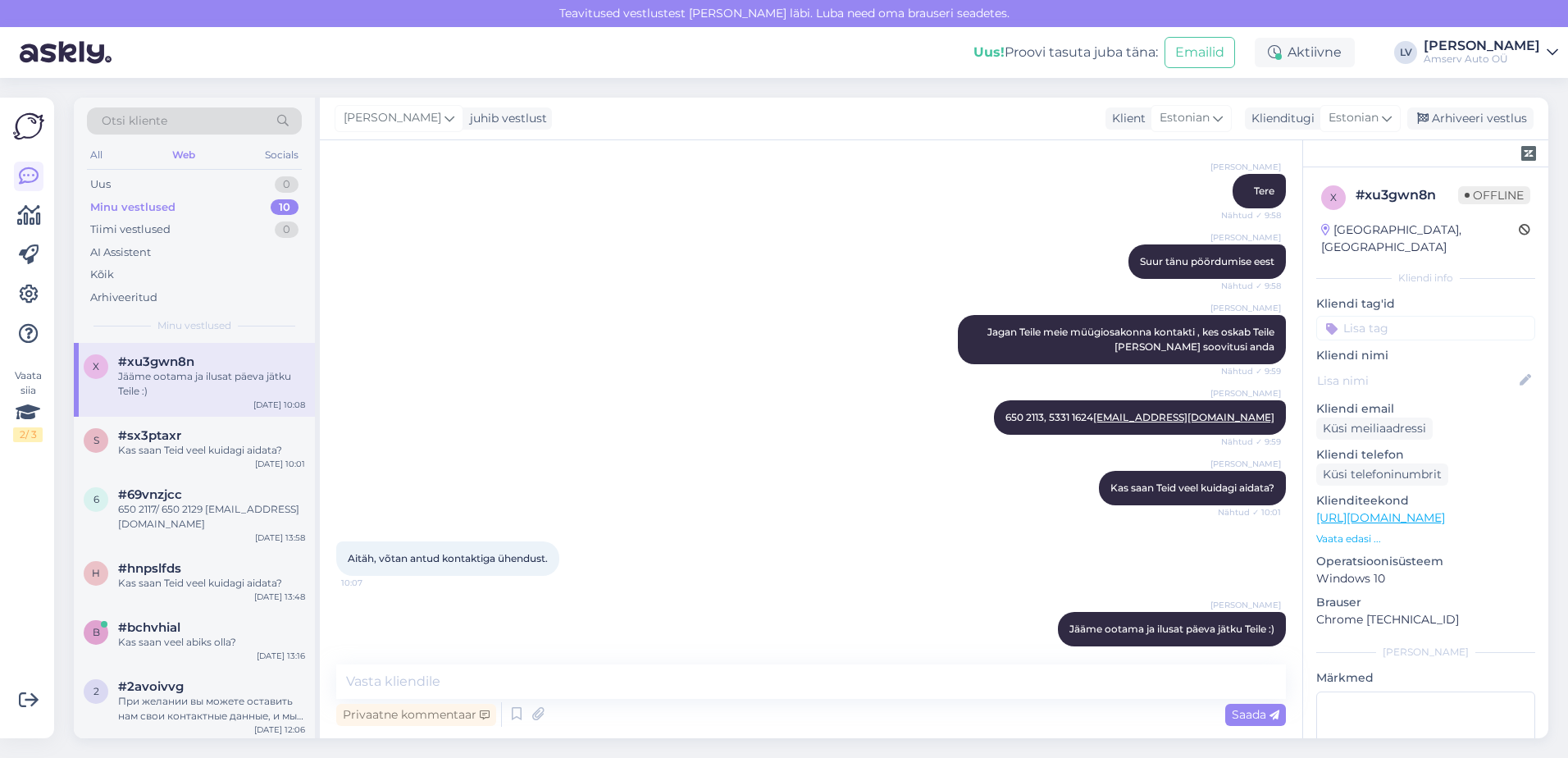
click at [1392, 318] on input at bounding box center [1426, 328] width 219 height 25
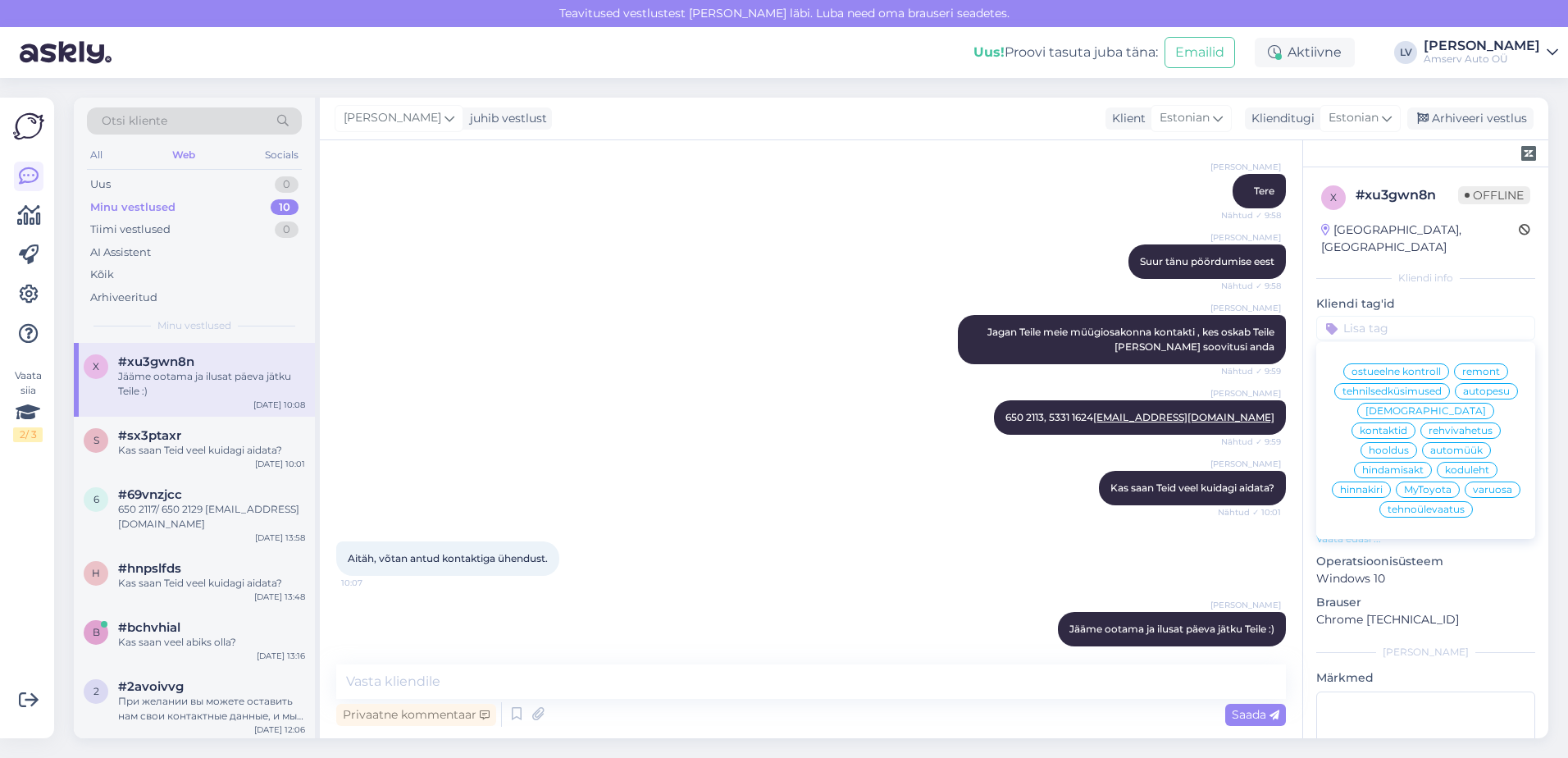
click at [1431, 446] on span "automüük" at bounding box center [1457, 451] width 53 height 10
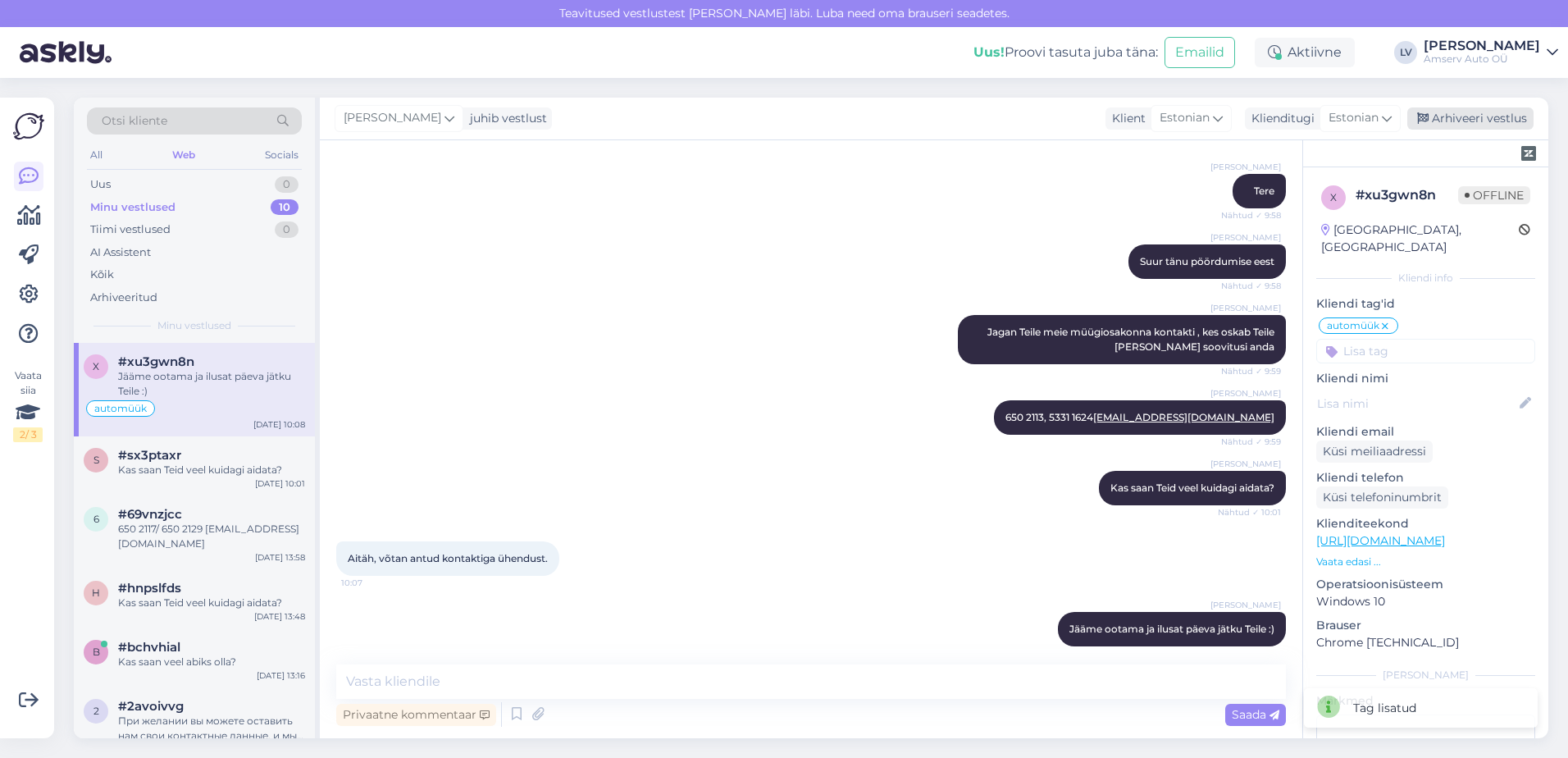
click at [1497, 121] on div "Arhiveeri vestlus" at bounding box center [1471, 119] width 126 height 22
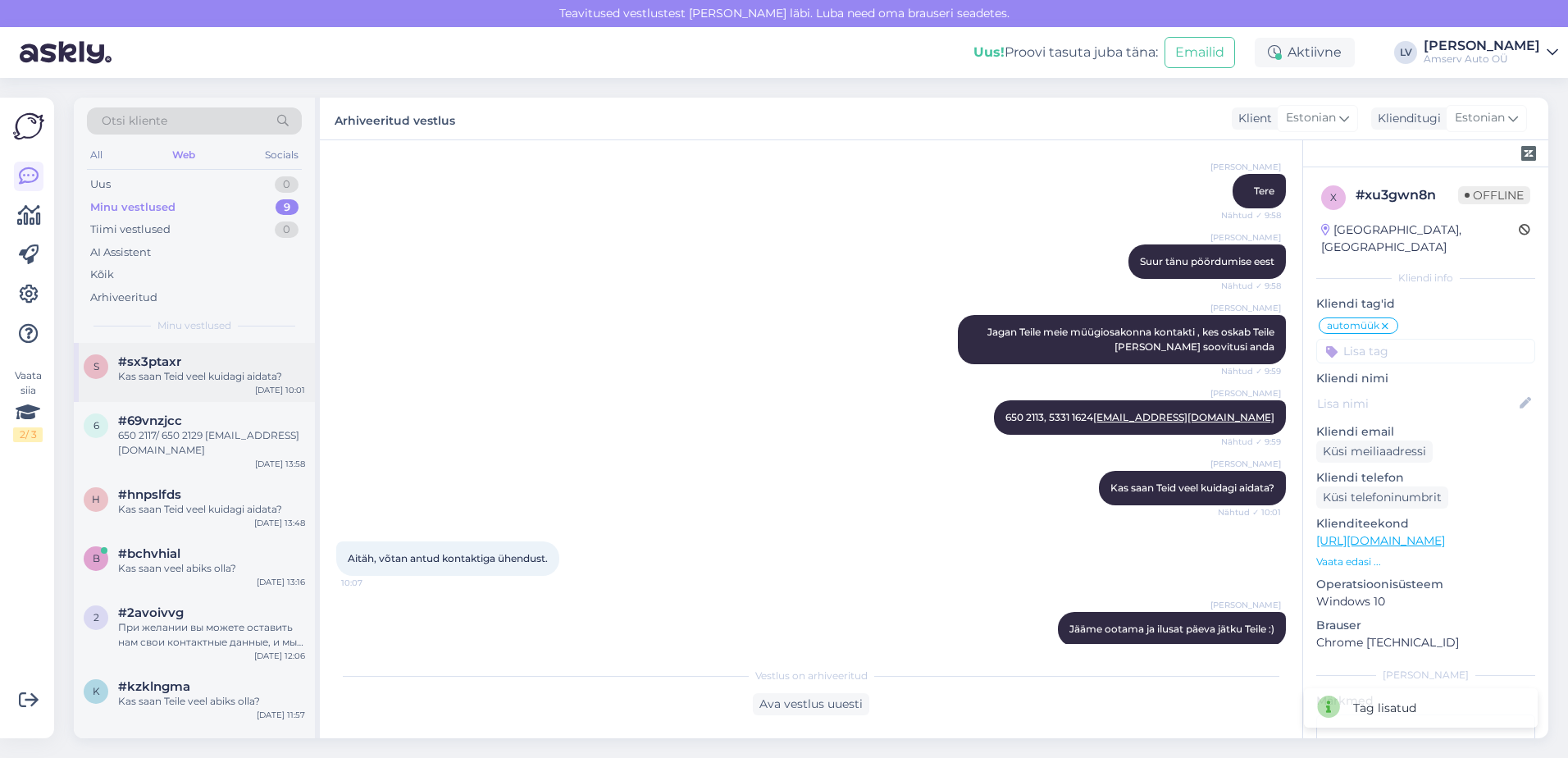
click at [152, 357] on span "#sx3ptaxr" at bounding box center [150, 362] width 63 height 14
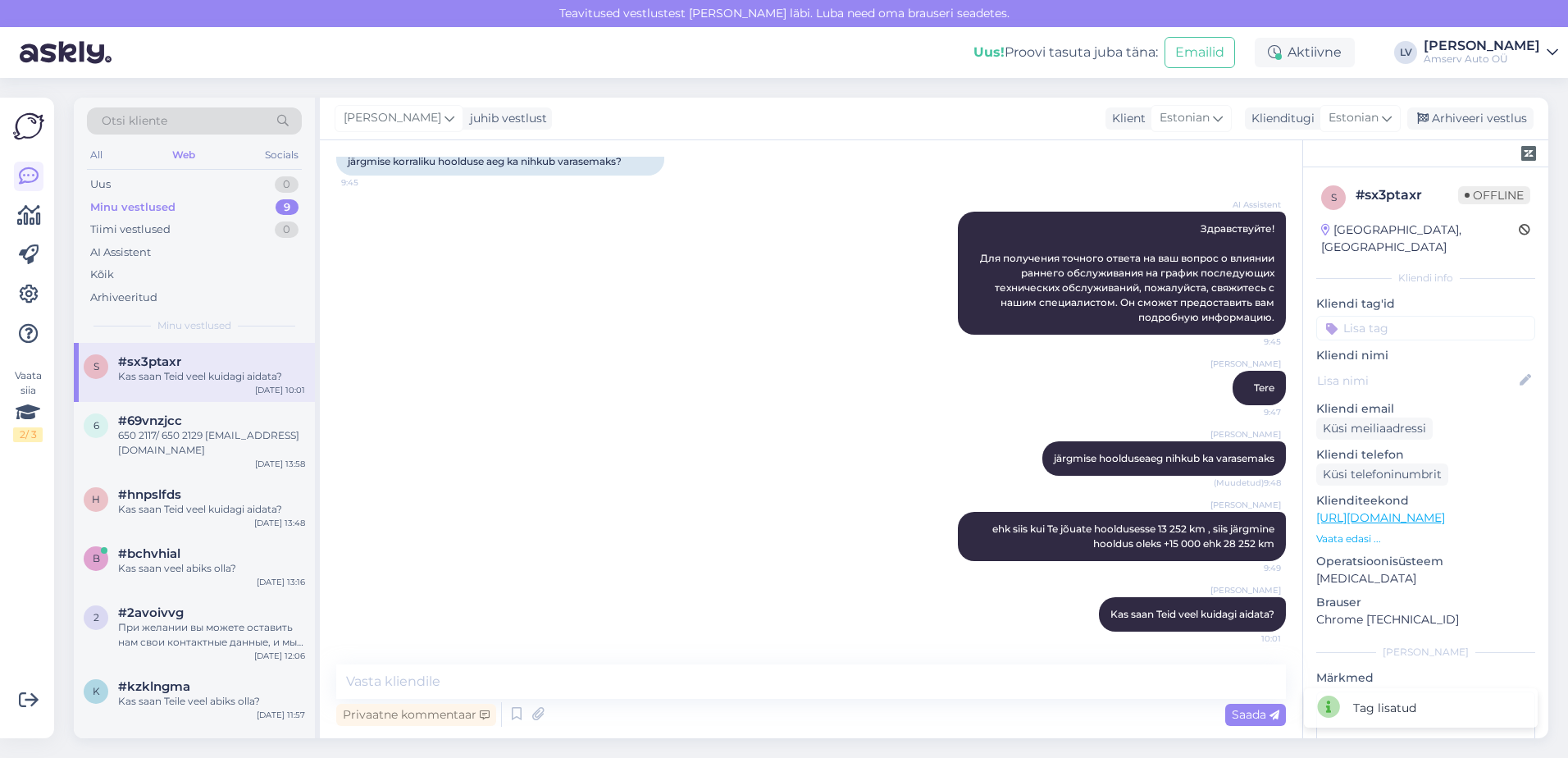
scroll to position [249, 0]
click at [1390, 316] on input at bounding box center [1426, 328] width 219 height 25
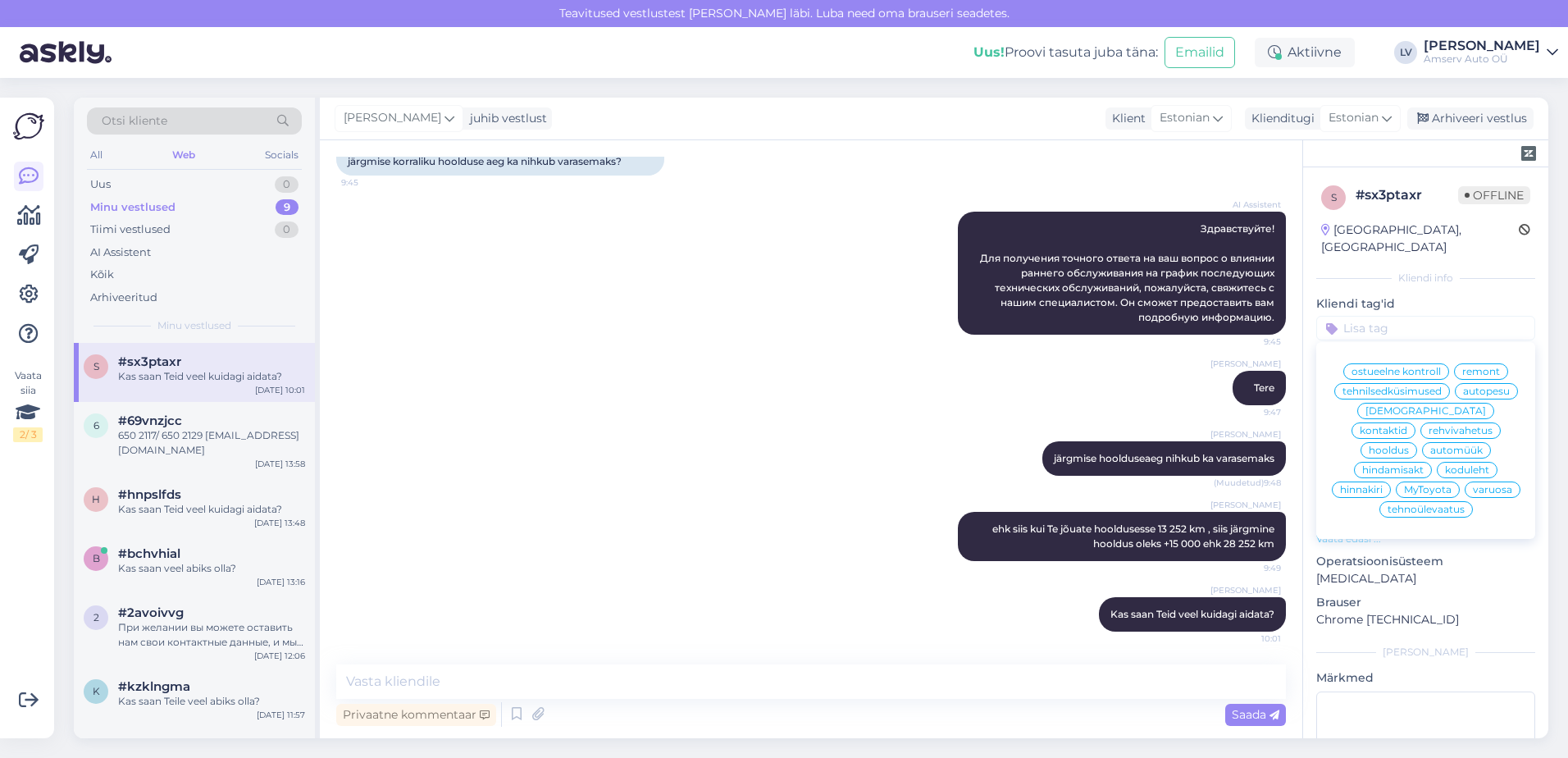
click at [1409, 446] on span "hooldus" at bounding box center [1388, 451] width 40 height 10
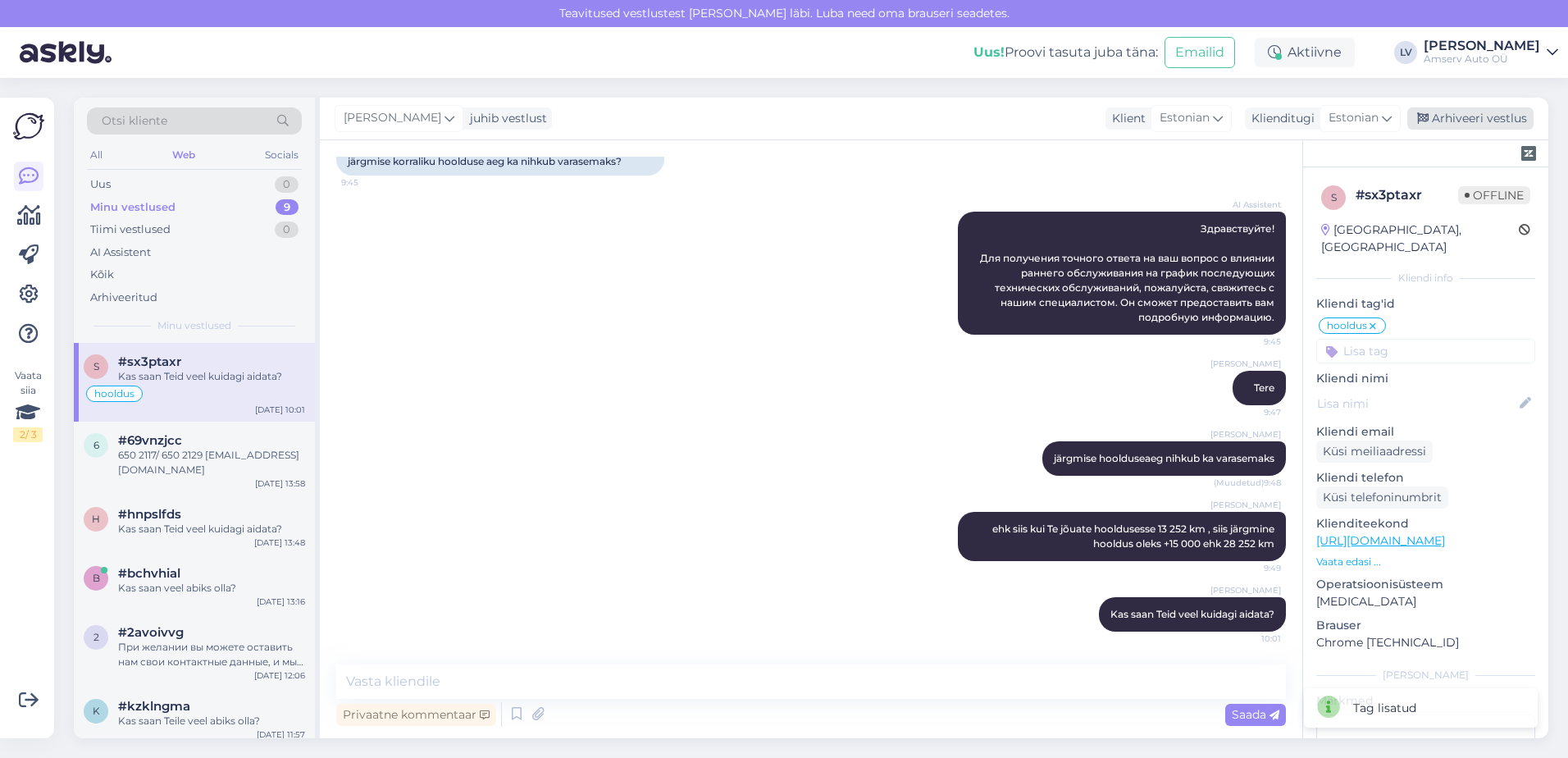
click at [1504, 119] on div "Arhiveeri vestlus" at bounding box center [1471, 119] width 126 height 22
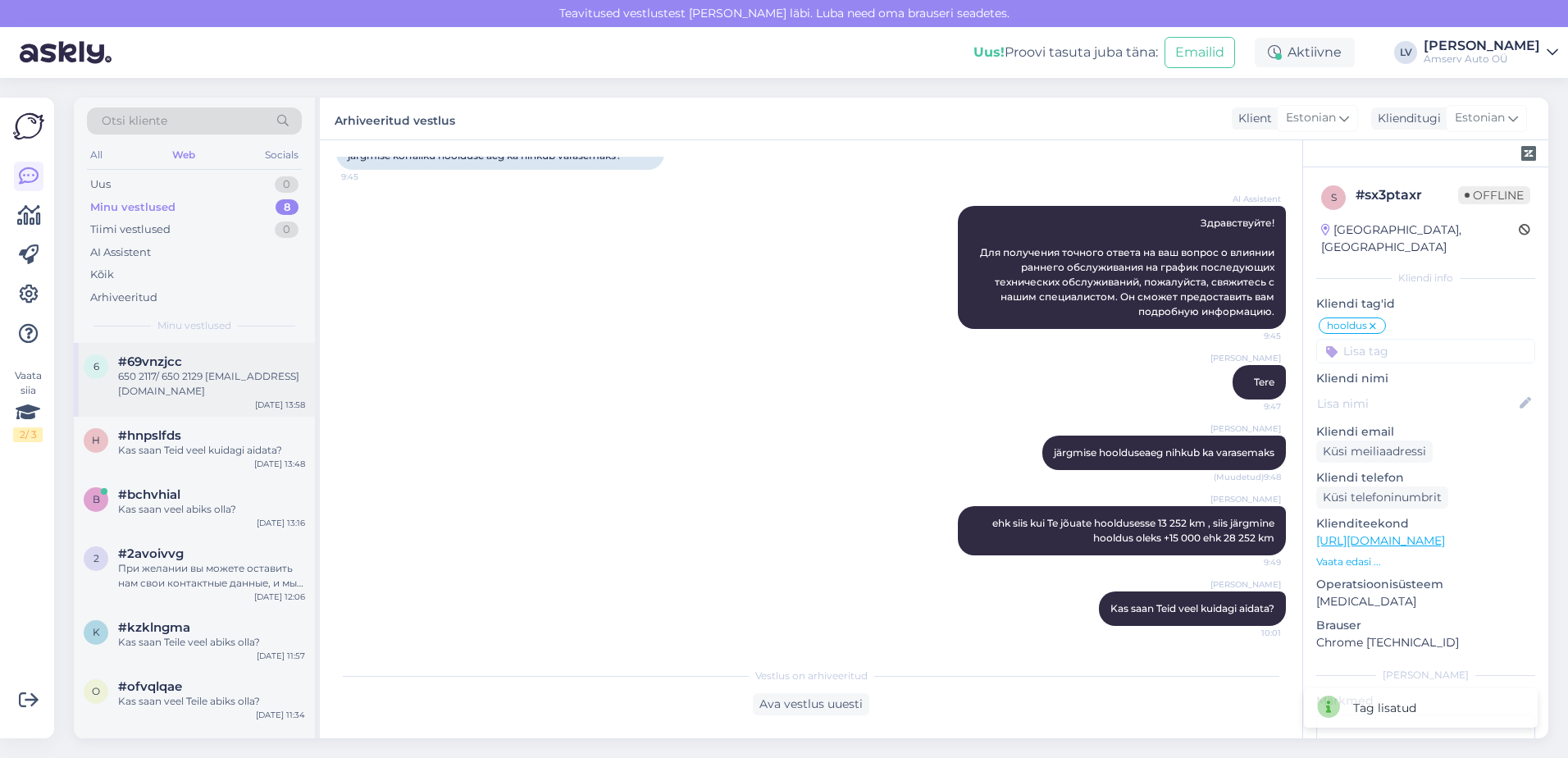
click at [188, 379] on div "650 2117/ 650 2129 [EMAIL_ADDRESS][DOMAIN_NAME]" at bounding box center [211, 384] width 187 height 30
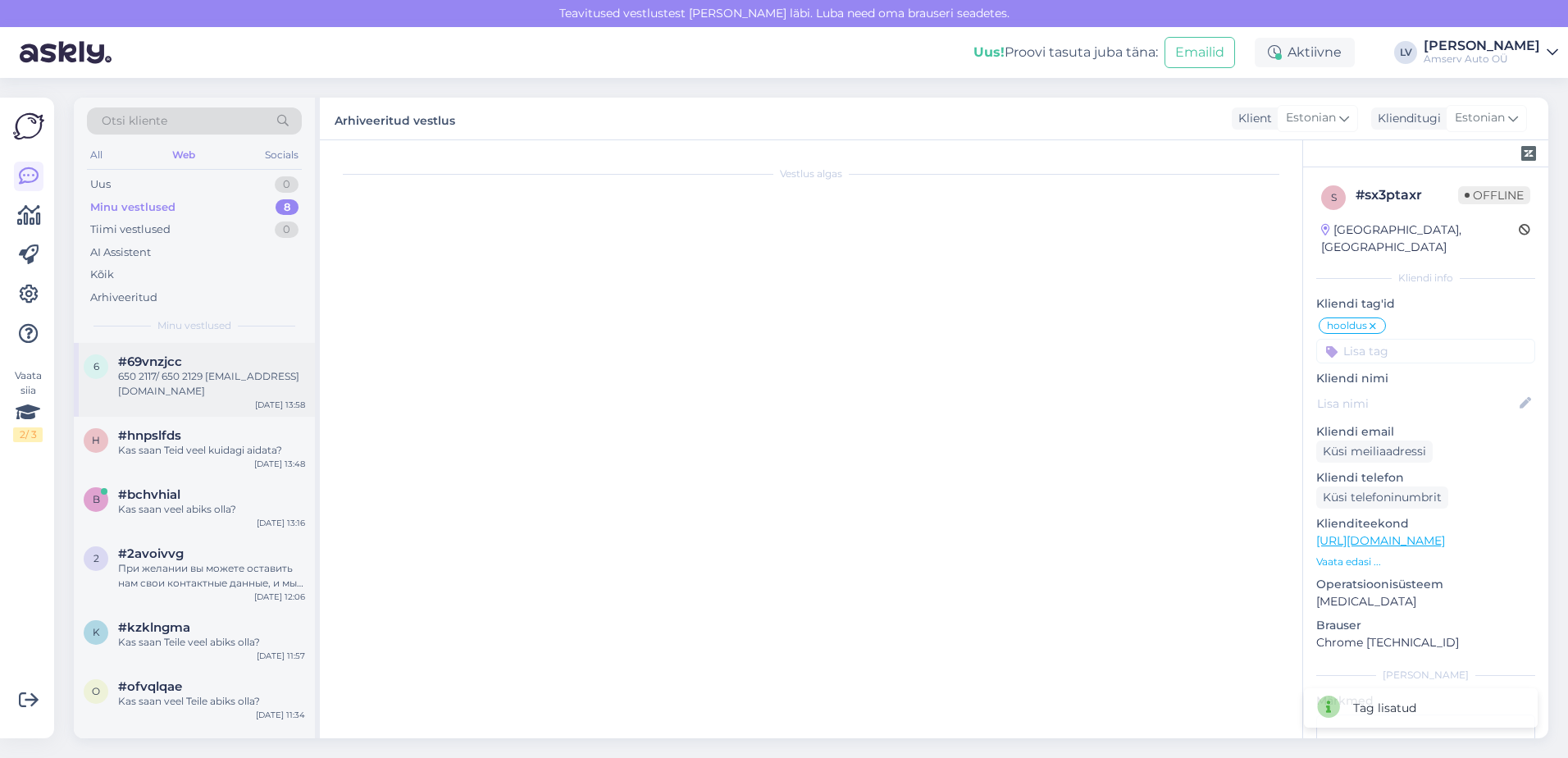
scroll to position [263, 0]
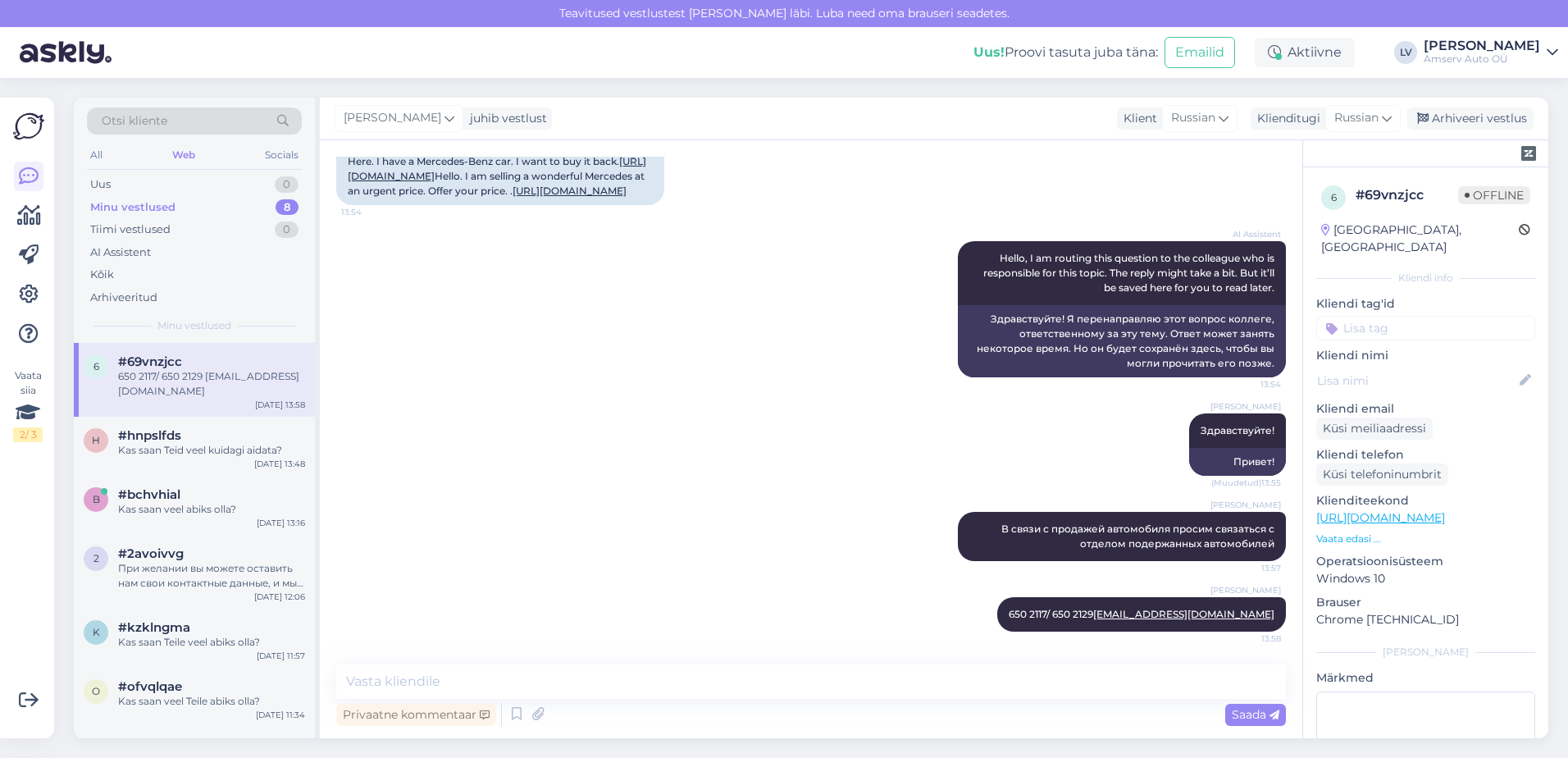
click at [1433, 316] on input at bounding box center [1426, 328] width 219 height 25
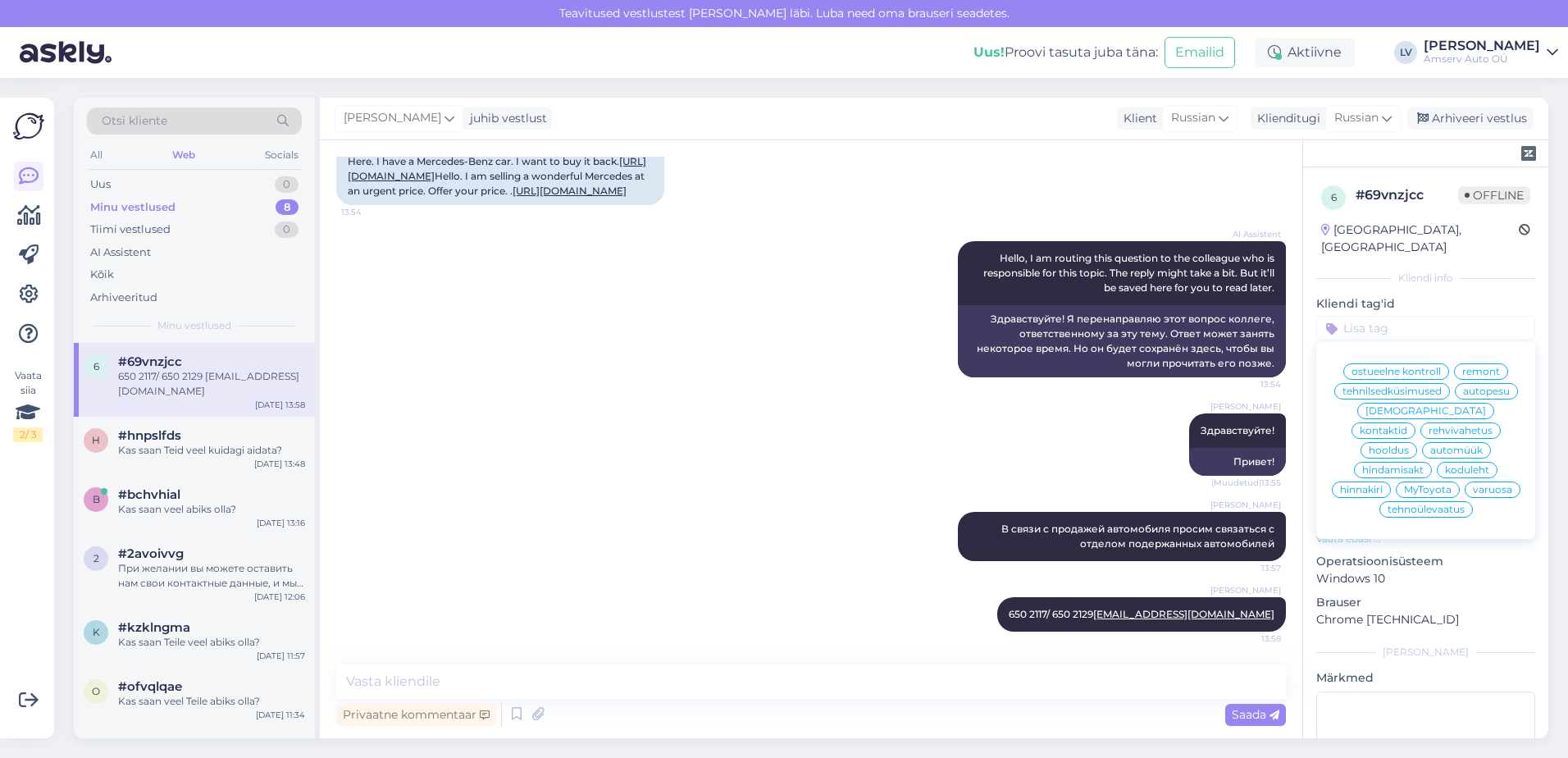
click at [1422, 443] on div "automüük" at bounding box center [1456, 450] width 69 height 16
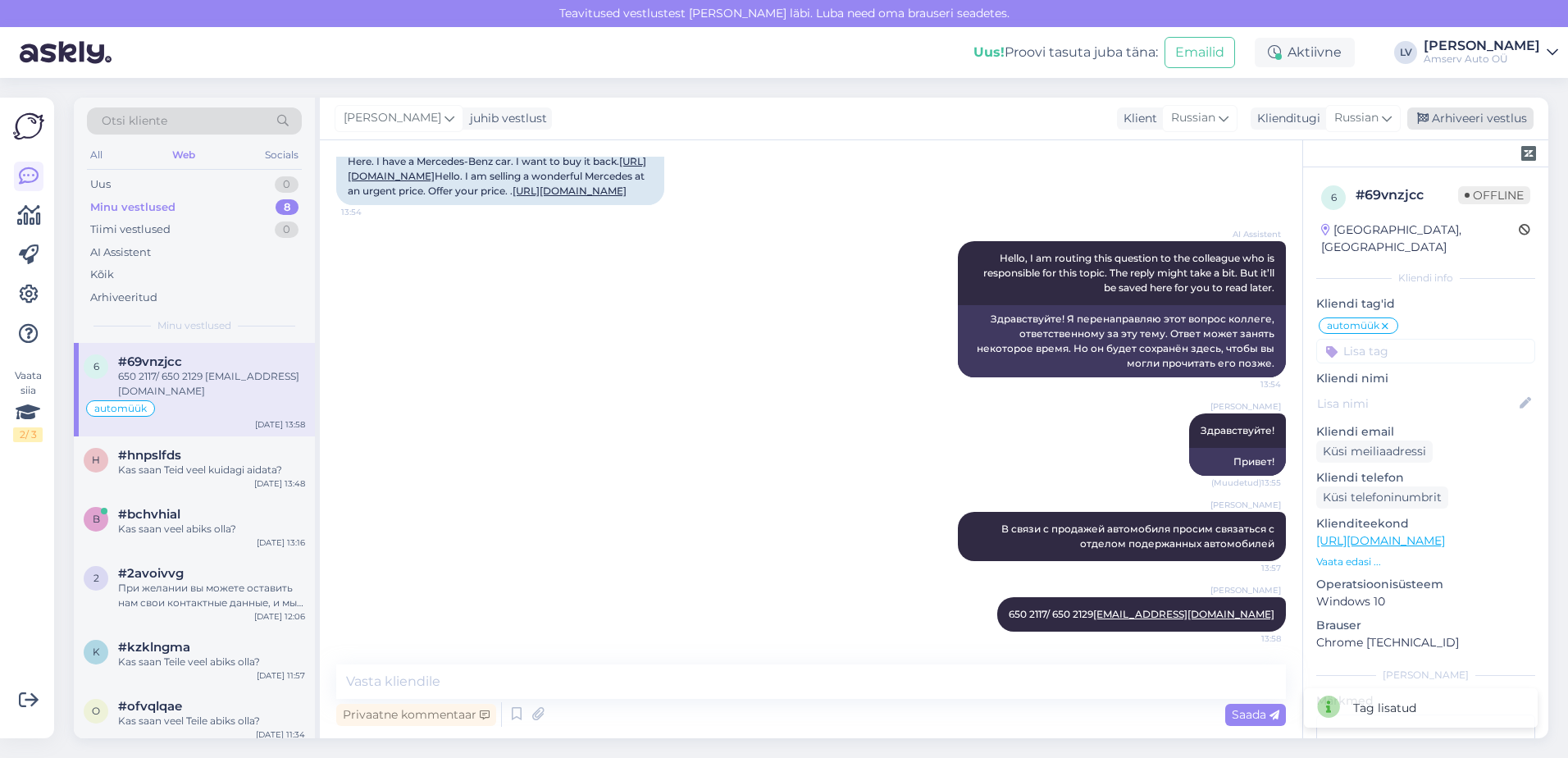
click at [1478, 121] on div "Arhiveeri vestlus" at bounding box center [1471, 119] width 126 height 22
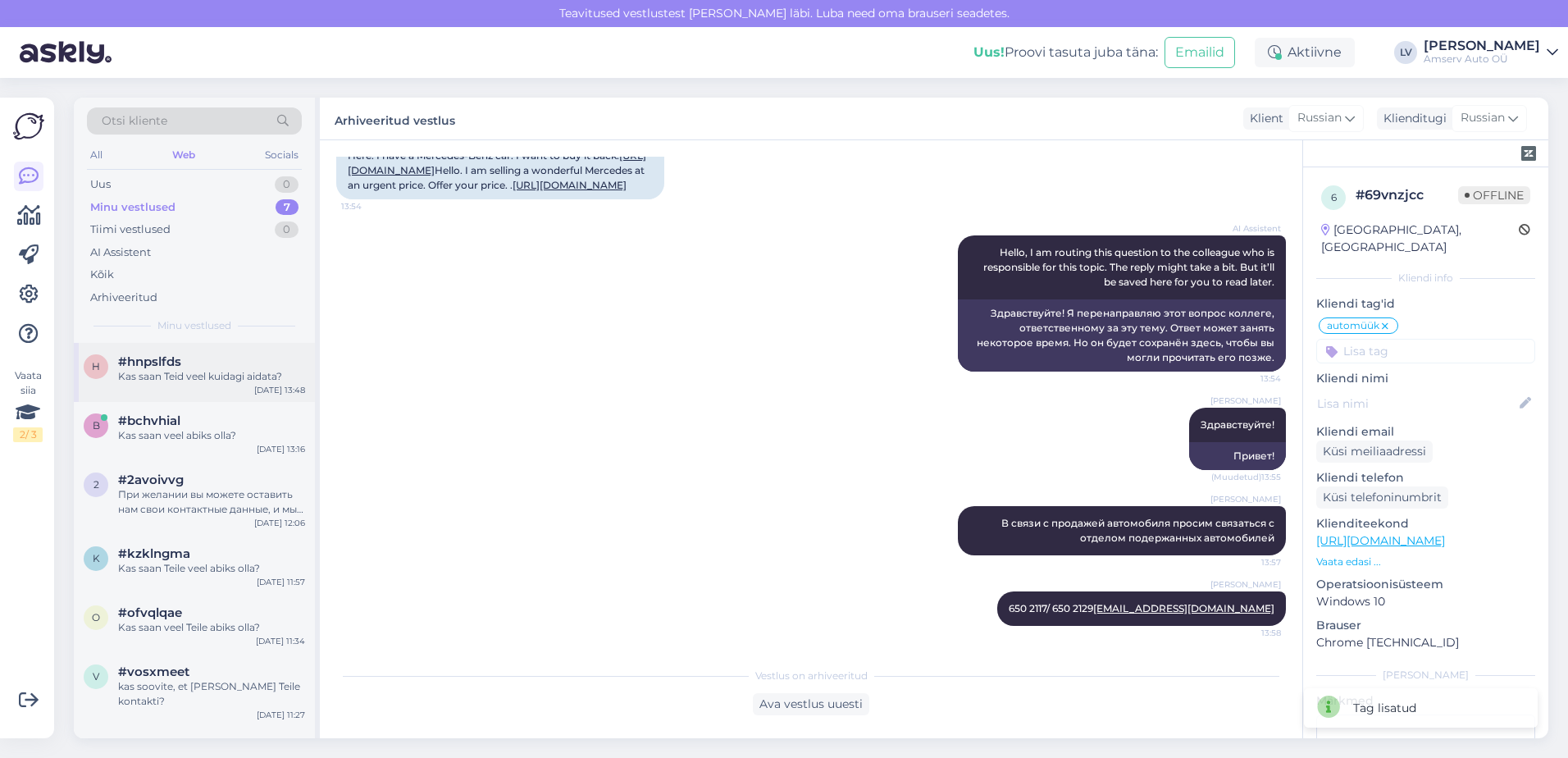
click at [159, 388] on div "h #hnpslfds Kas saan Teid veel kuidagi aidata? [DATE] 13:48" at bounding box center [194, 372] width 241 height 59
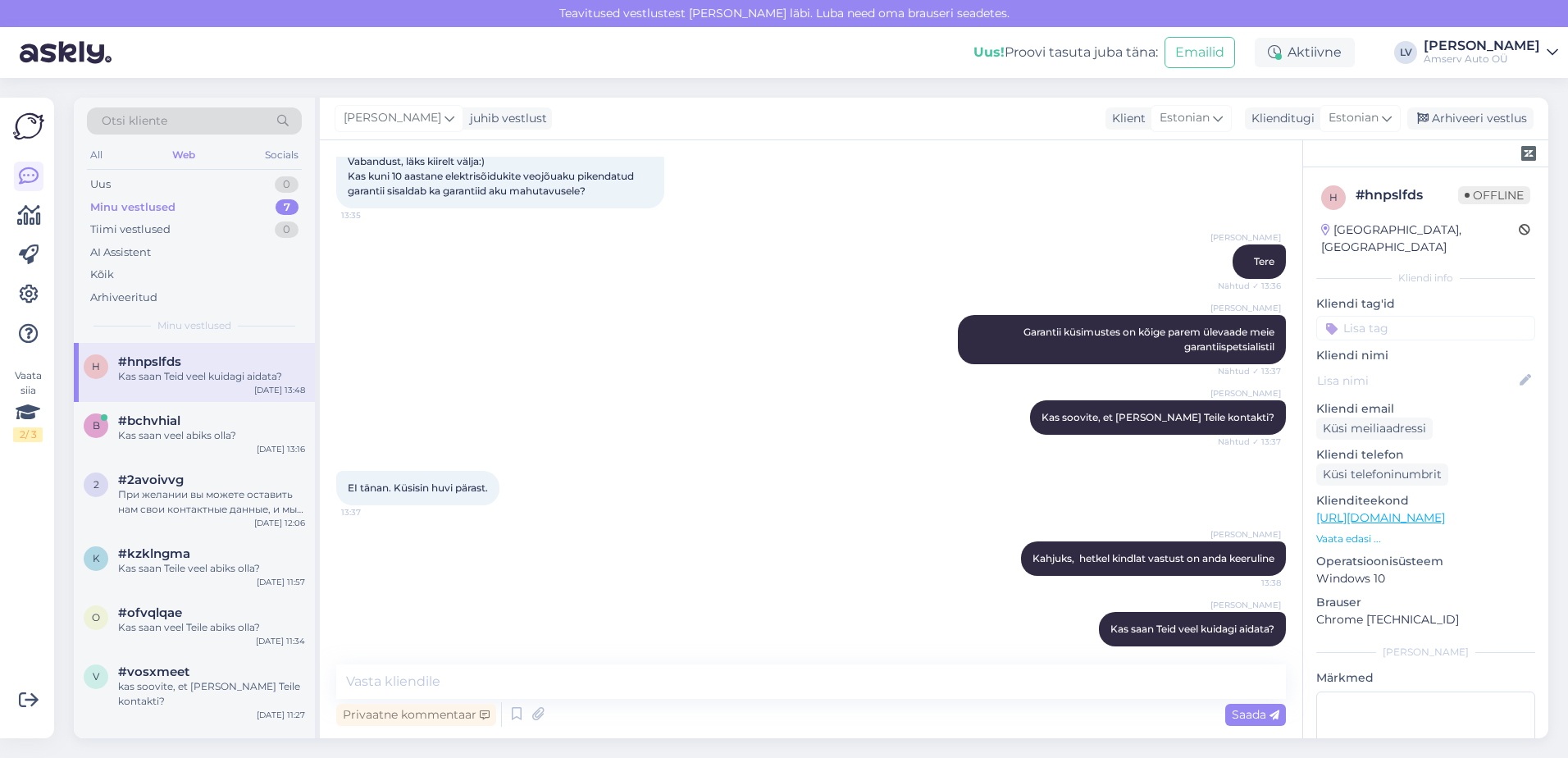
click at [1444, 316] on input at bounding box center [1426, 328] width 219 height 25
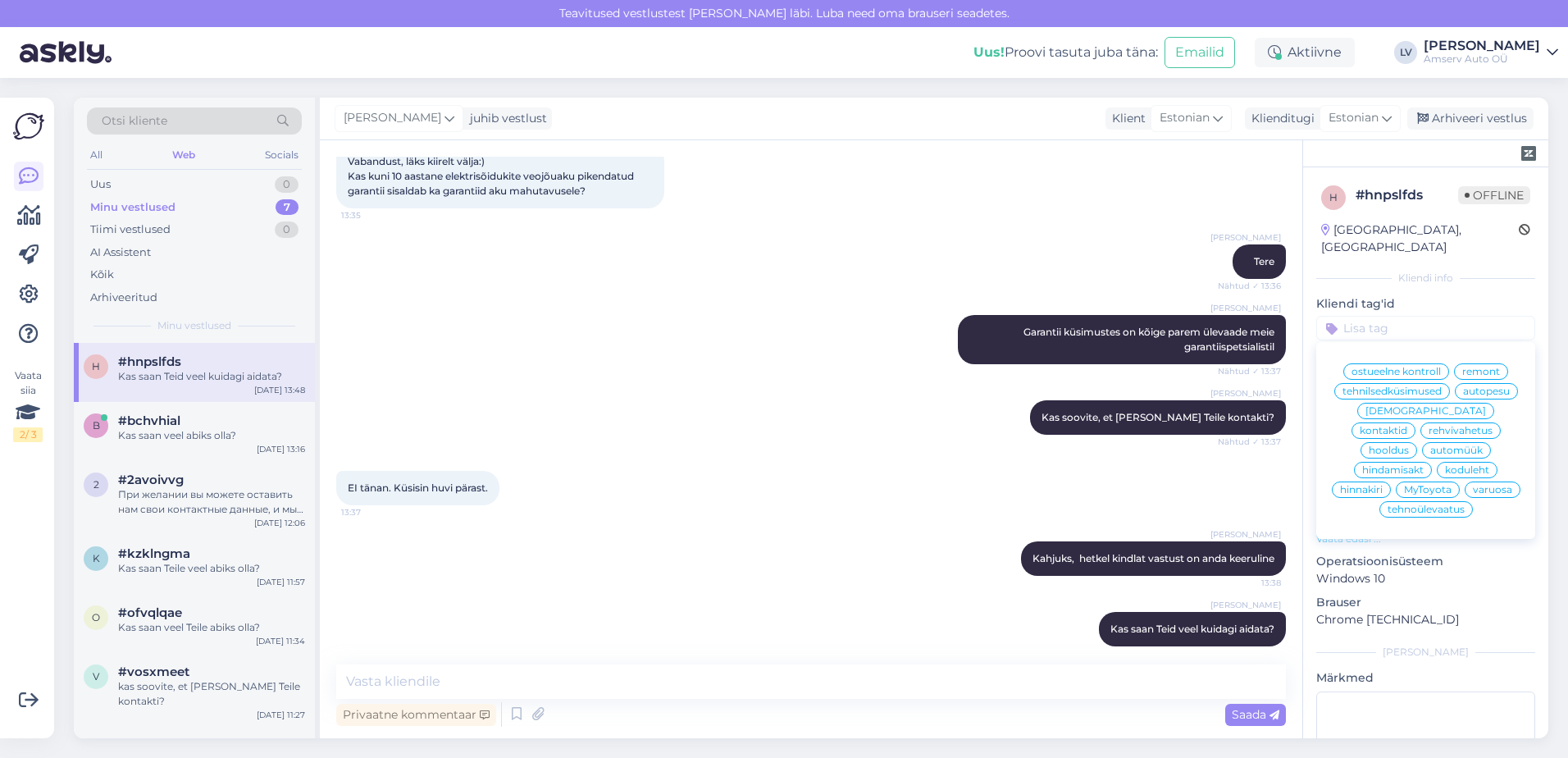
click at [1417, 386] on span "tehnilsedküsimused" at bounding box center [1392, 391] width 99 height 10
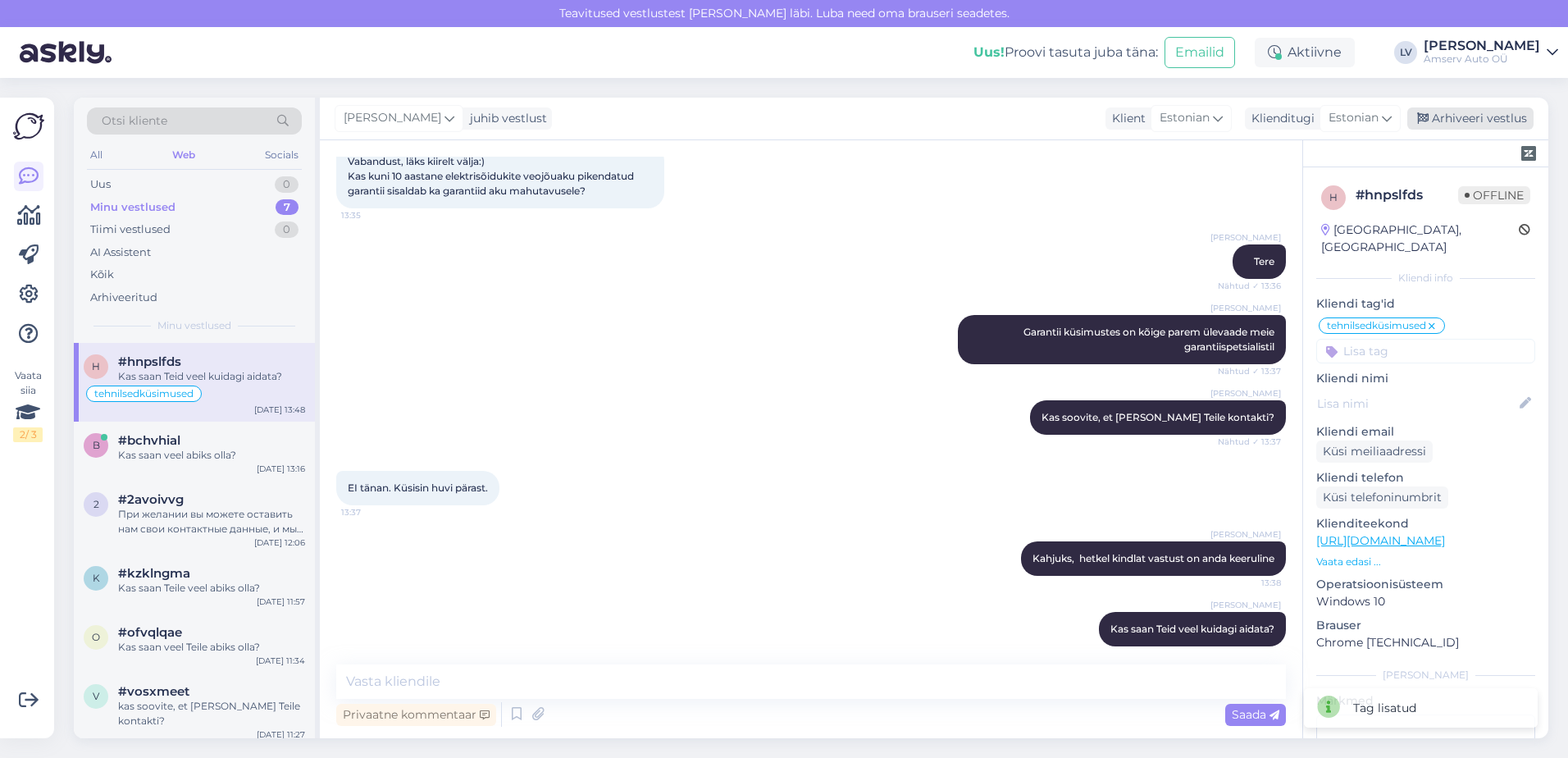
click at [1444, 113] on div "Arhiveeri vestlus" at bounding box center [1471, 119] width 126 height 22
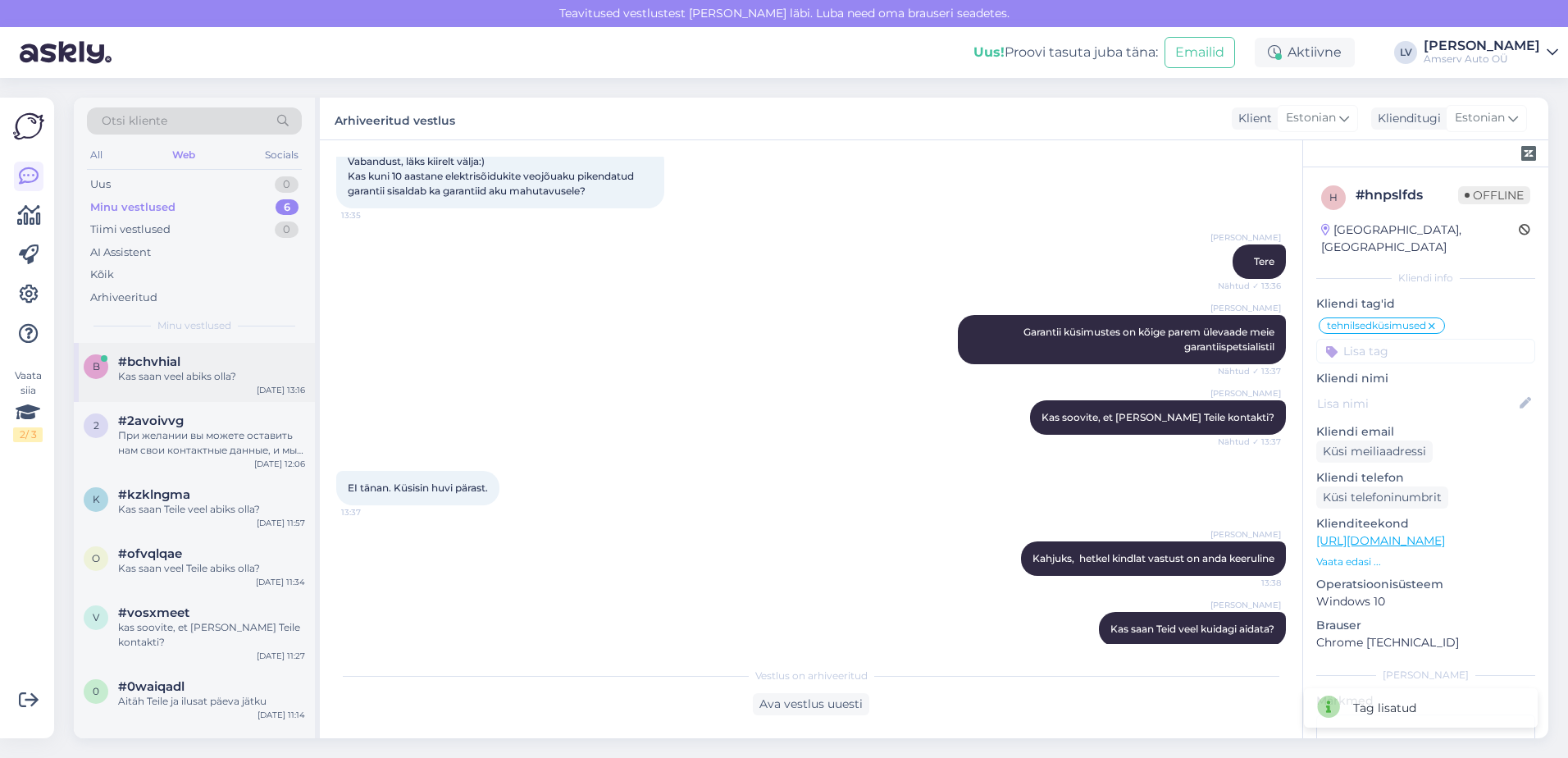
click at [178, 362] on span "#bchvhial" at bounding box center [149, 362] width 62 height 14
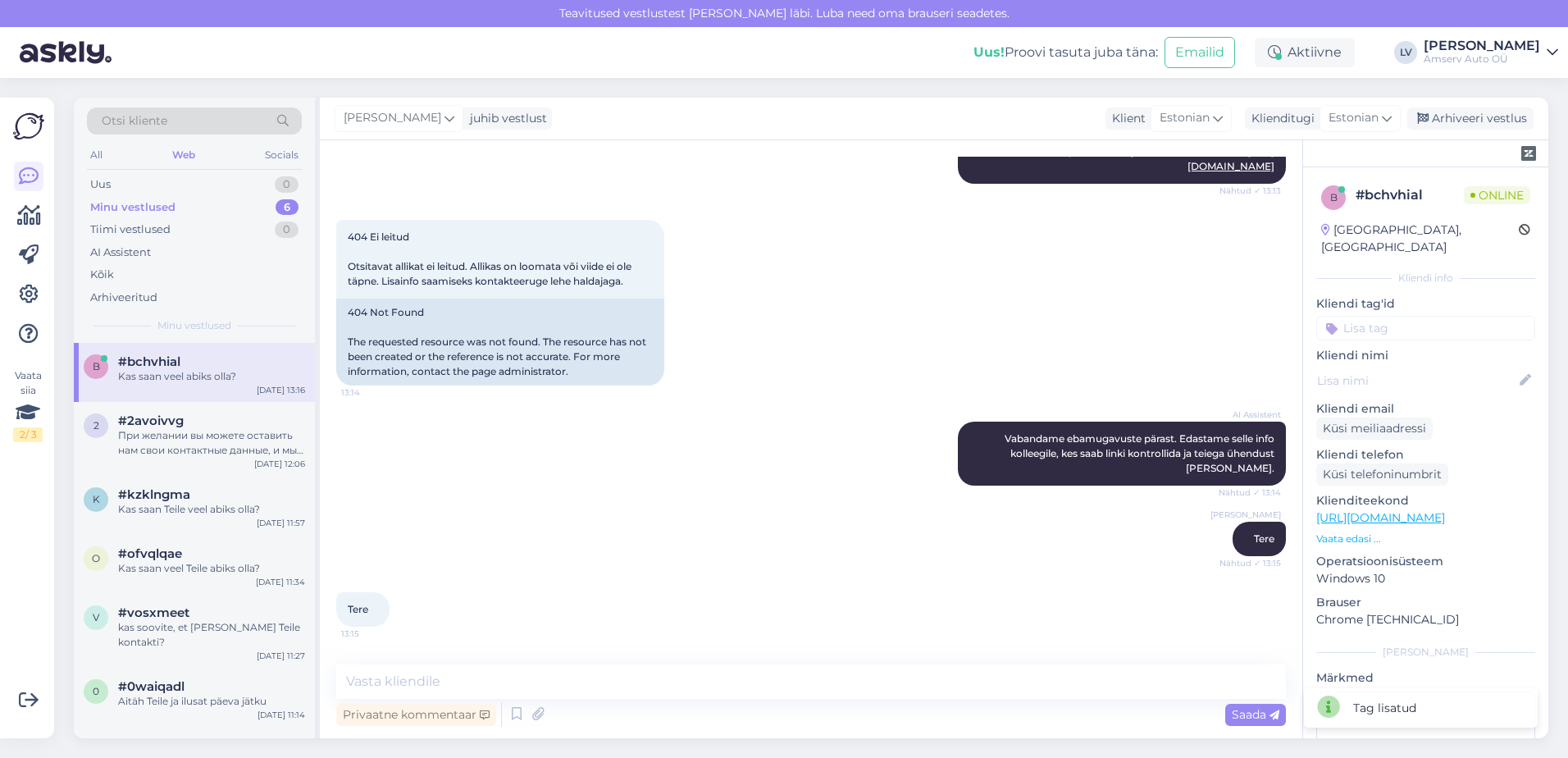
scroll to position [577, 0]
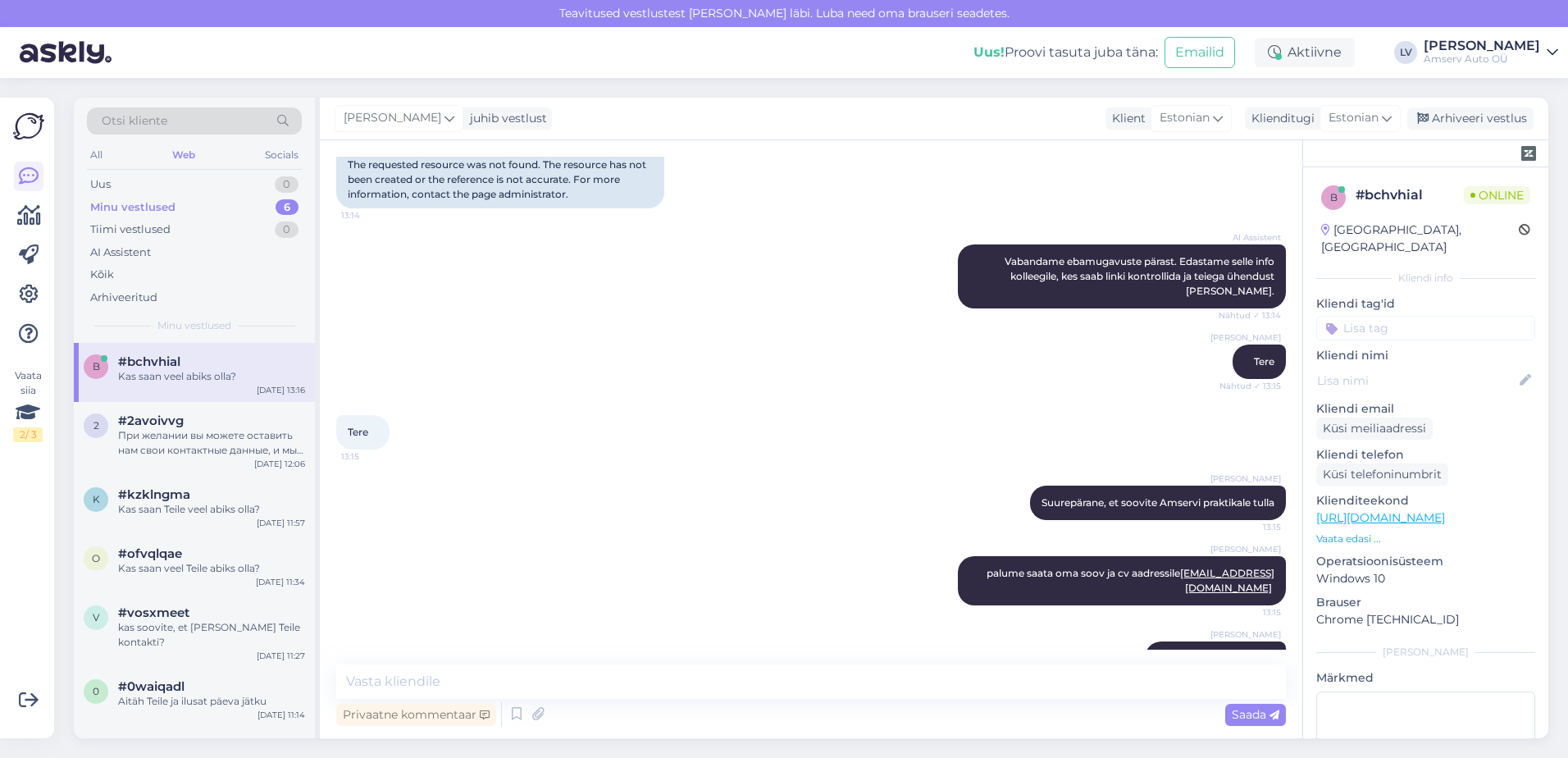
click at [1415, 316] on input at bounding box center [1426, 328] width 219 height 25
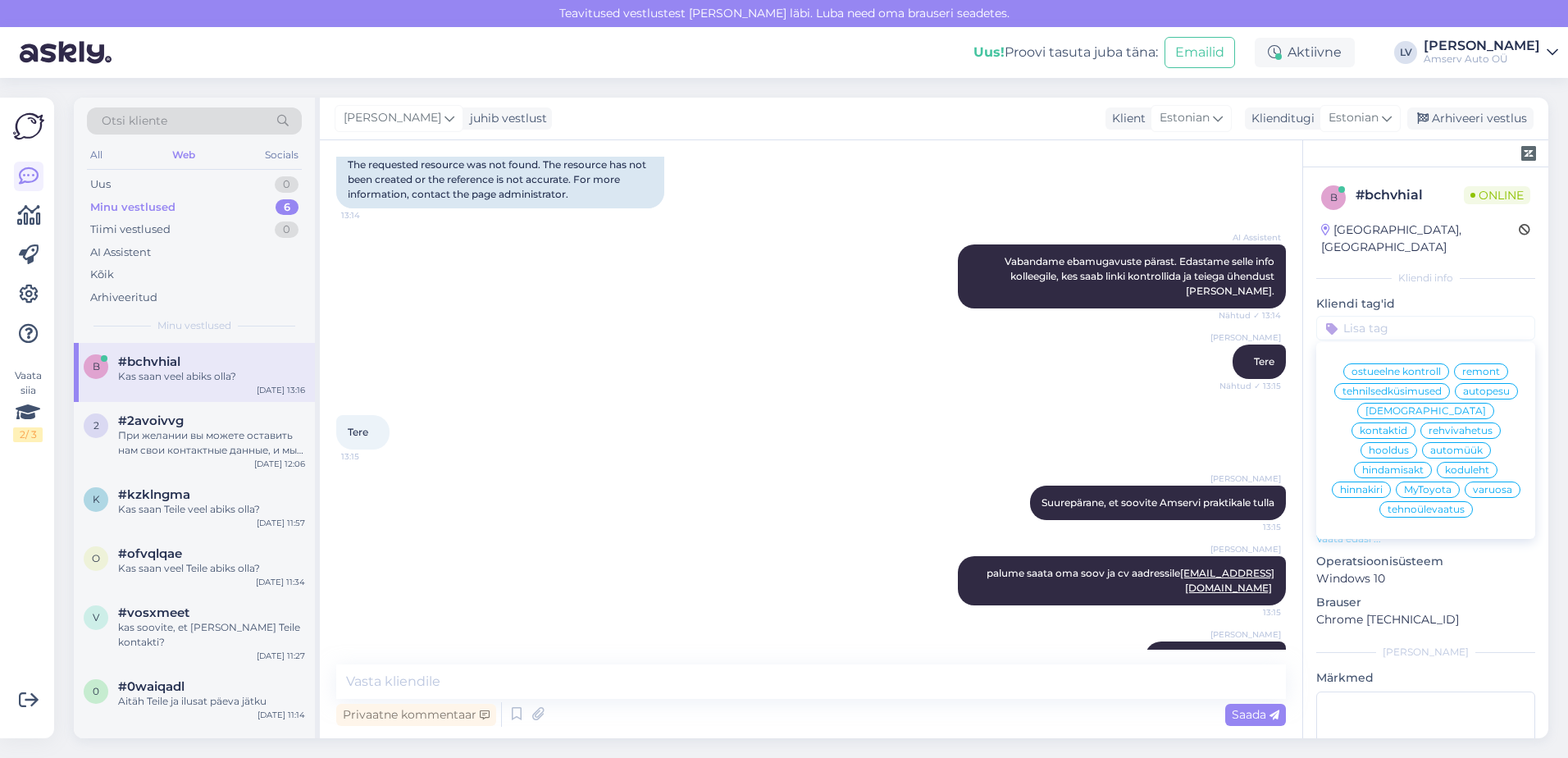
click at [1415, 423] on div "kontaktid" at bounding box center [1383, 431] width 64 height 16
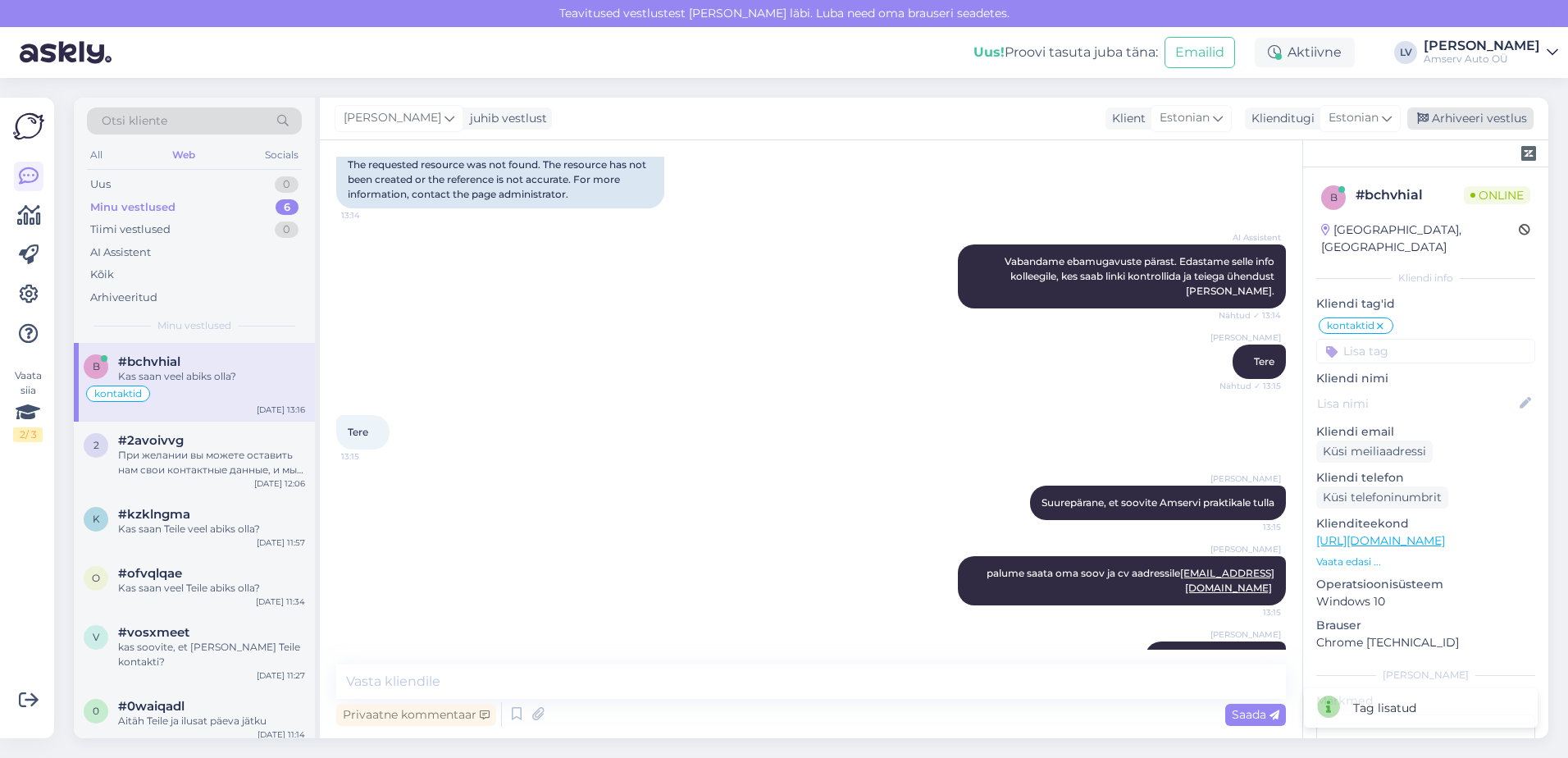
click at [1441, 119] on div "Arhiveeri vestlus" at bounding box center [1471, 119] width 126 height 22
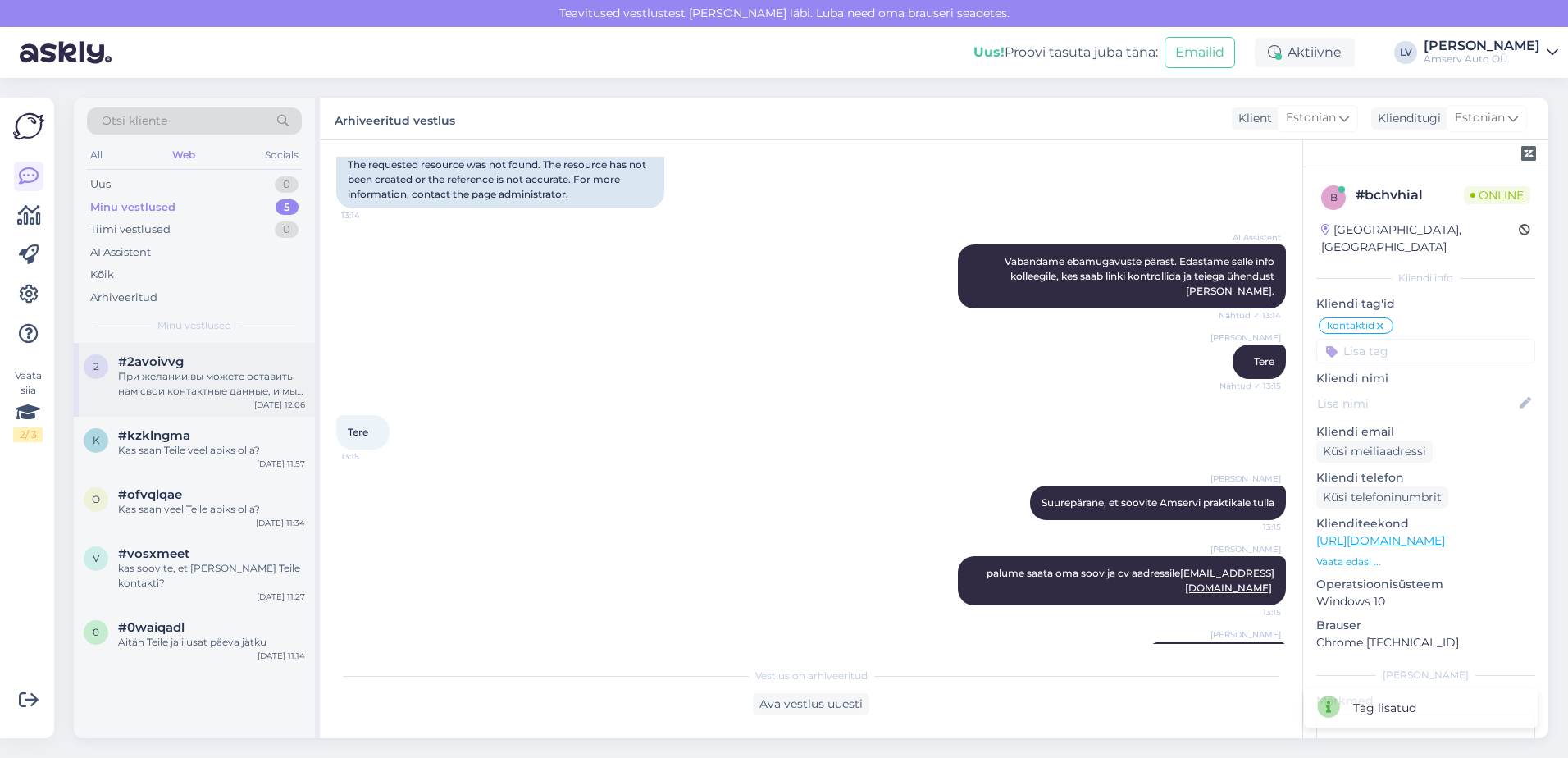
click at [112, 390] on div "2 #2avoivvg При желании вы можете оставить нам свои контактные данные, и мы свя…" at bounding box center [194, 377] width 222 height 44
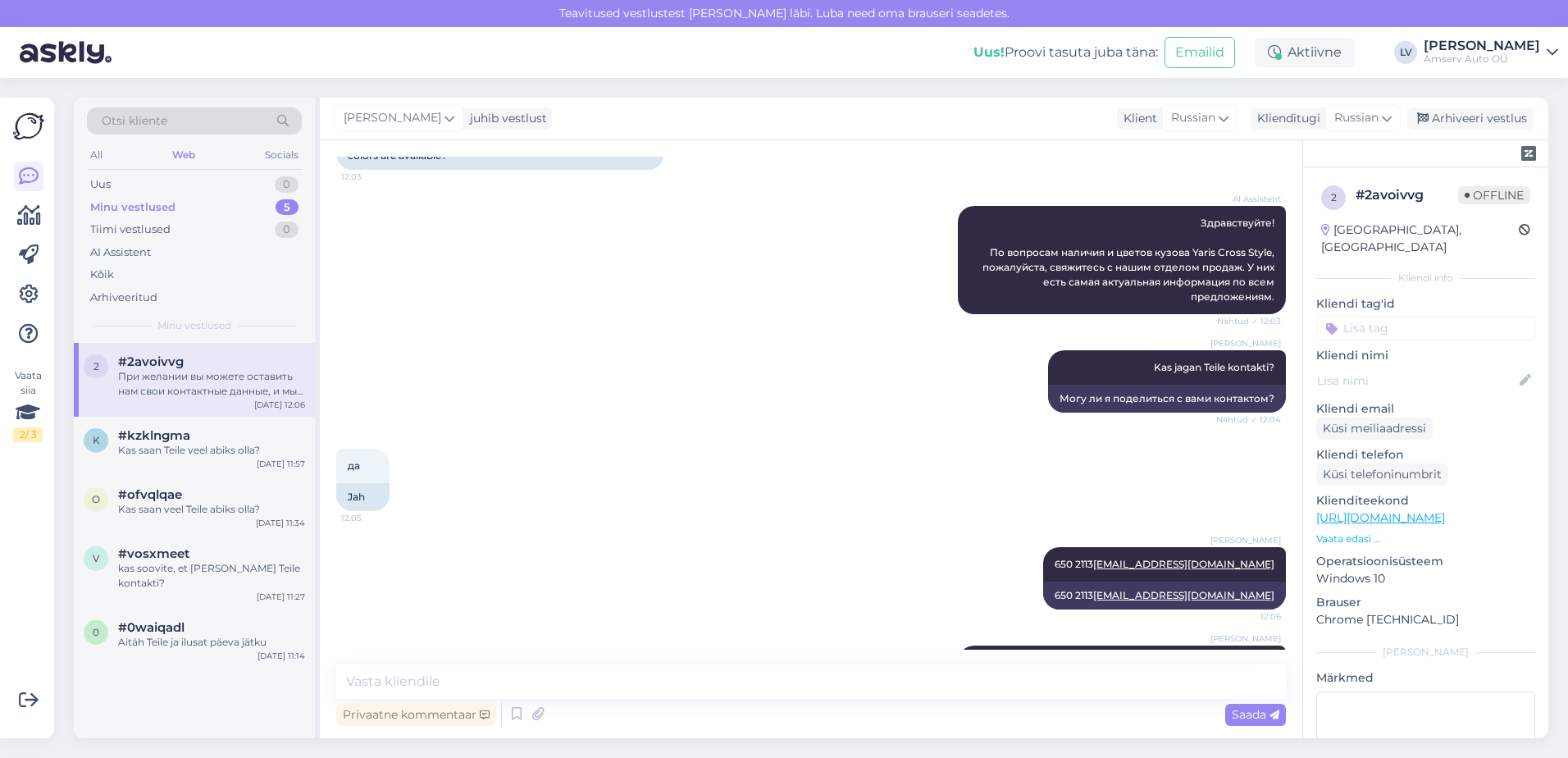
scroll to position [274, 0]
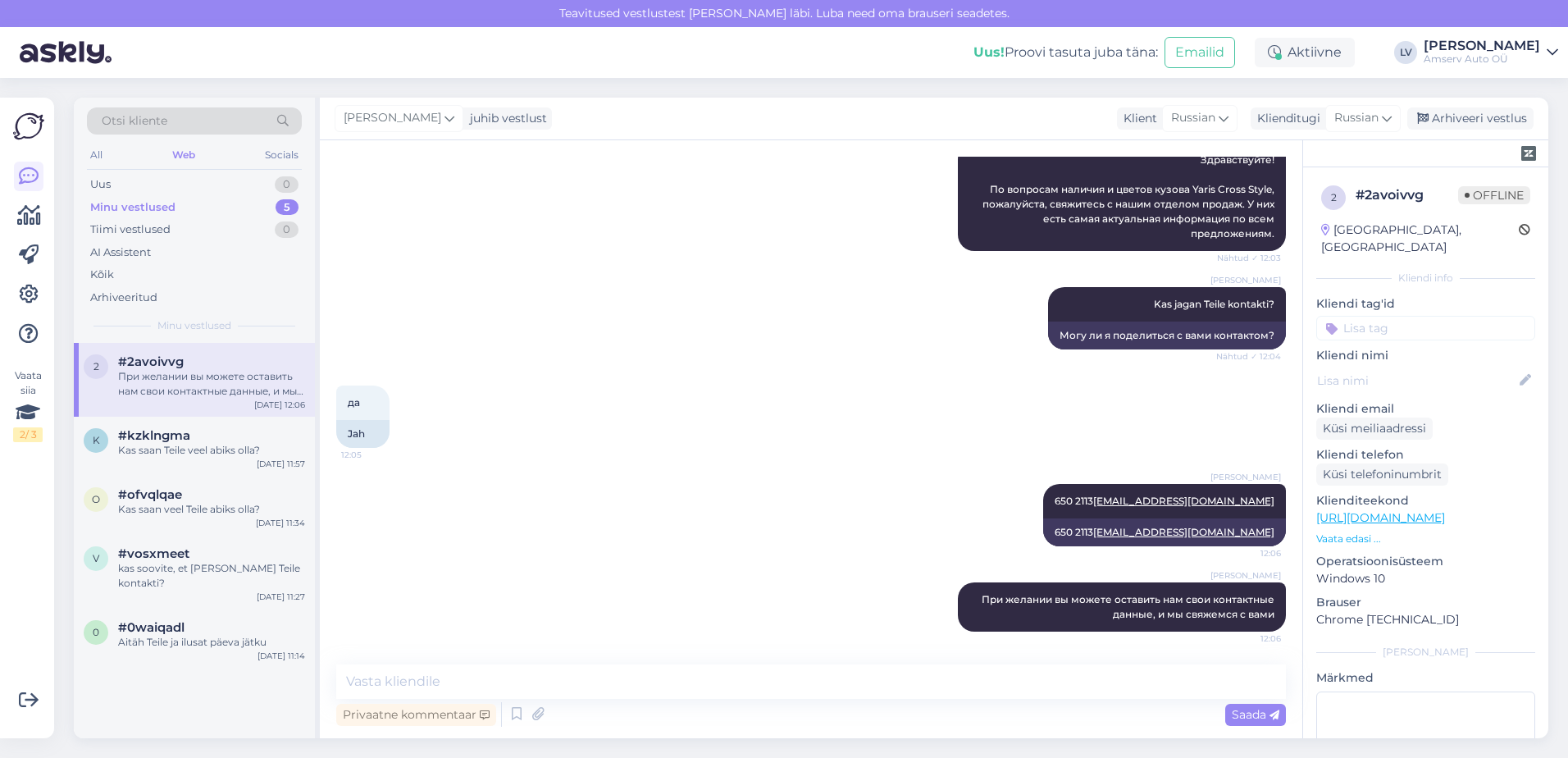
click at [1415, 318] on input at bounding box center [1426, 328] width 219 height 25
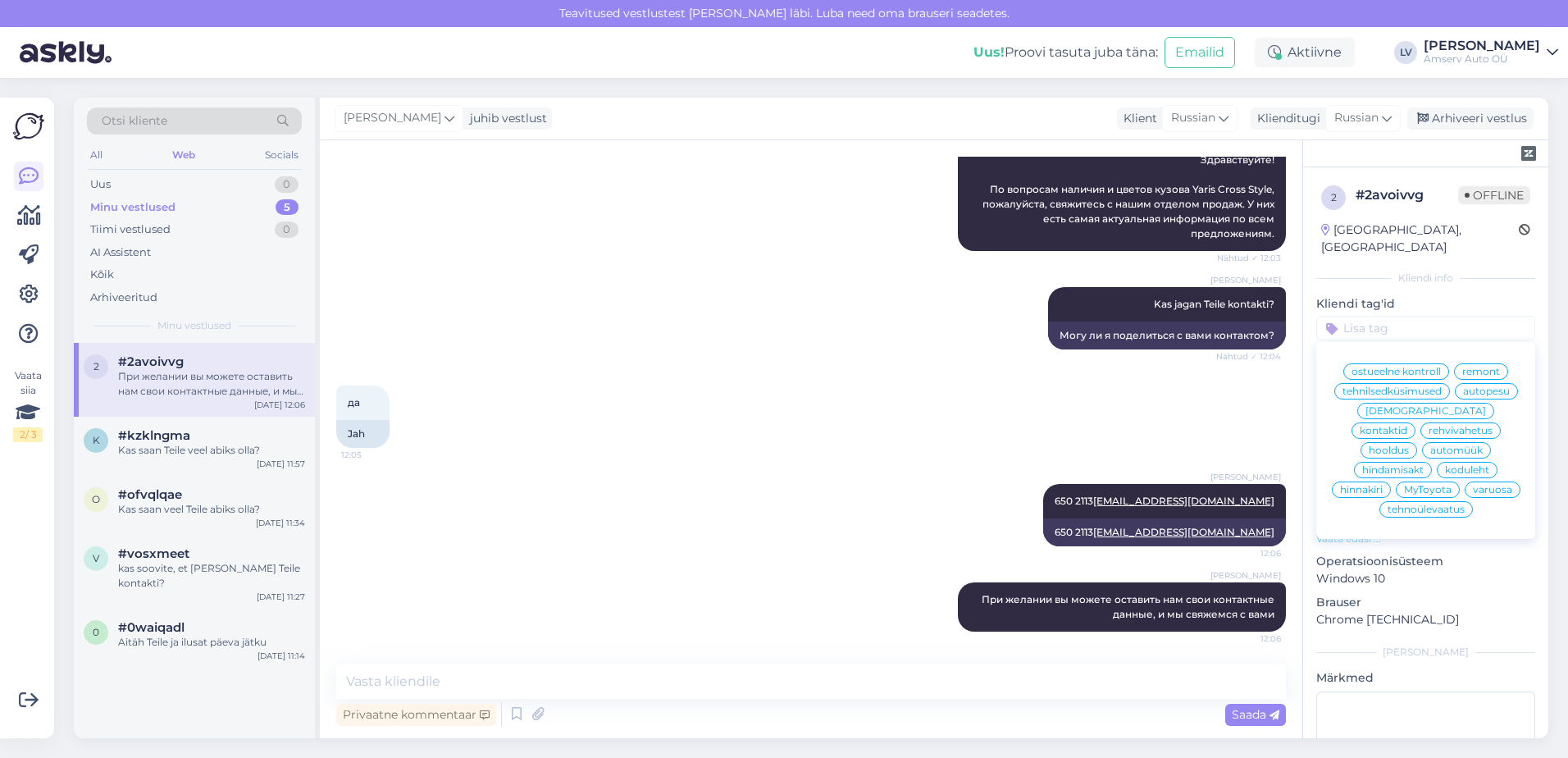
click at [1431, 446] on span "automüük" at bounding box center [1457, 451] width 53 height 10
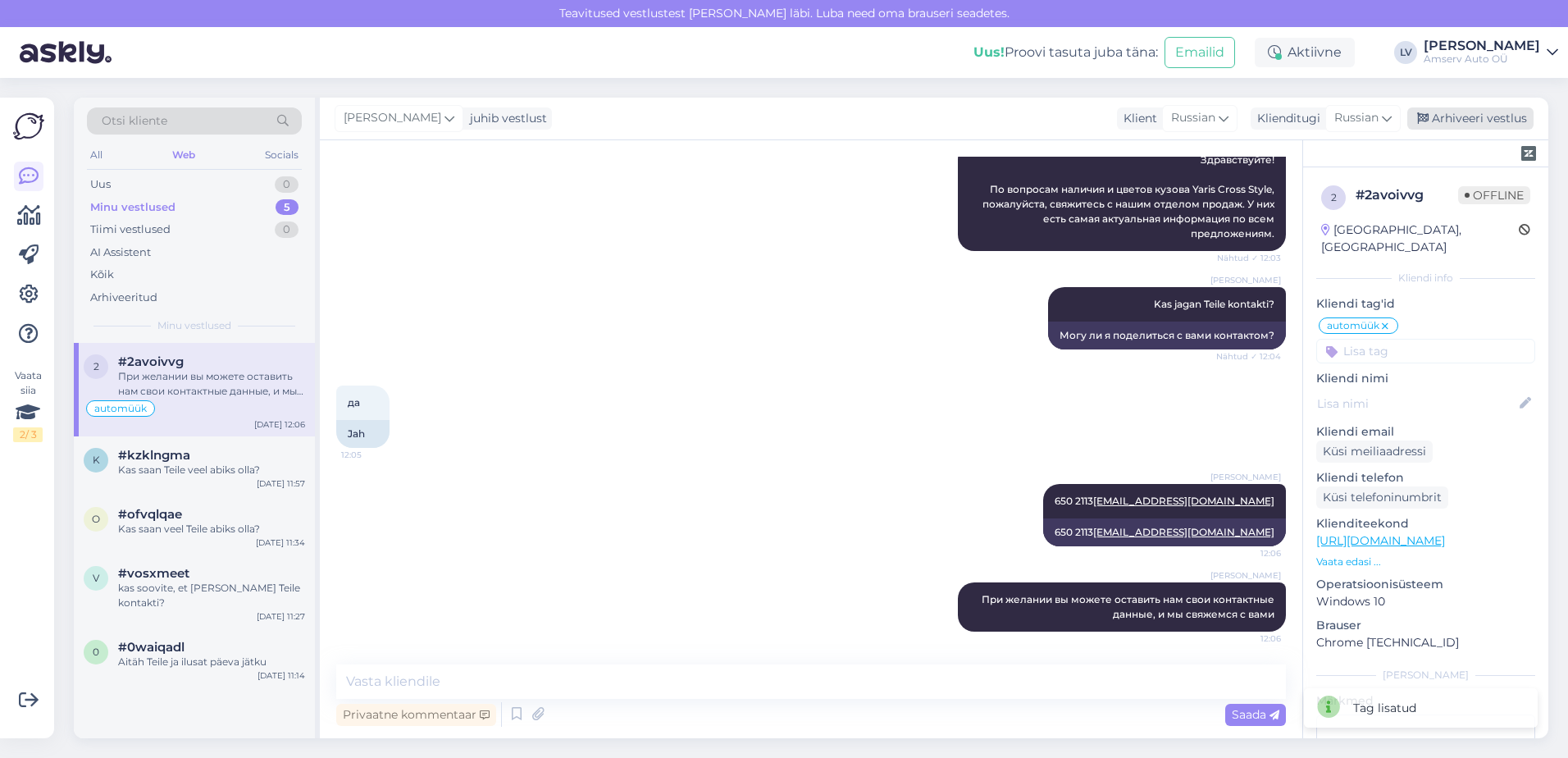
click at [1501, 111] on div "Arhiveeri vestlus" at bounding box center [1471, 119] width 126 height 22
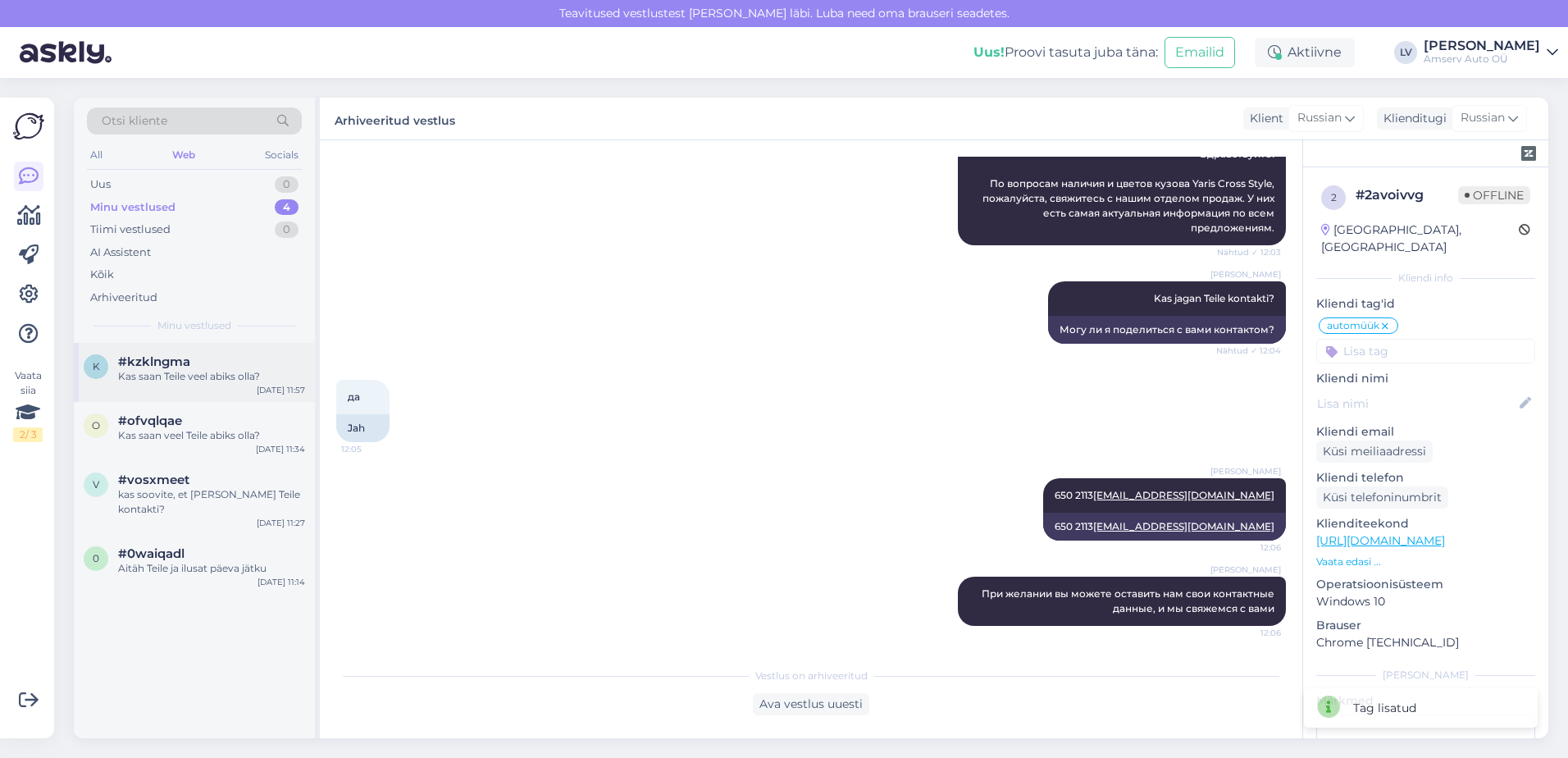
click at [167, 362] on span "#kzklngma" at bounding box center [154, 362] width 72 height 14
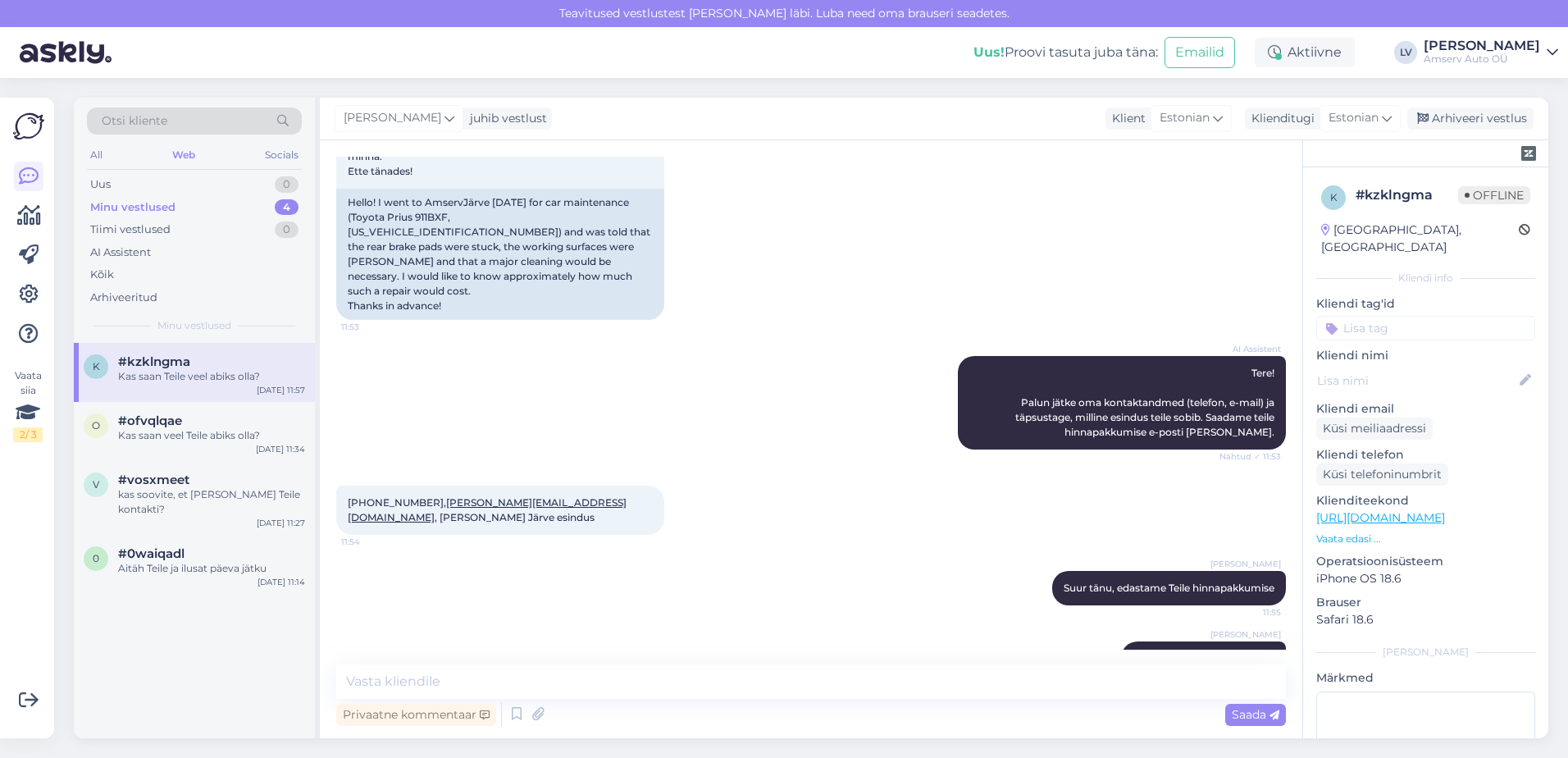
scroll to position [0, 0]
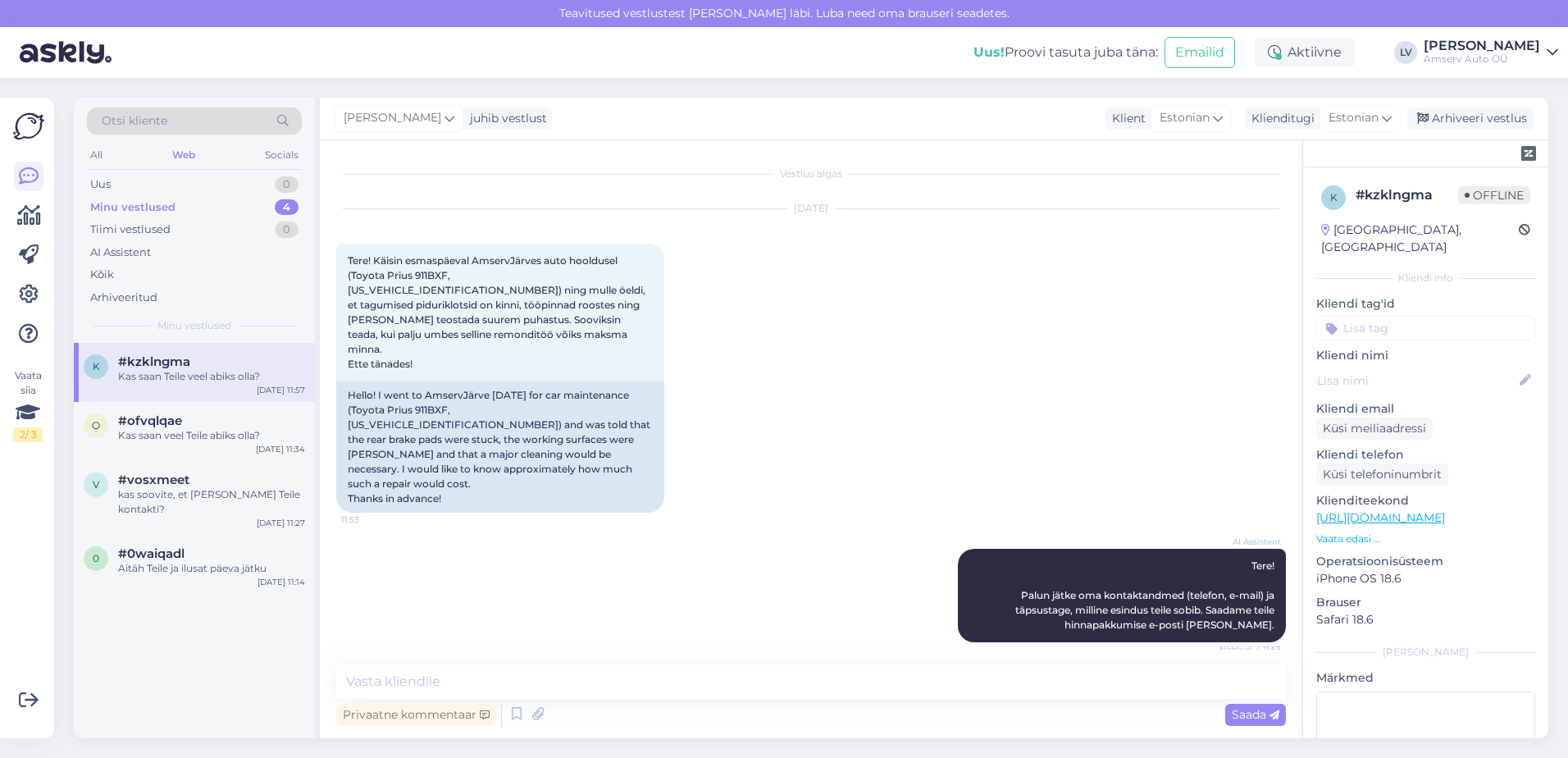
click at [1450, 316] on input at bounding box center [1426, 328] width 219 height 25
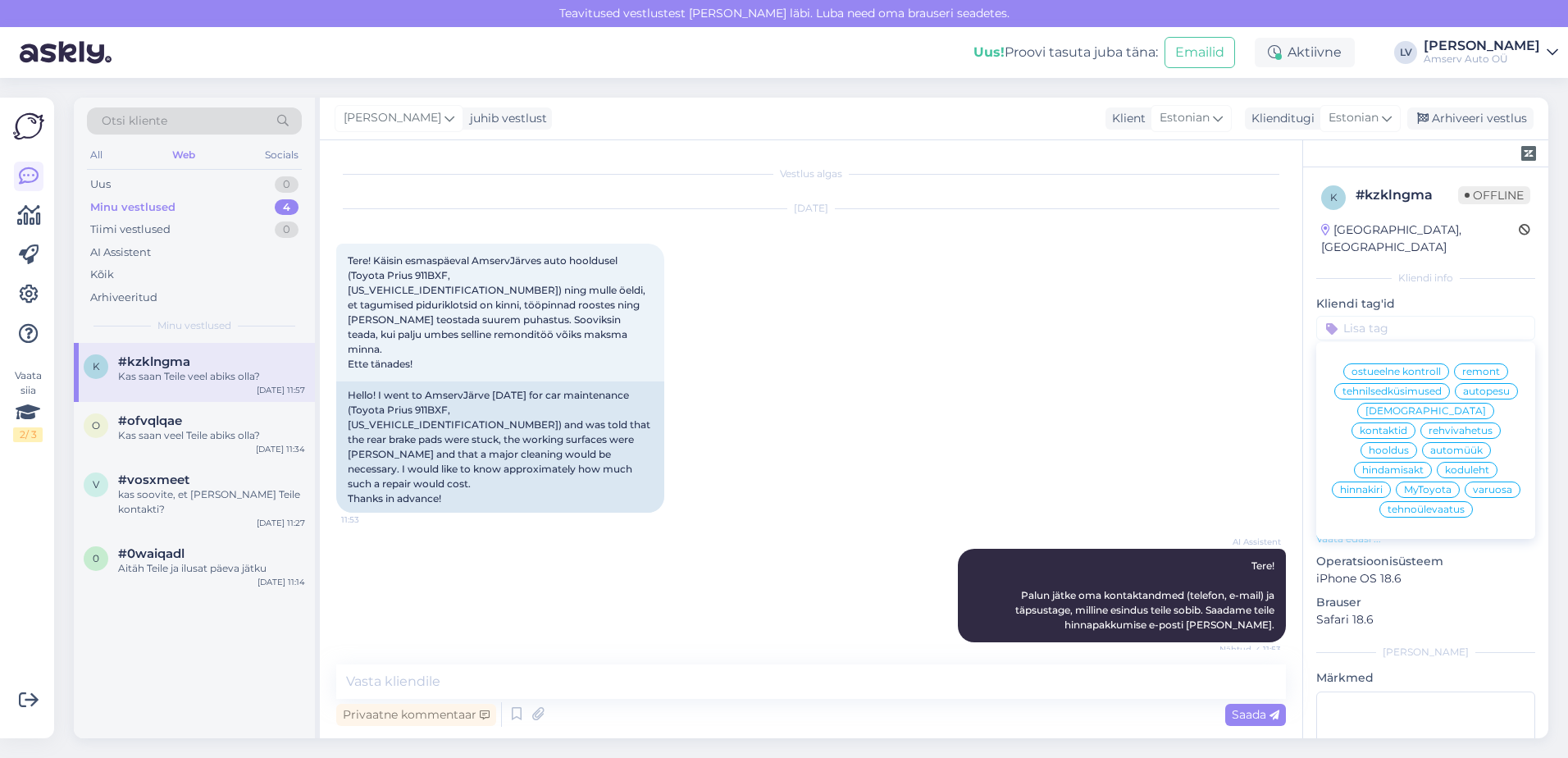
click at [1467, 367] on span "remont" at bounding box center [1481, 372] width 37 height 10
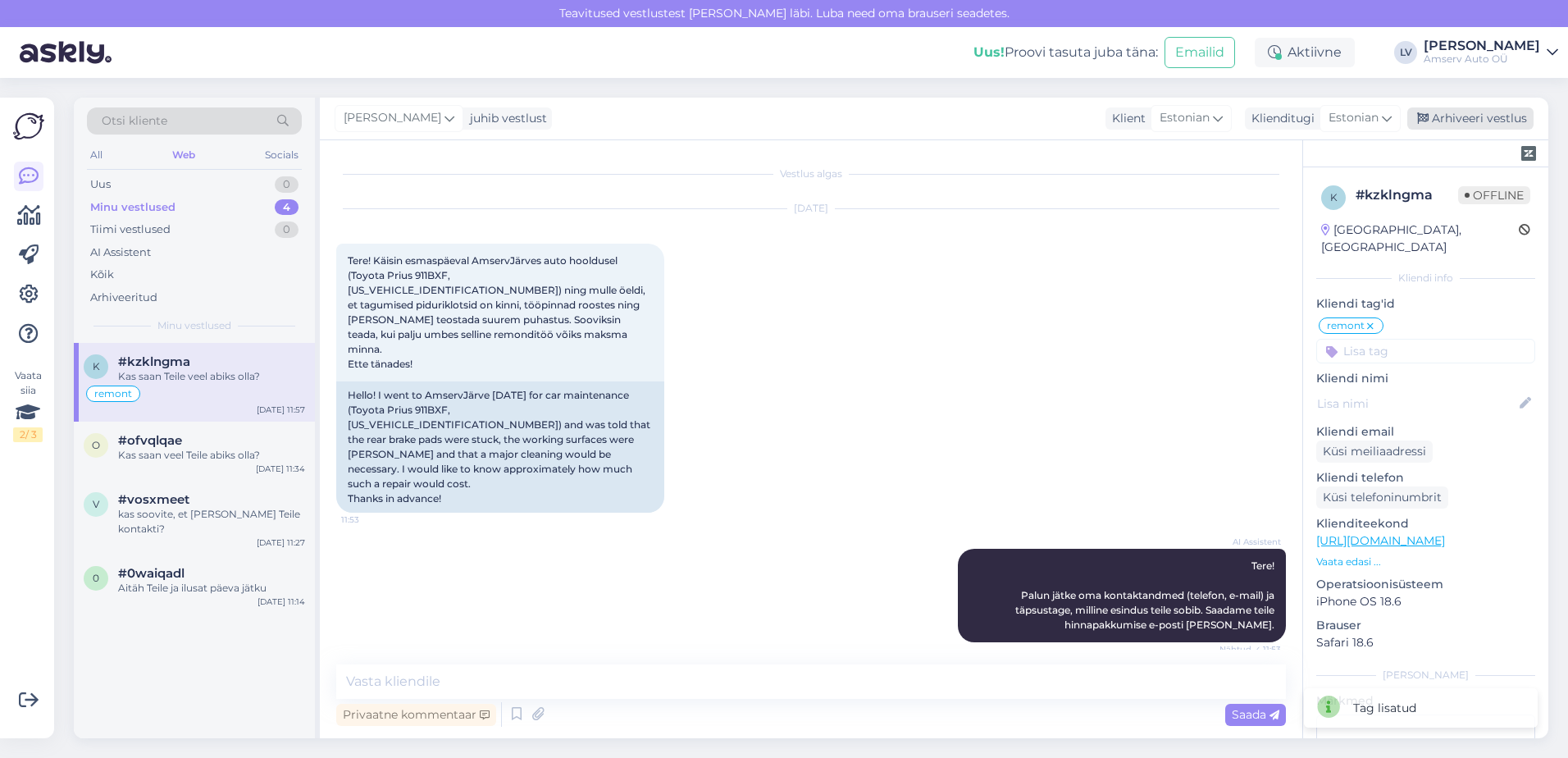
click at [1486, 108] on div "Arhiveeri vestlus" at bounding box center [1471, 119] width 126 height 22
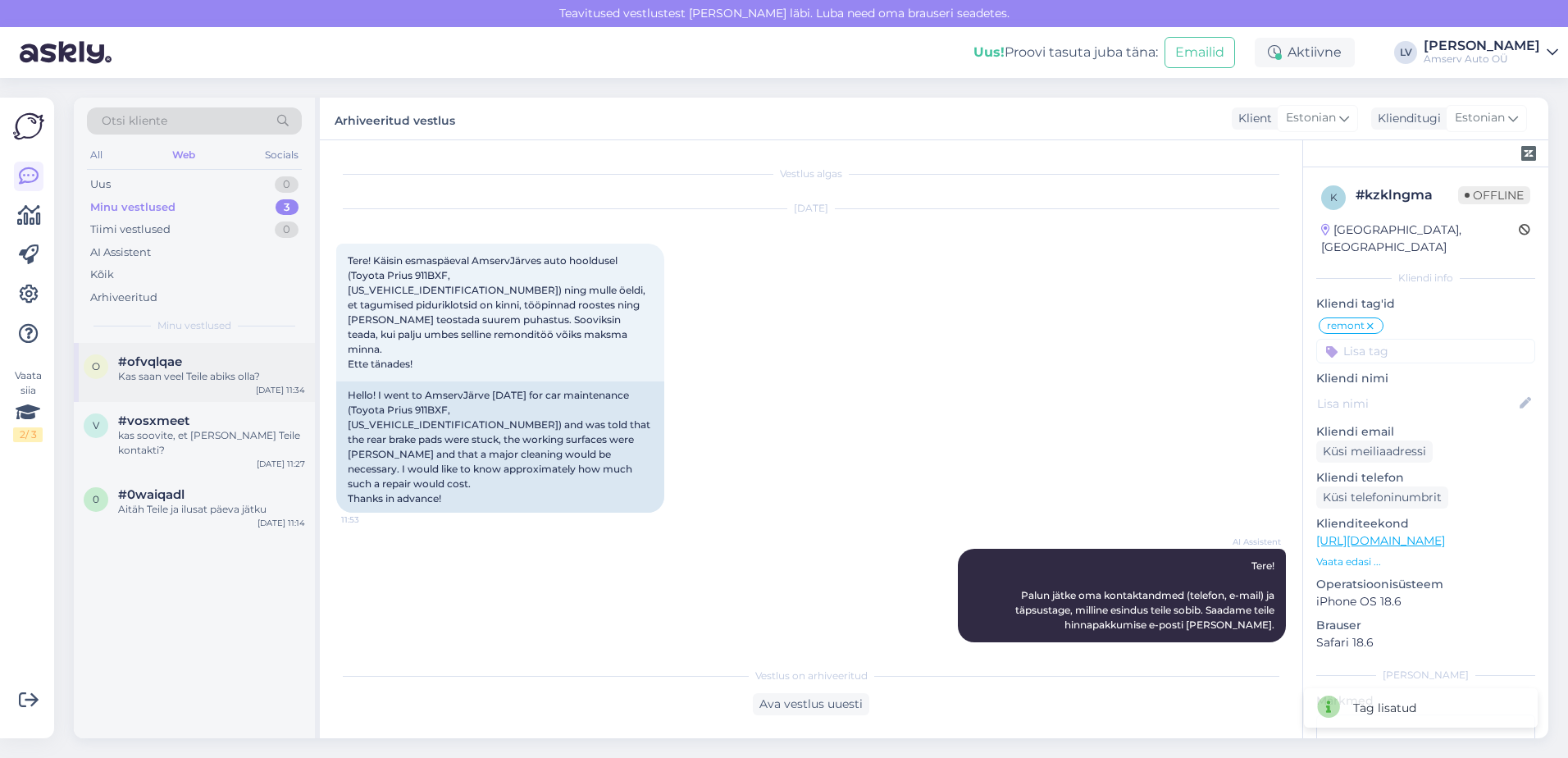
click at [174, 373] on div "Kas saan veel Teile abiks olla?" at bounding box center [211, 376] width 187 height 14
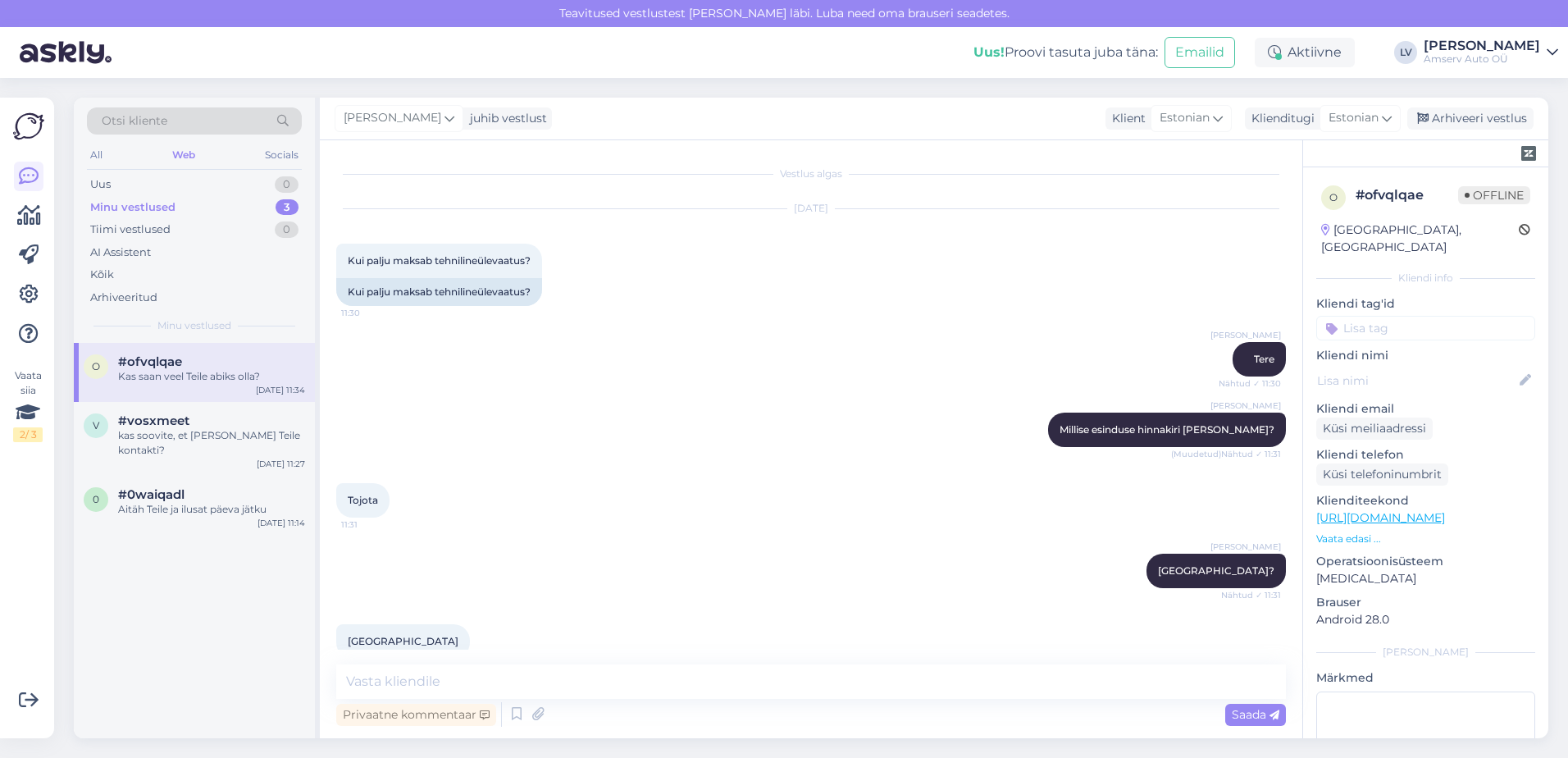
click at [1392, 321] on input at bounding box center [1426, 328] width 219 height 25
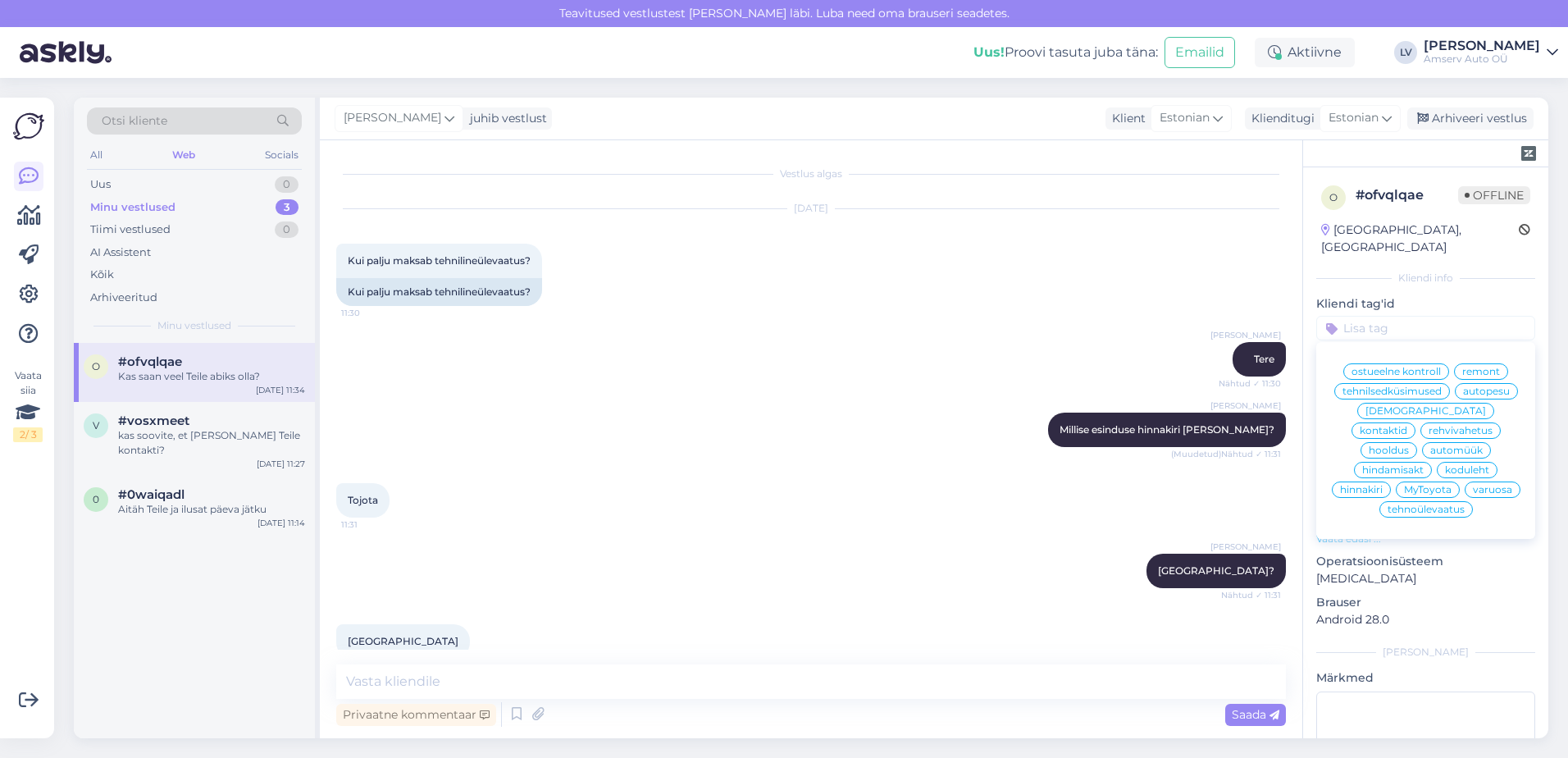
drag, startPoint x: 1473, startPoint y: 431, endPoint x: 1473, endPoint y: 449, distance: 18.0
click at [1473, 449] on div "ostueelne kontroll remont tehnilsedküsimused autopesu keretööd kontaktid rehviv…" at bounding box center [1426, 441] width 219 height 184
click at [1383, 485] on span "hinnakiri" at bounding box center [1362, 490] width 43 height 10
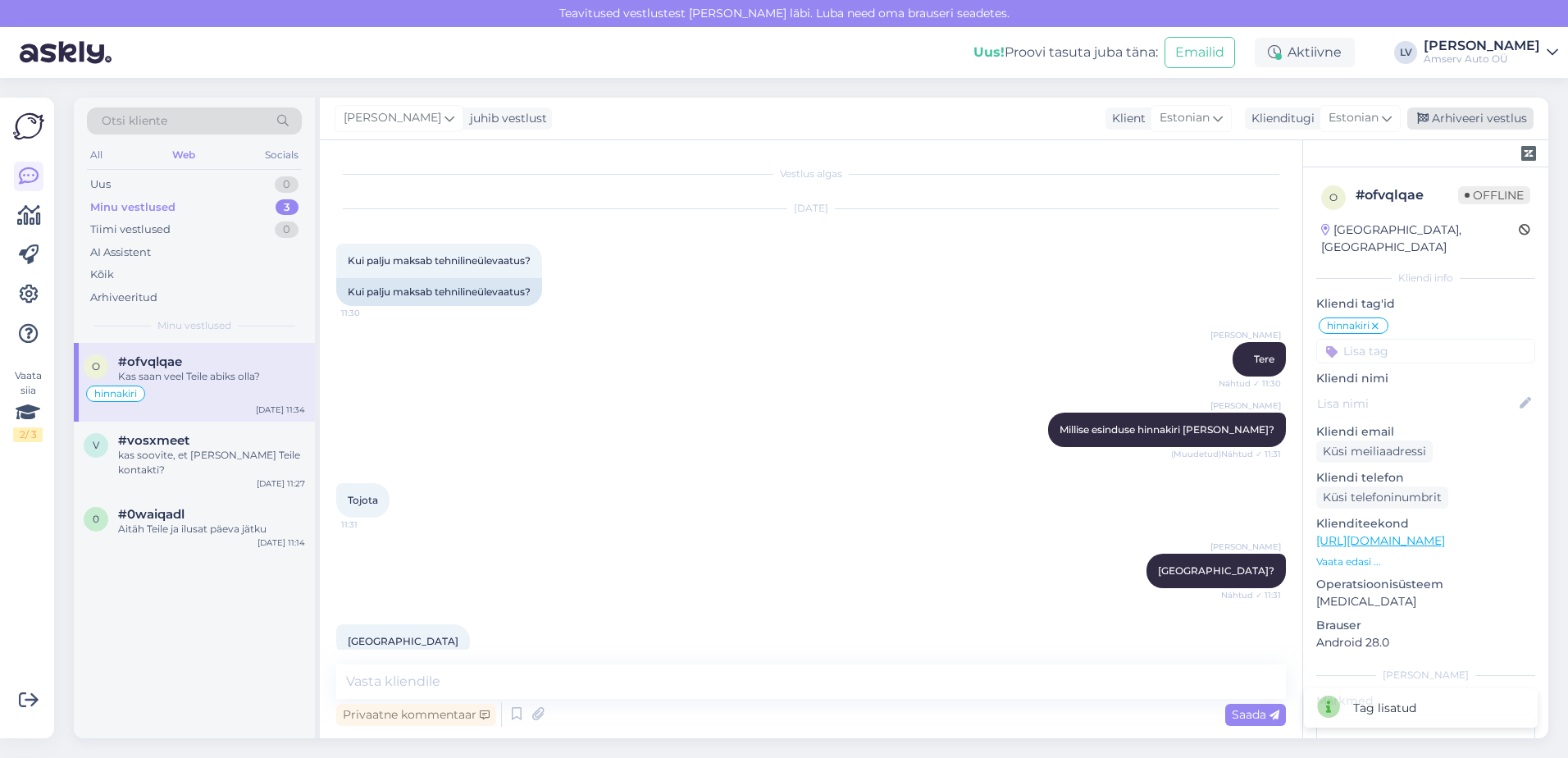
click at [1479, 120] on div "Arhiveeri vestlus" at bounding box center [1471, 119] width 126 height 22
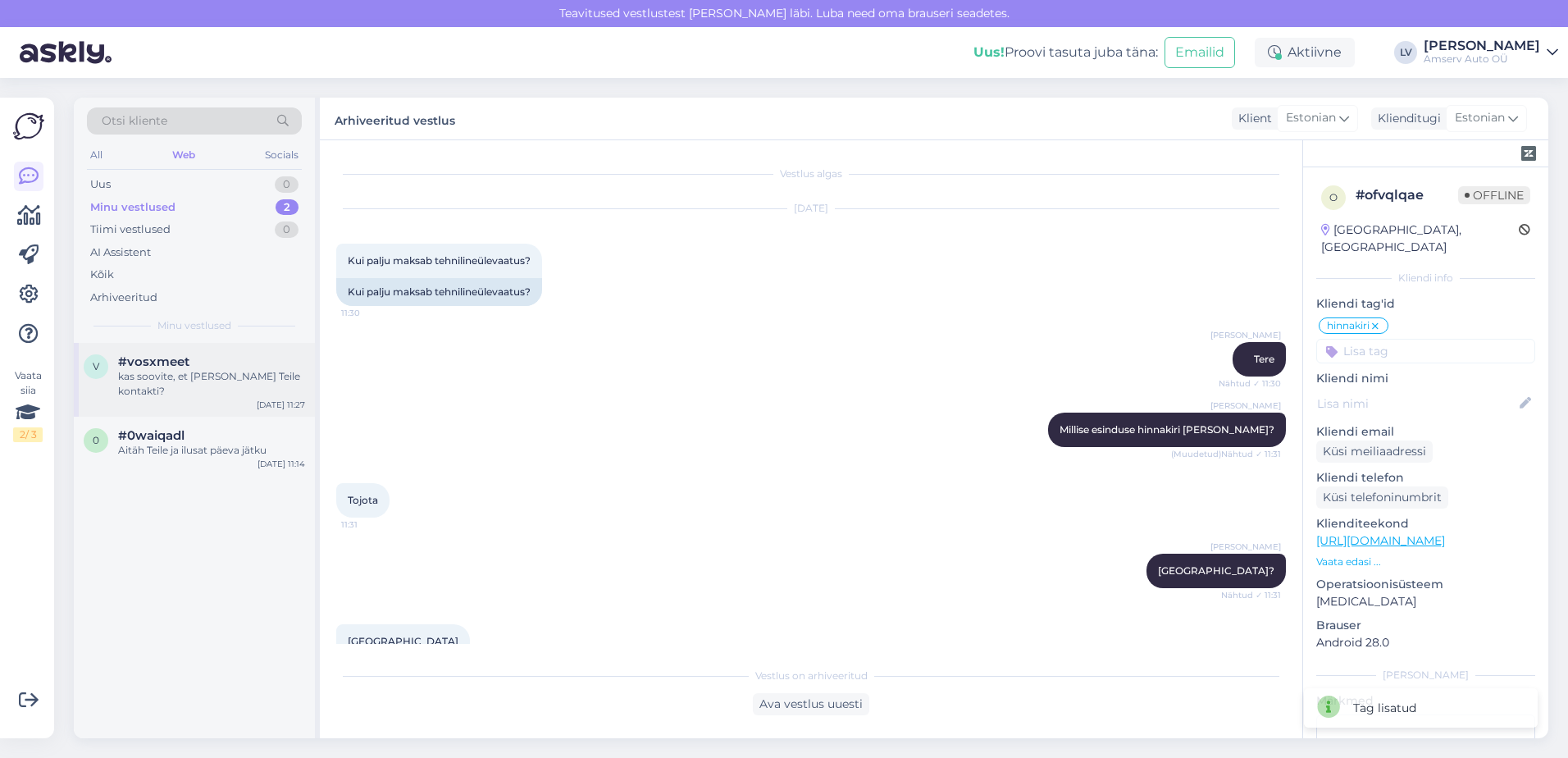
click at [158, 371] on div "kas soovite, et [PERSON_NAME] Teile kontakti?" at bounding box center [211, 384] width 187 height 30
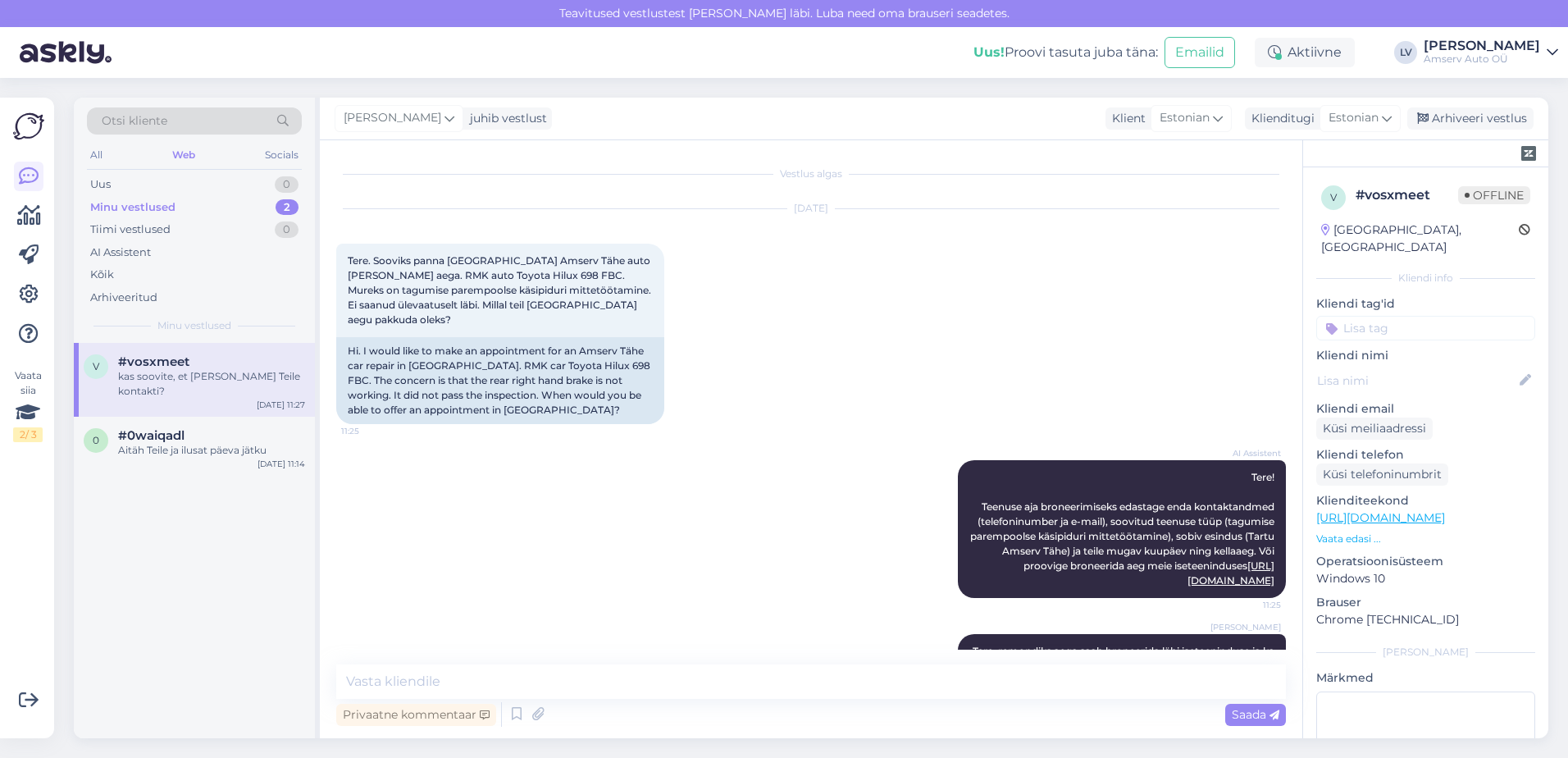
click at [1450, 316] on input at bounding box center [1426, 328] width 219 height 25
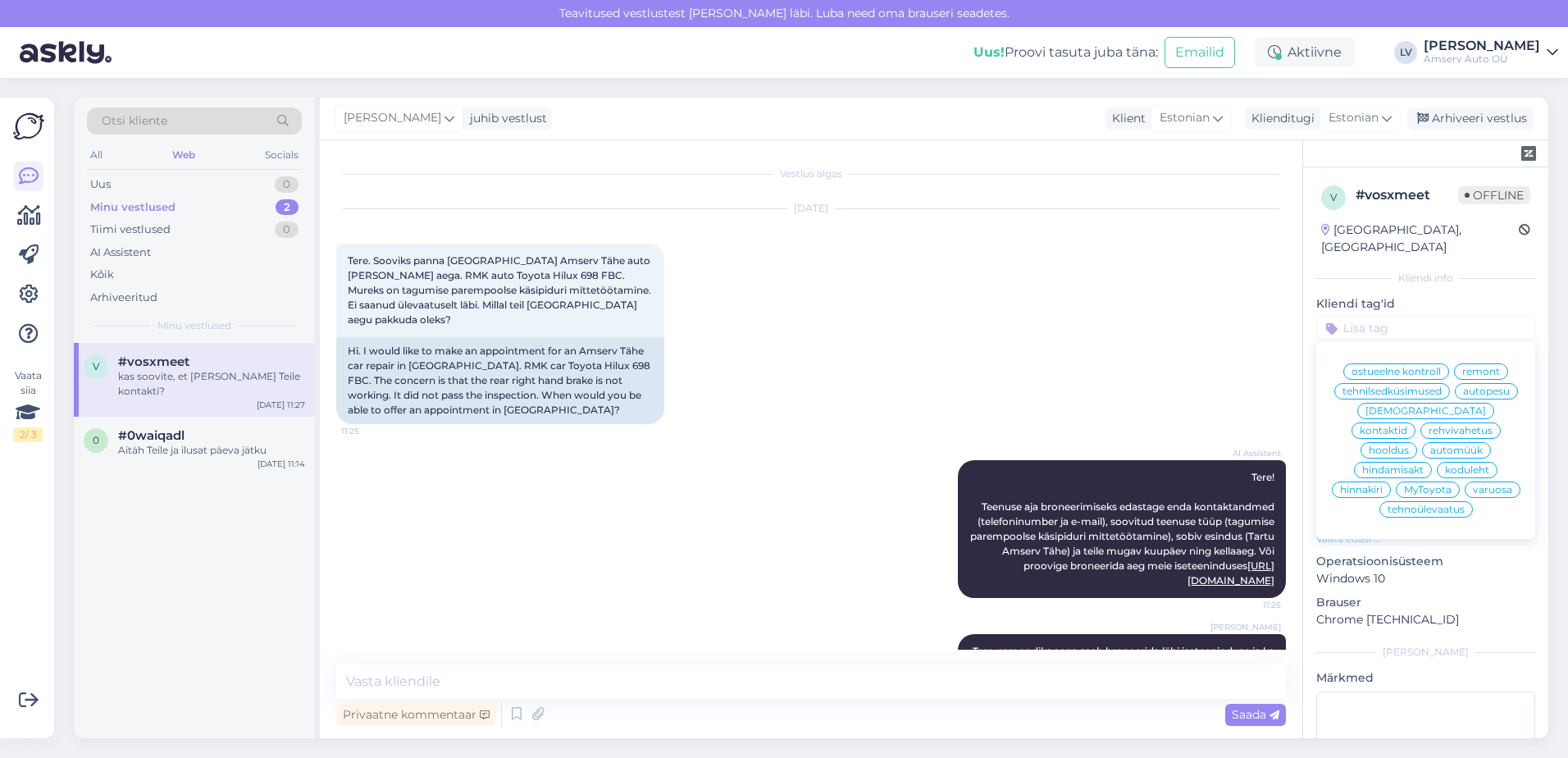
click at [1470, 367] on span "remont" at bounding box center [1481, 372] width 37 height 10
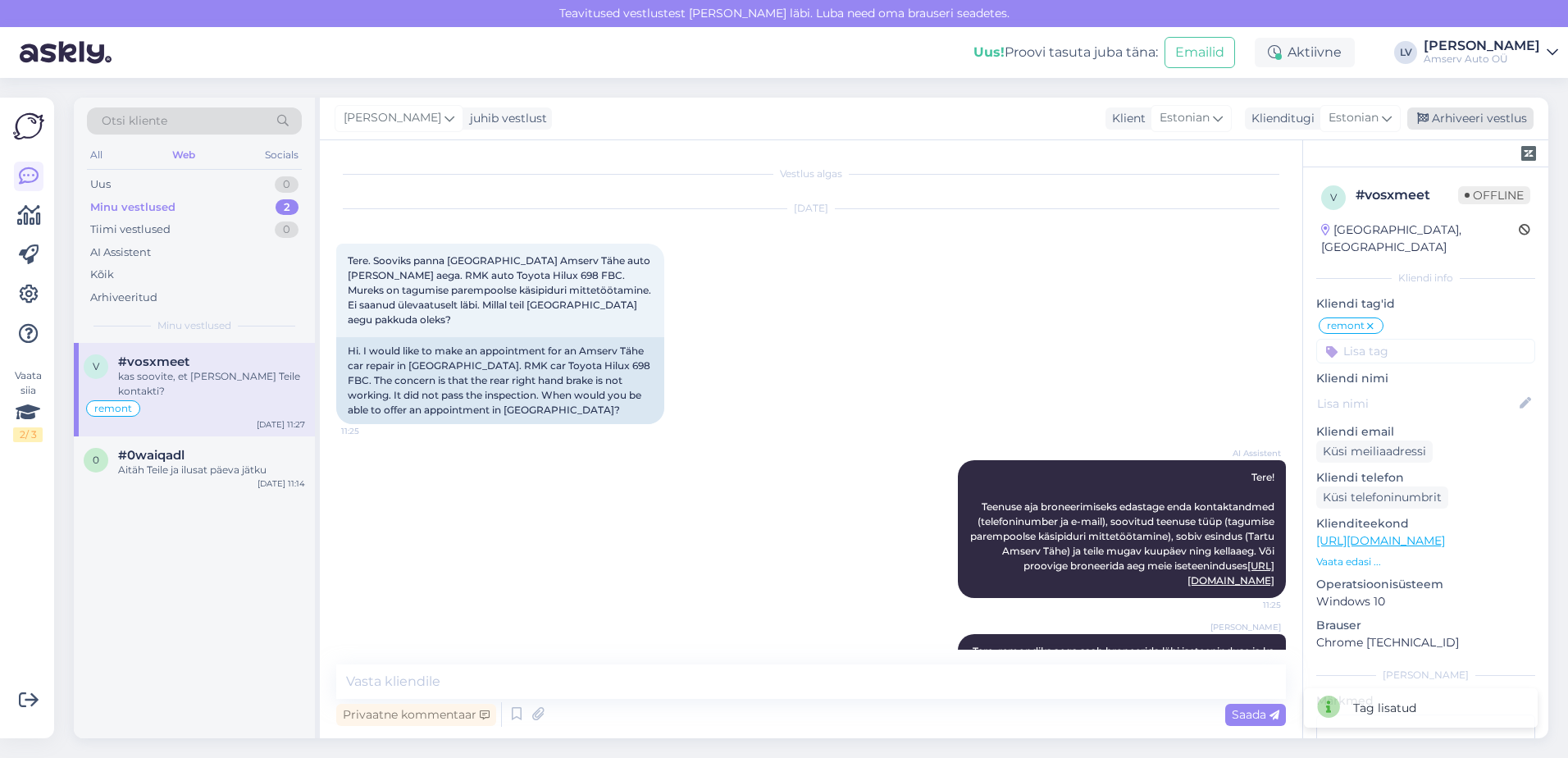
click at [1472, 124] on div "Arhiveeri vestlus" at bounding box center [1471, 119] width 126 height 22
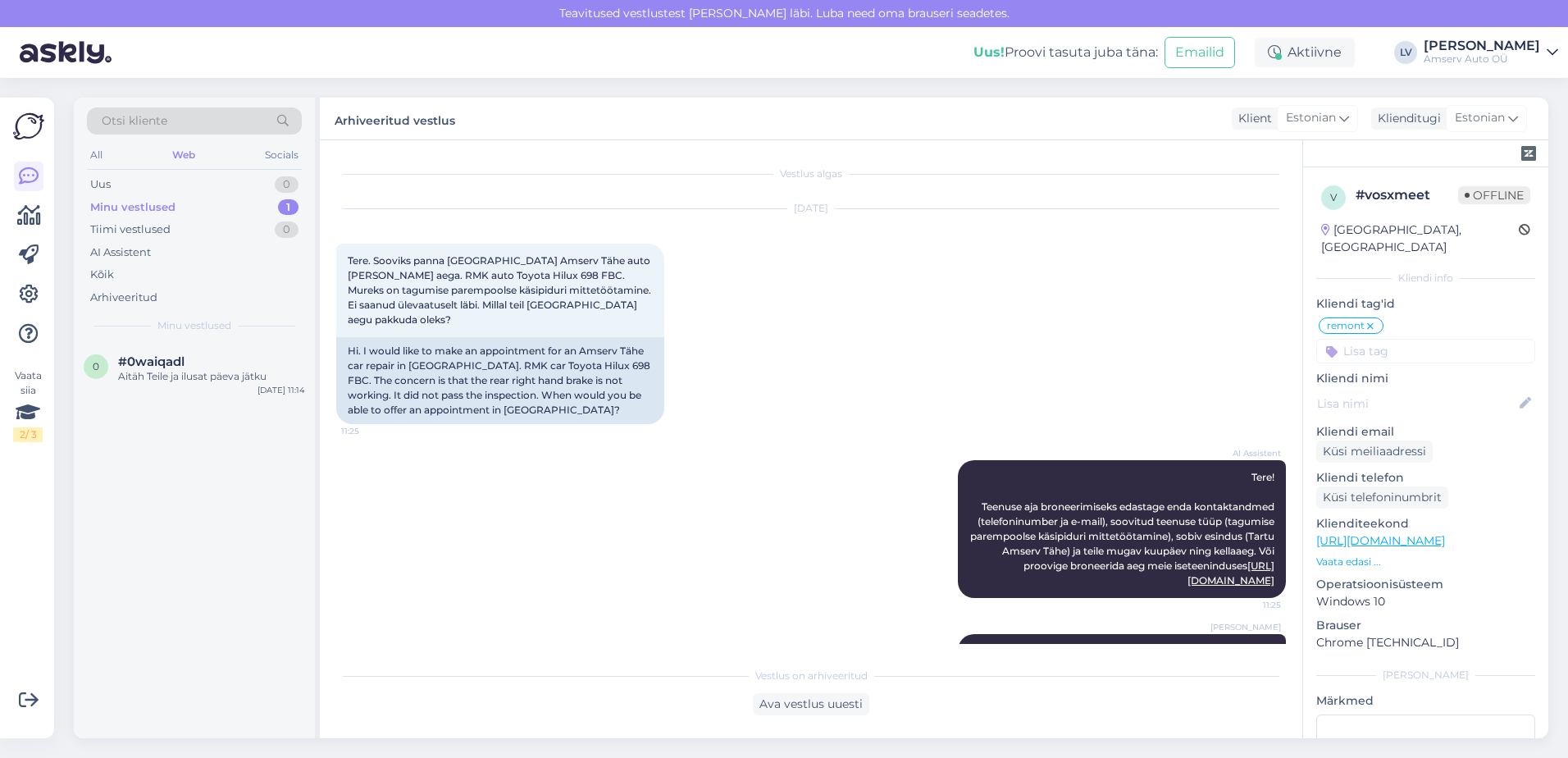
click at [130, 167] on div "All Web Socials" at bounding box center [194, 157] width 215 height 26
click at [129, 208] on div "Minu vestlused" at bounding box center [133, 207] width 85 height 16
click at [220, 377] on div "Aitäh Teile ja ilusat päeva jätku" at bounding box center [211, 376] width 187 height 14
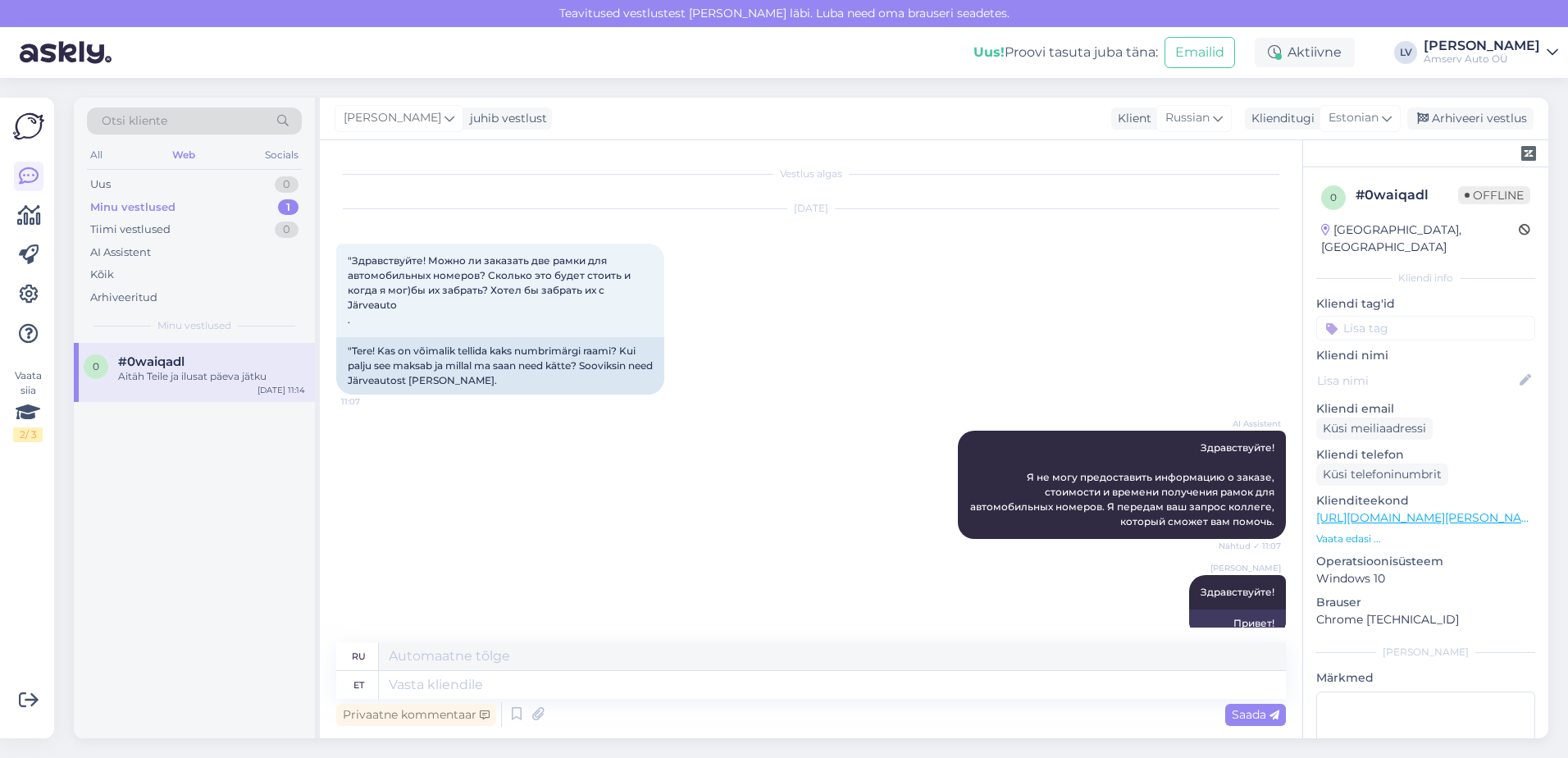
scroll to position [1019, 0]
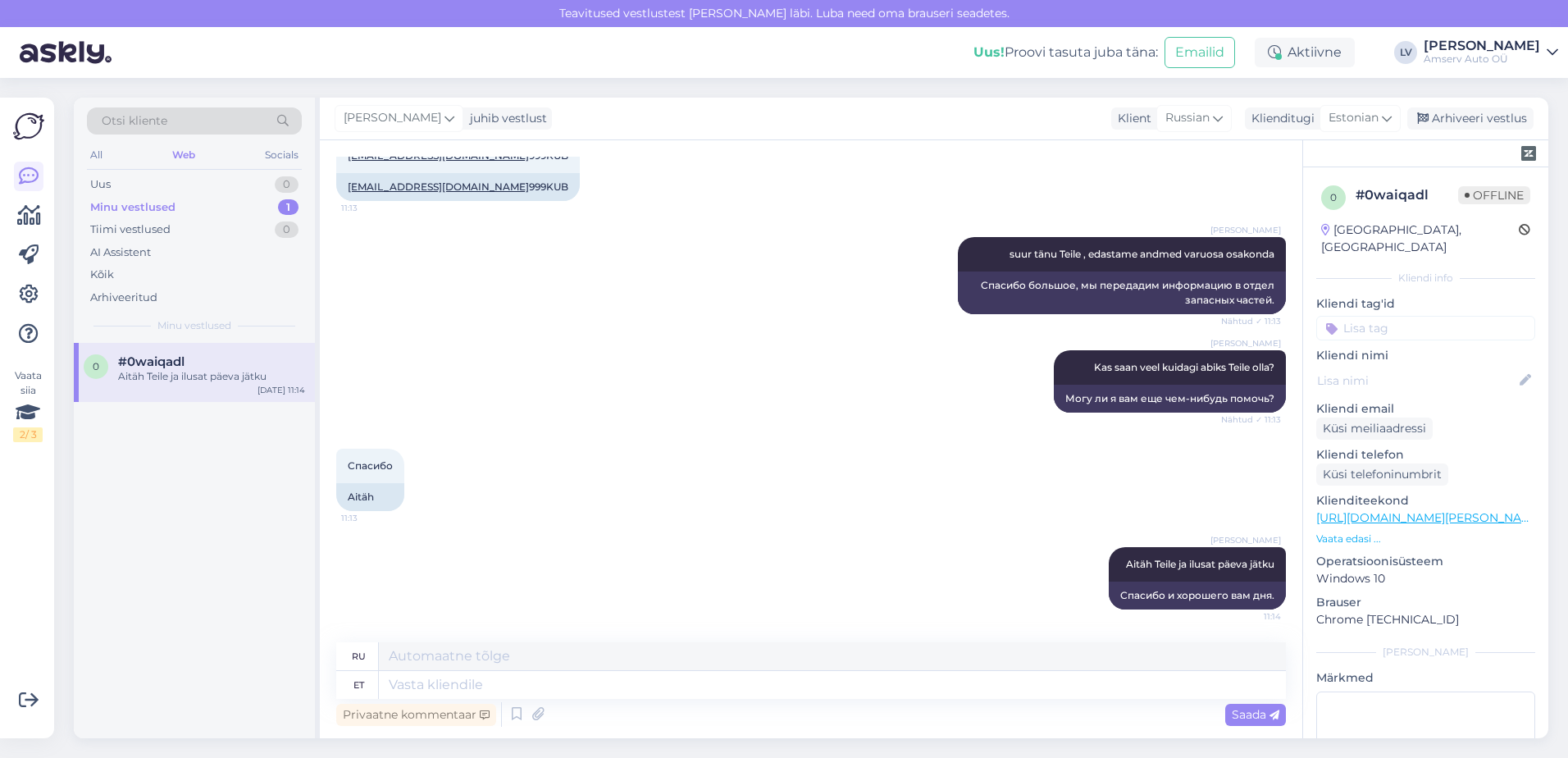
click at [1440, 322] on div "0 # 0waiqadl Offline [GEOGRAPHIC_DATA], [GEOGRAPHIC_DATA] Kliendi info Kliendi …" at bounding box center [1426, 515] width 245 height 697
click at [1441, 316] on input at bounding box center [1426, 328] width 219 height 25
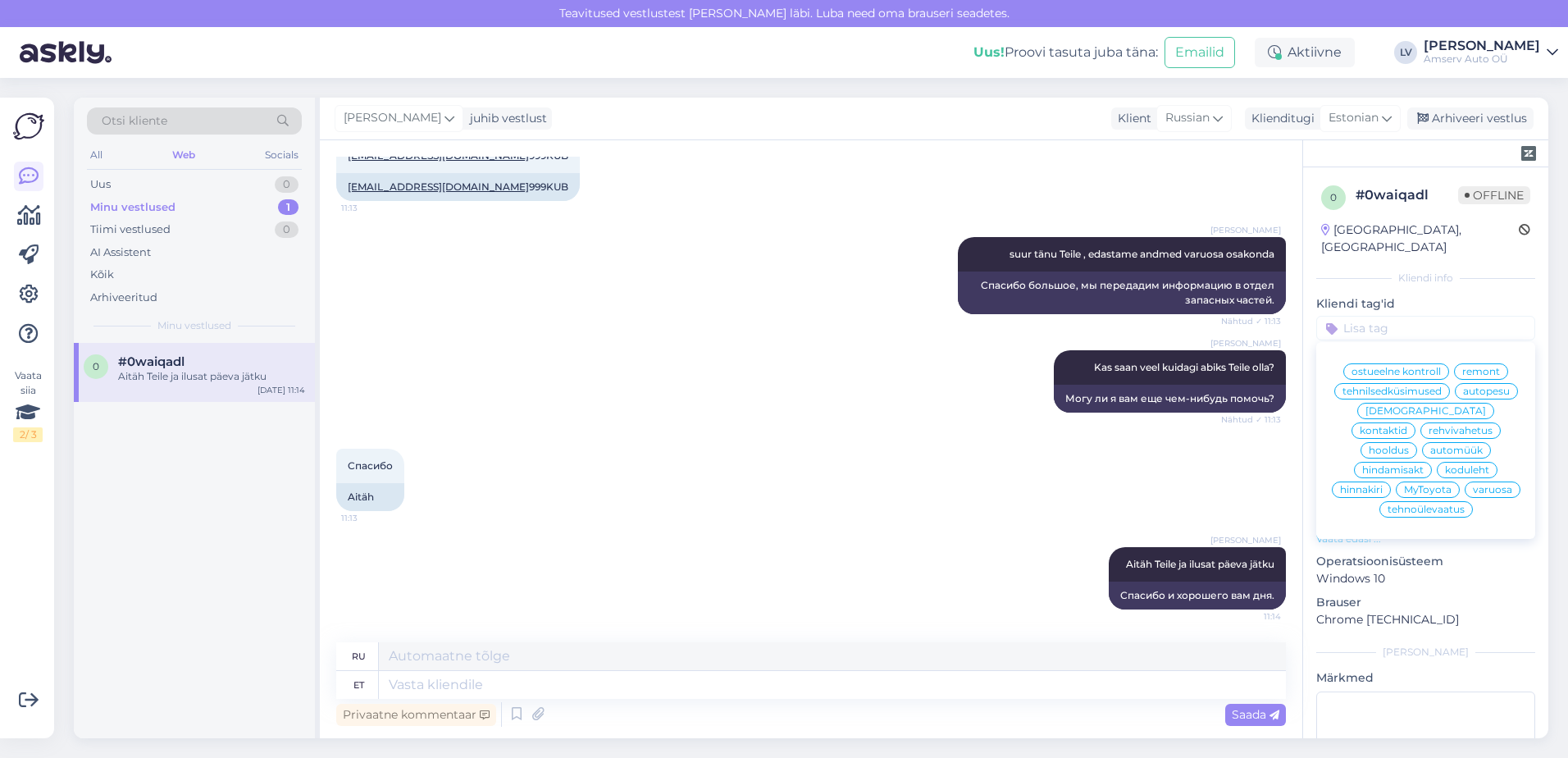
click at [1473, 485] on span "varuosa" at bounding box center [1493, 490] width 39 height 10
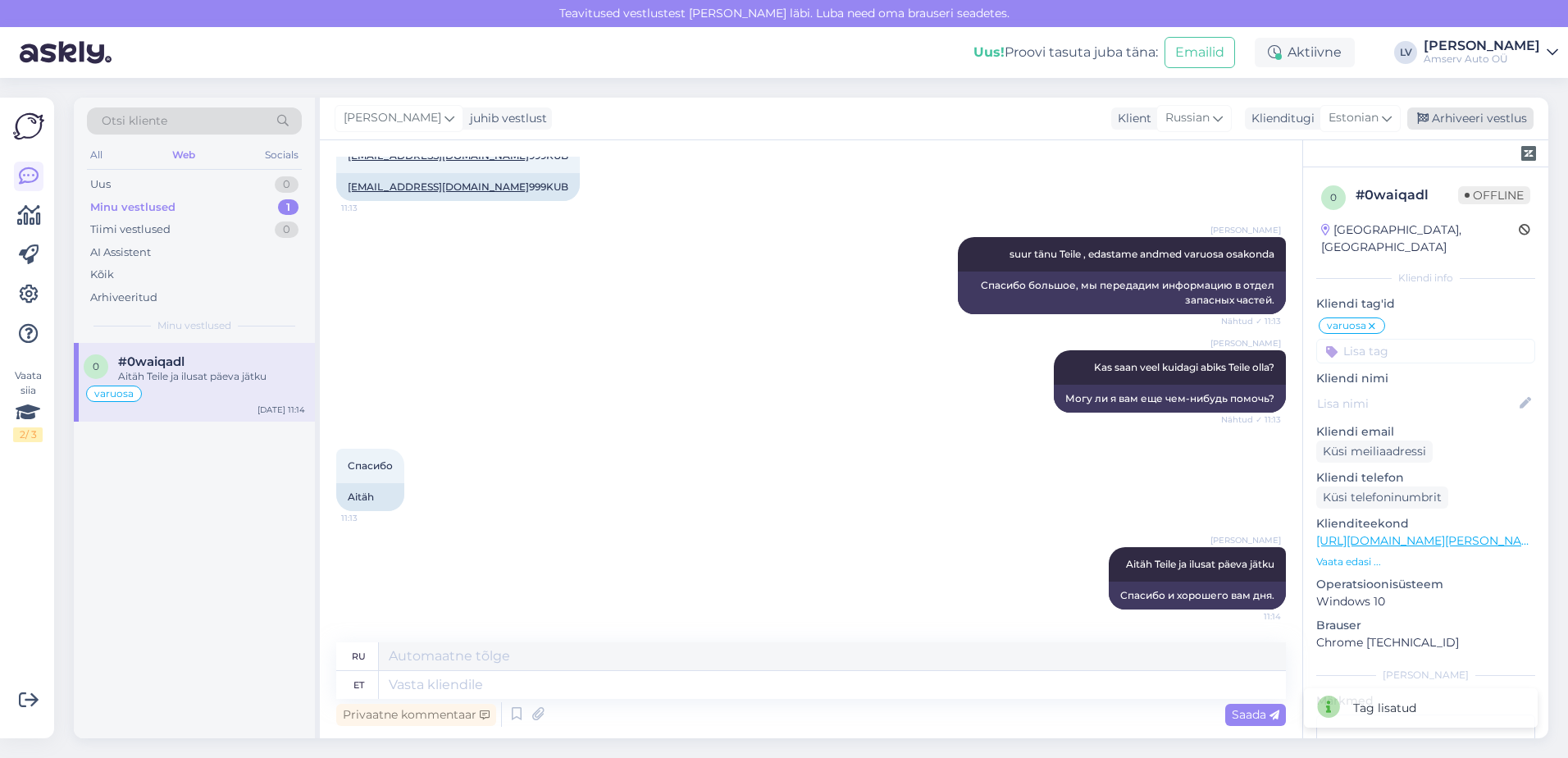
click at [1472, 113] on div "Arhiveeri vestlus" at bounding box center [1471, 119] width 126 height 22
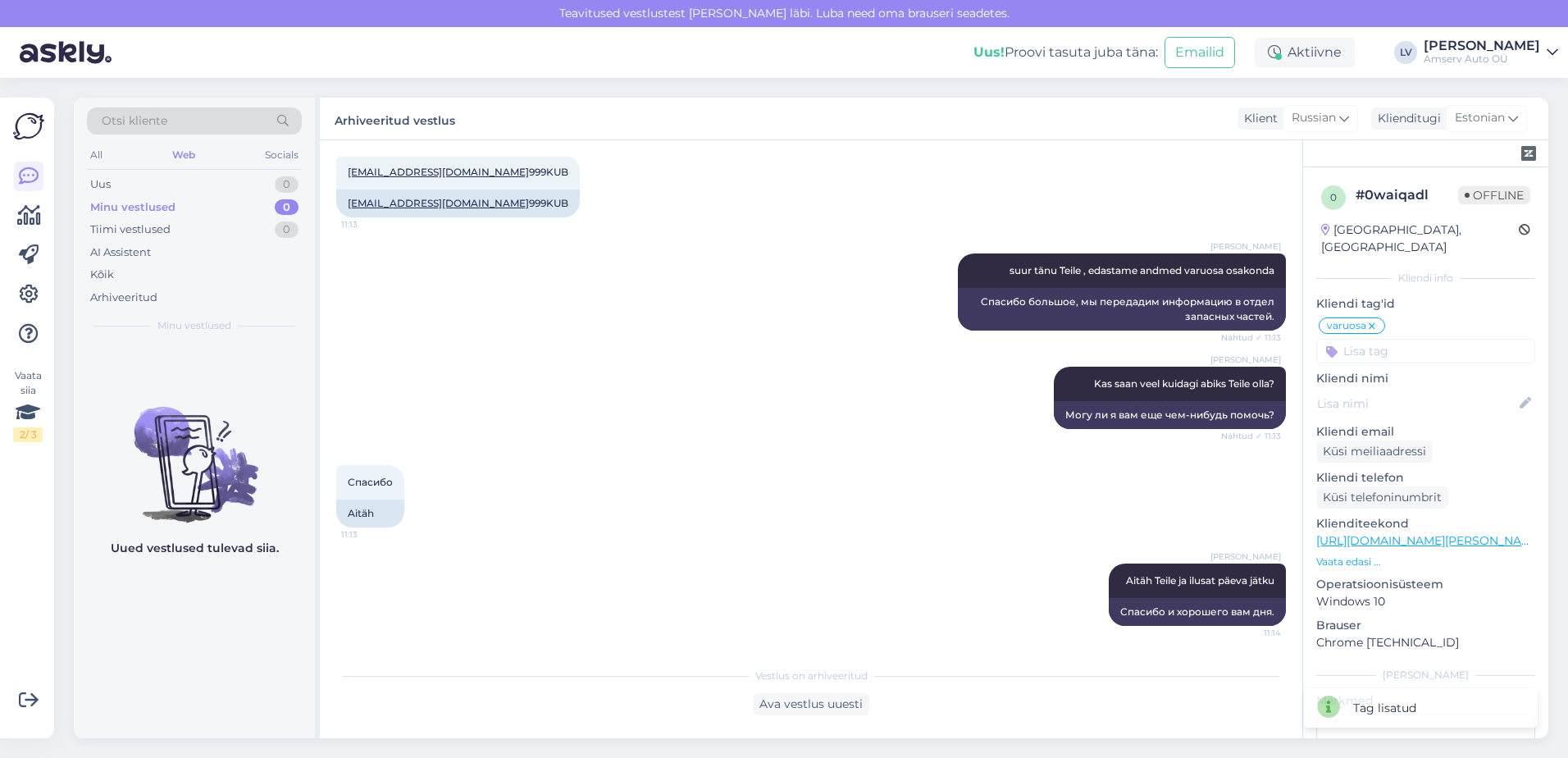
scroll to position [1003, 0]
click at [591, 466] on div "Спасибо 11:13 Aitäh" at bounding box center [811, 497] width 950 height 99
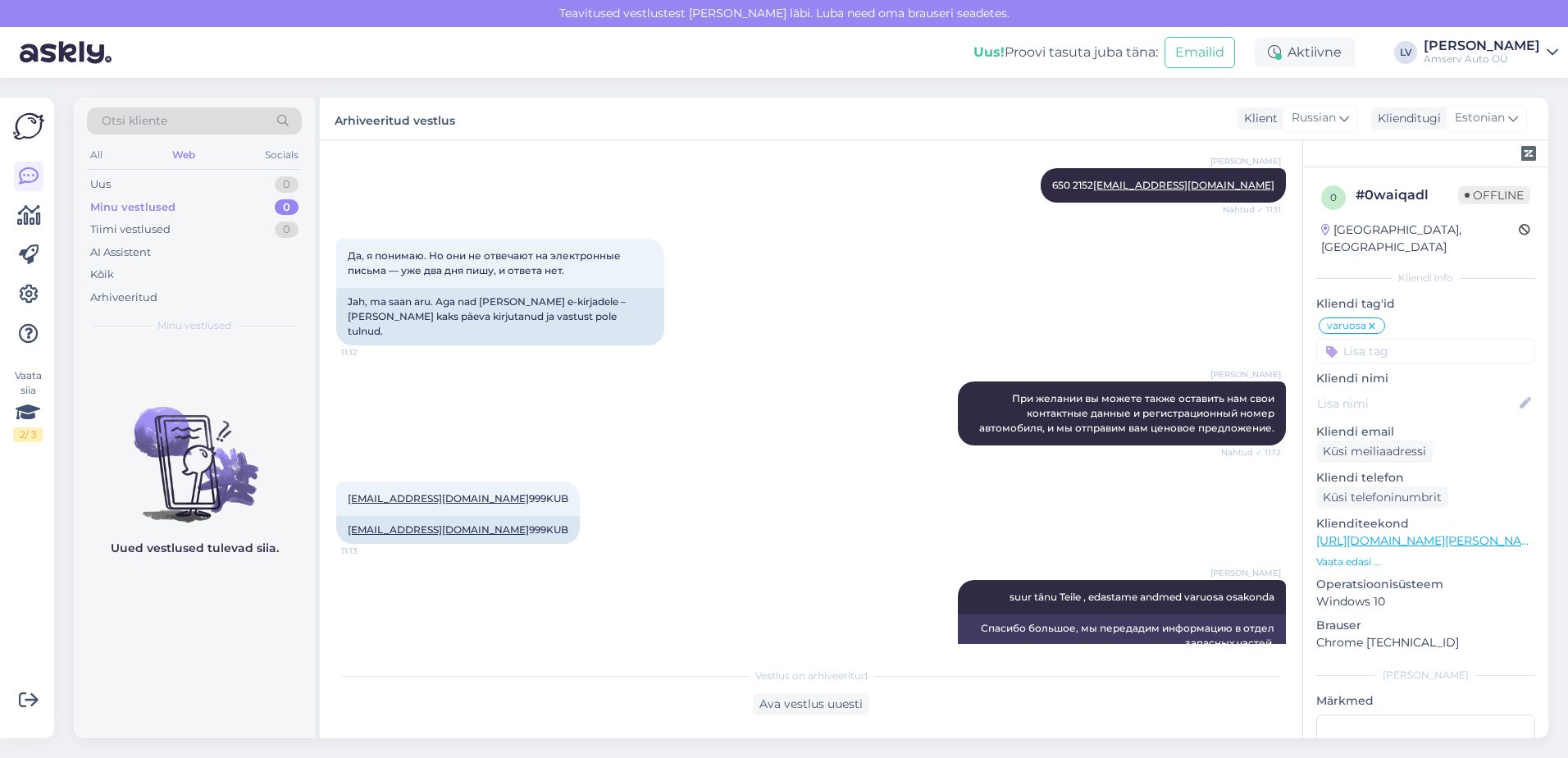
scroll to position [511, 0]
